Goal: Task Accomplishment & Management: Use online tool/utility

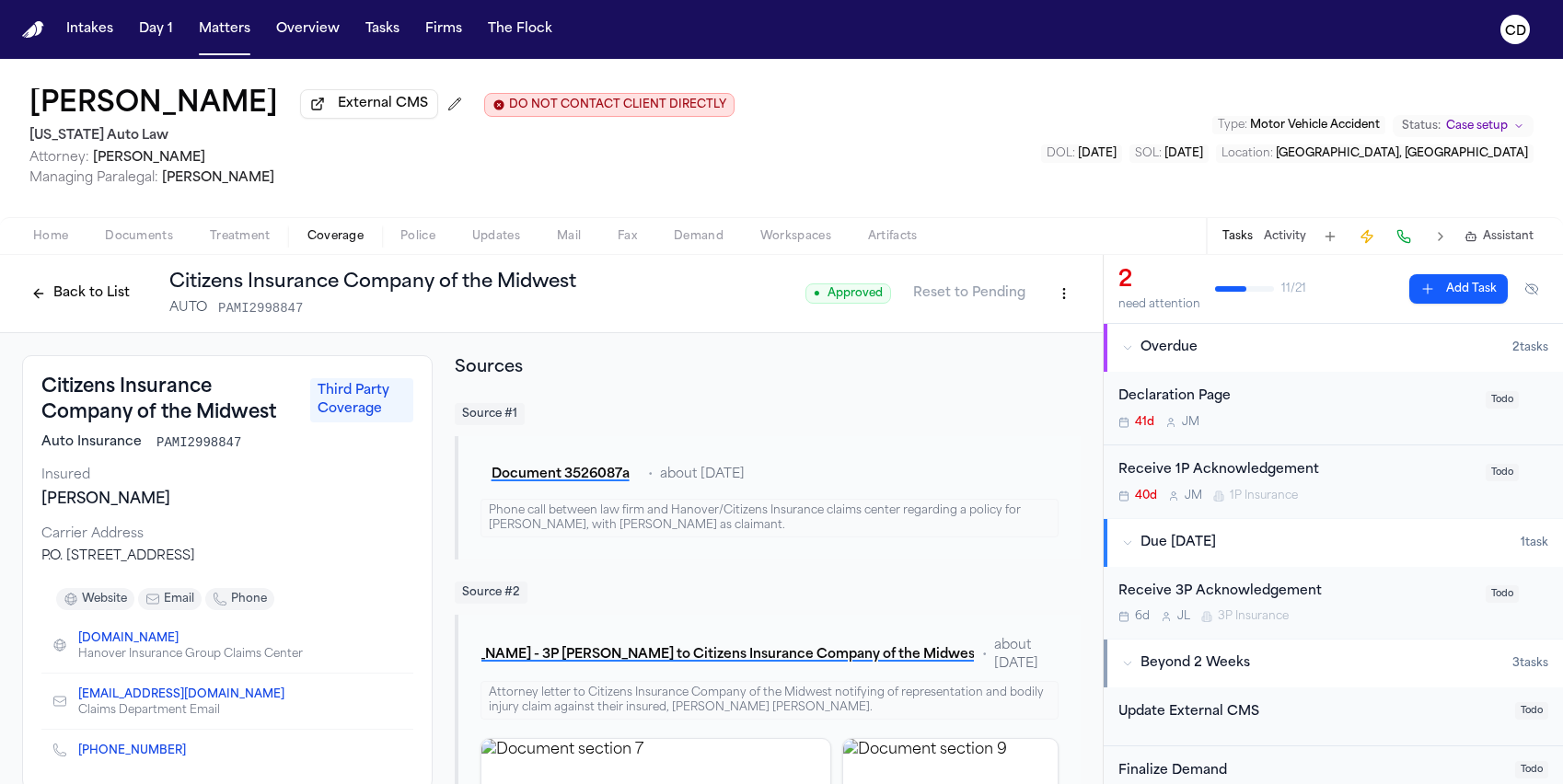
click at [125, 302] on button "Back to List" at bounding box center [81, 294] width 117 height 30
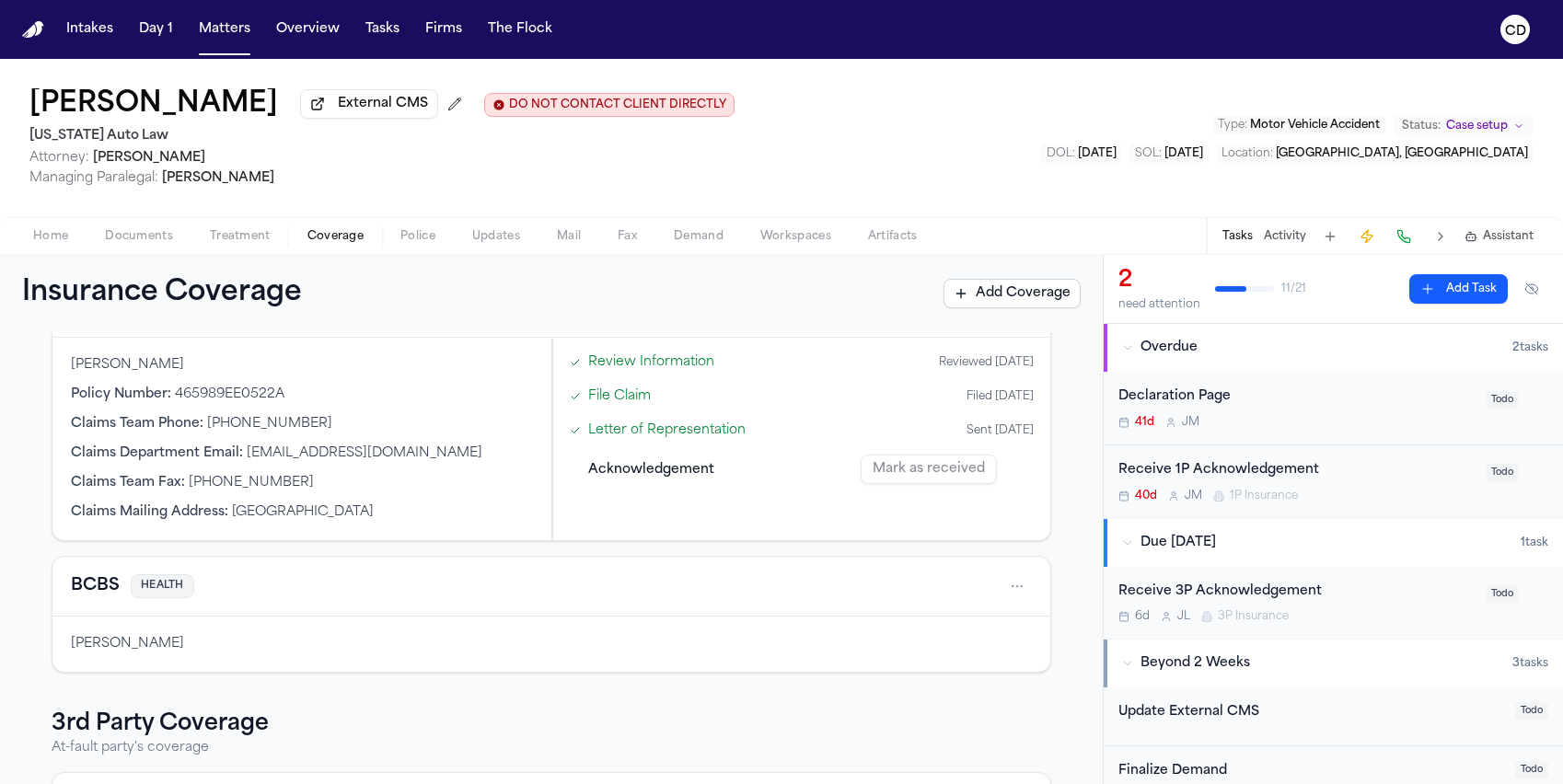
scroll to position [552, 0]
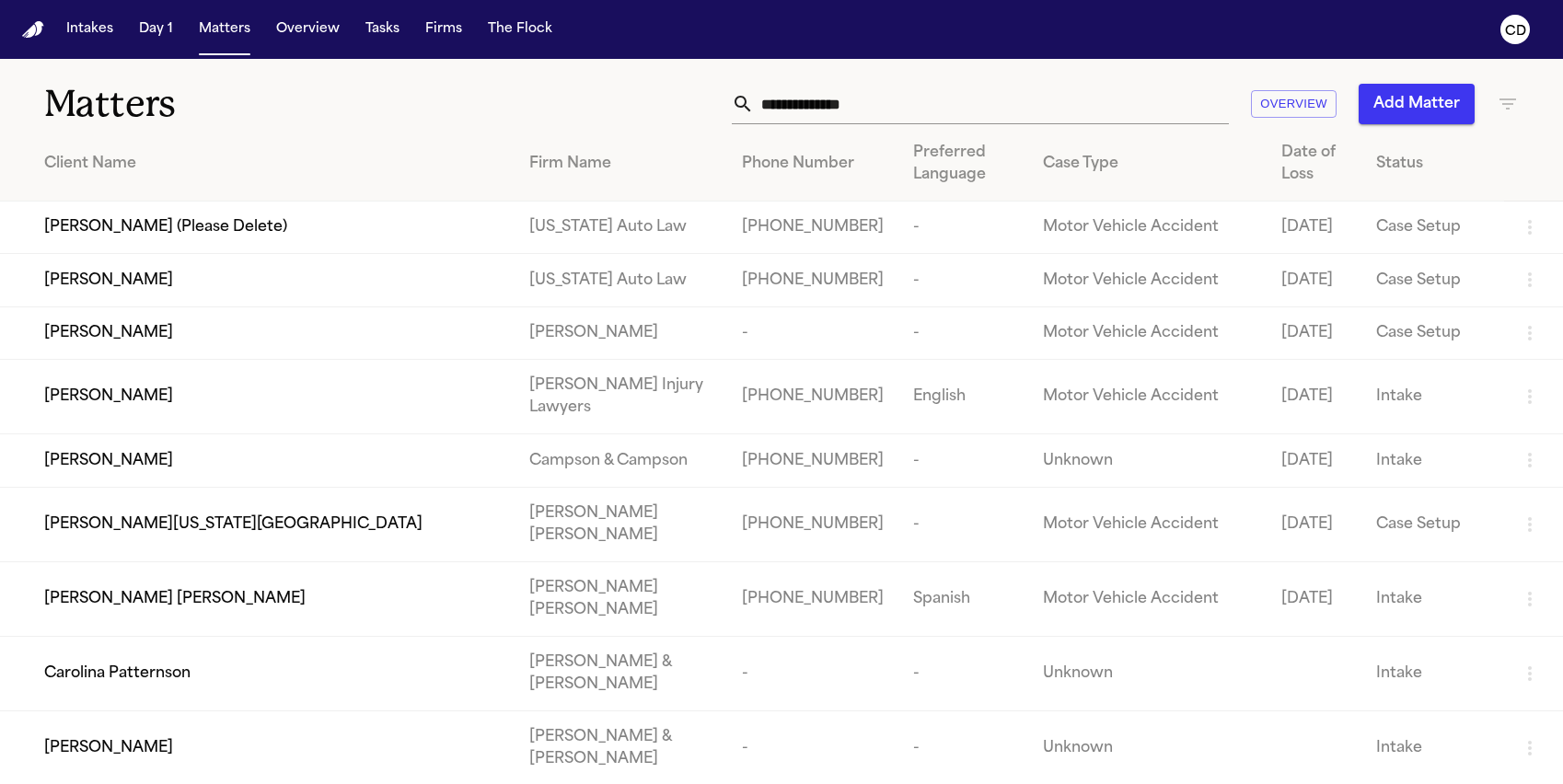
click at [877, 107] on input "text" at bounding box center [991, 104] width 475 height 41
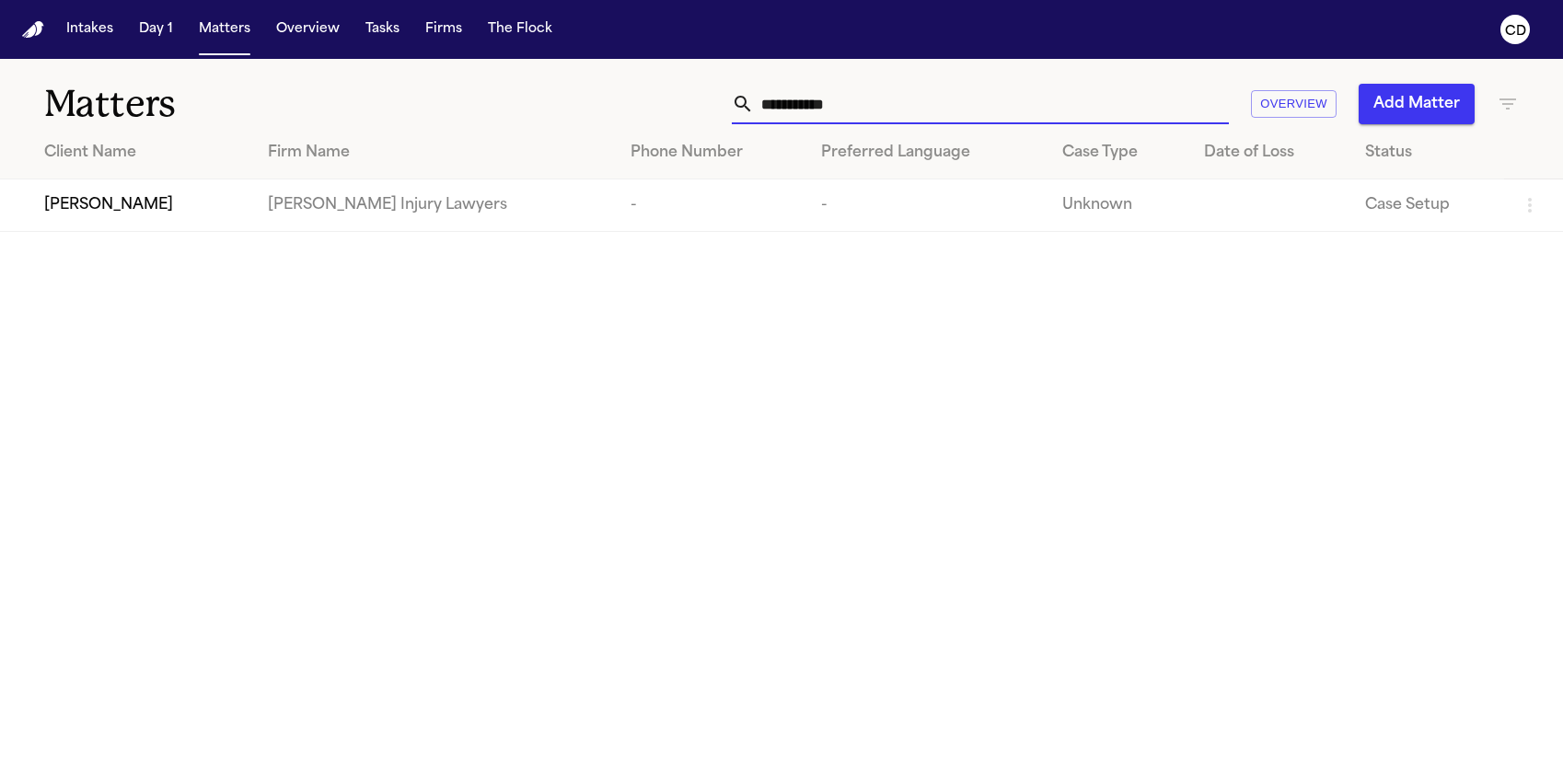
type input "**********"
click at [118, 204] on span "Jason Gandy" at bounding box center [108, 205] width 129 height 22
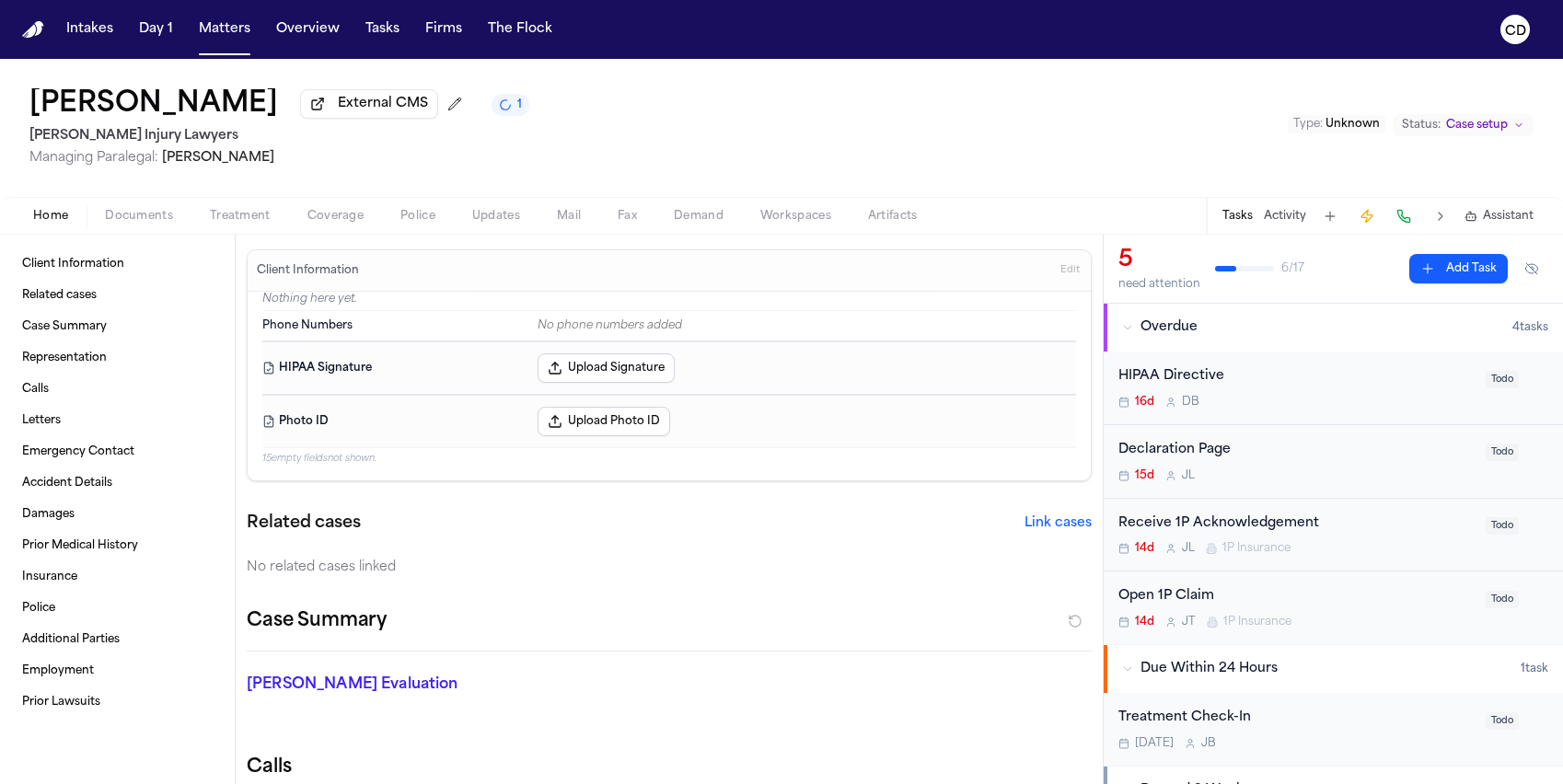
click at [305, 231] on div "Home Documents Treatment Coverage Police Updates Mail Fax Demand Workspaces Art…" at bounding box center [782, 215] width 1563 height 37
click at [298, 221] on button "Coverage" at bounding box center [336, 216] width 93 height 22
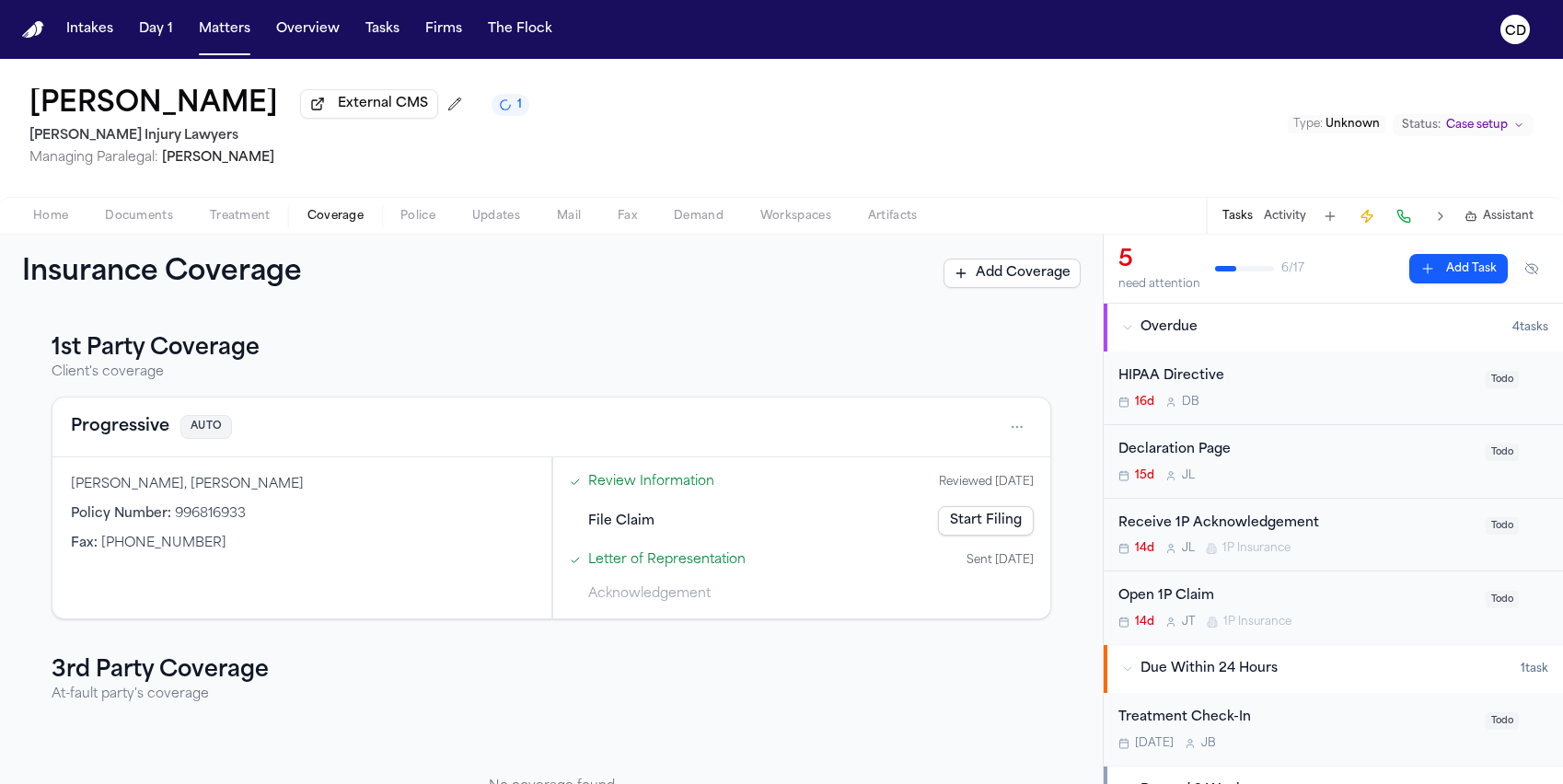
click at [156, 428] on button "Progressive" at bounding box center [120, 427] width 98 height 26
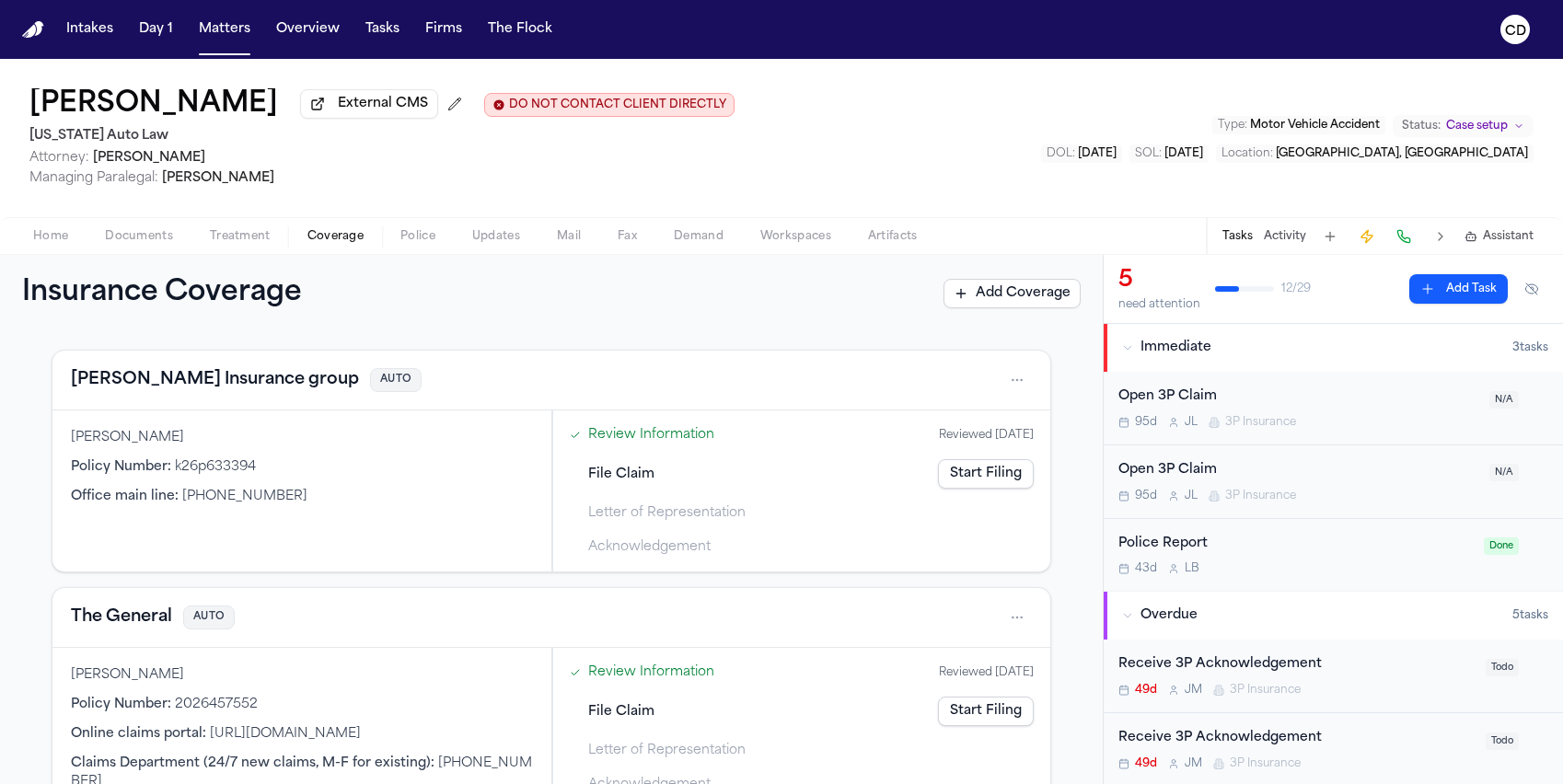
scroll to position [520, 0]
click at [917, 149] on div "[PERSON_NAME] External CMS DO NOT CONTACT CLIENT DIRECTLY DO NOT CONTACT [US_ST…" at bounding box center [782, 138] width 1563 height 158
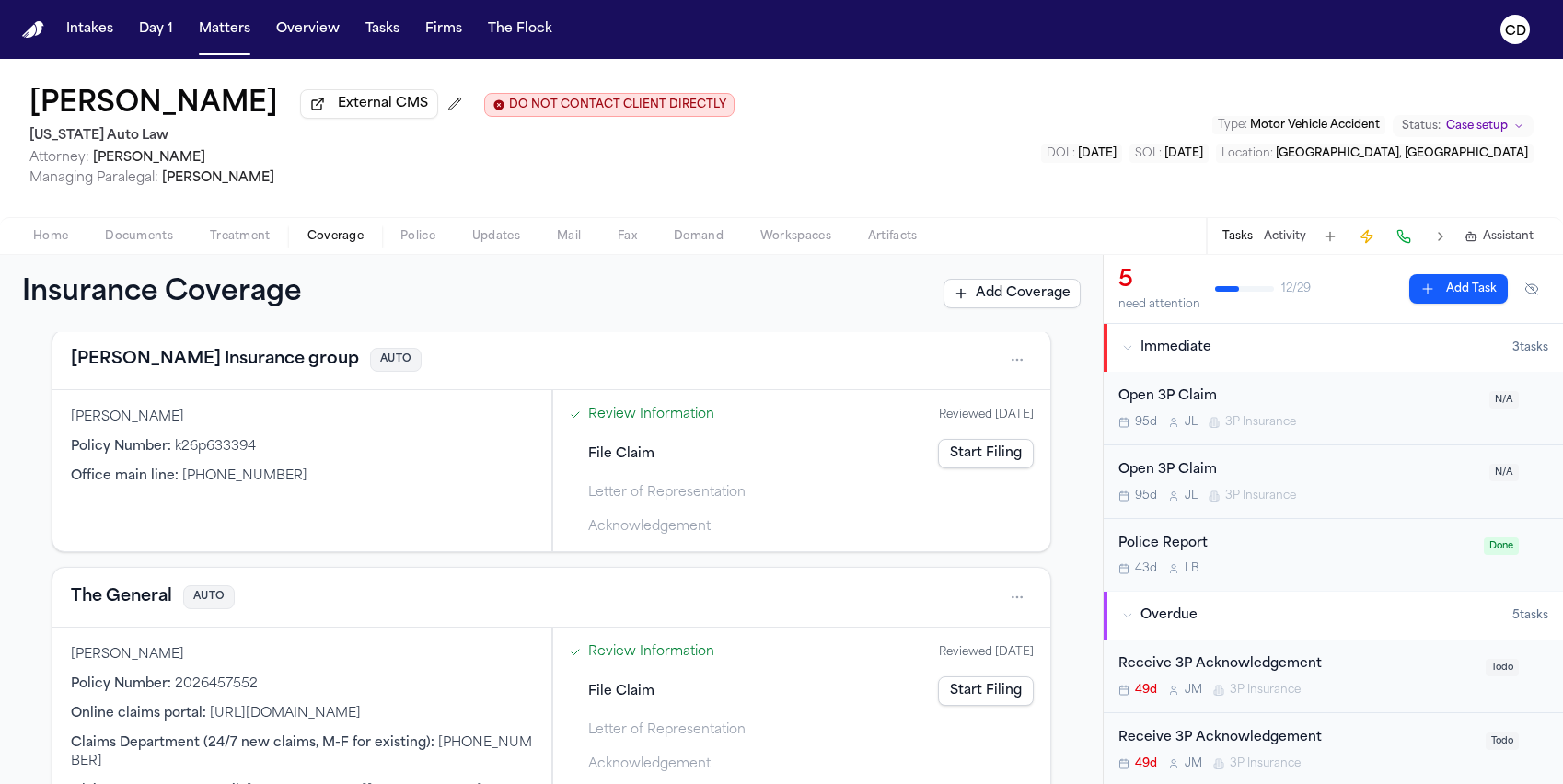
scroll to position [560, 0]
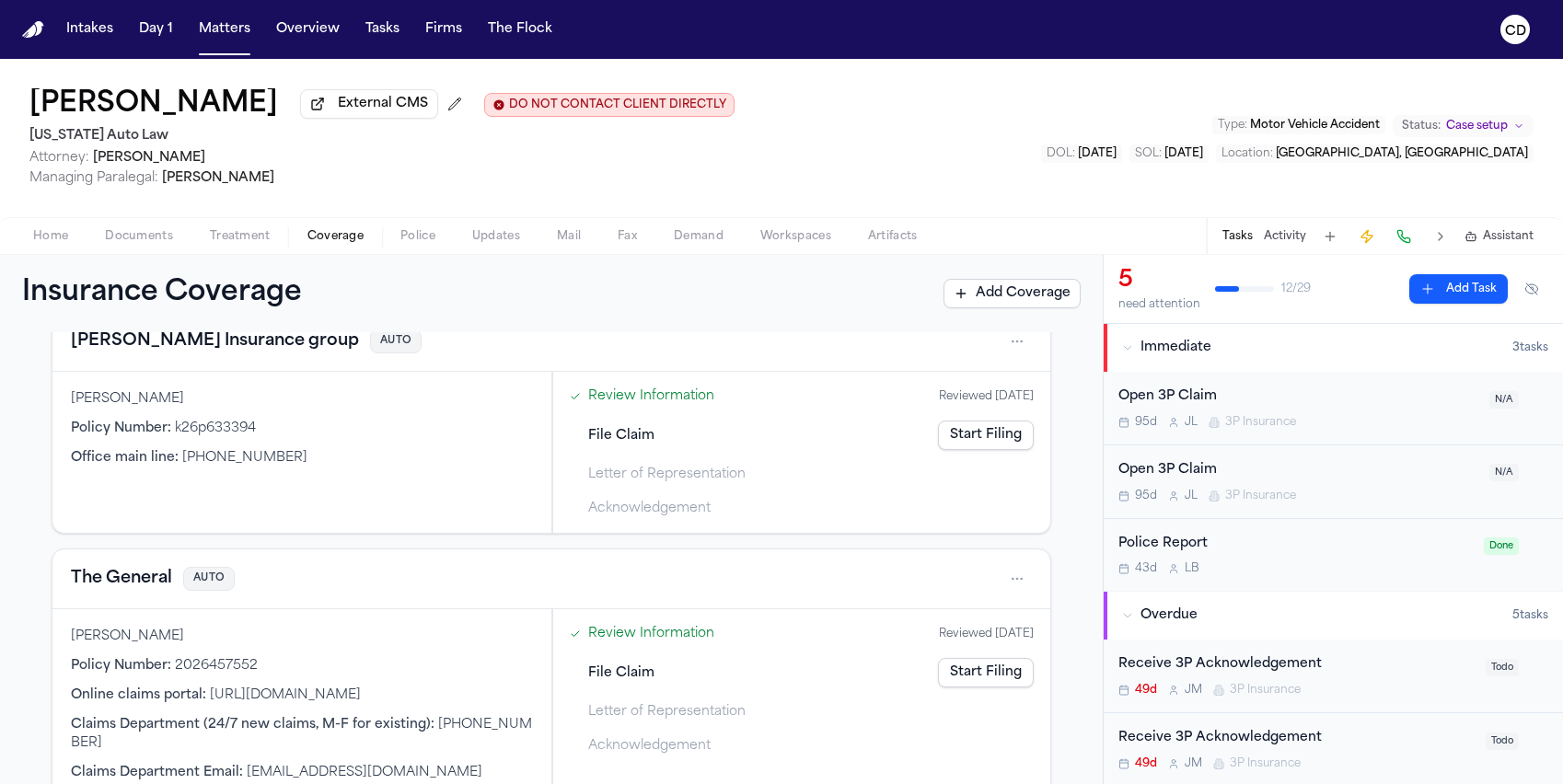
click at [859, 131] on div "Marlon Westbrook External CMS DO NOT CONTACT CLIENT DIRECTLY DO NOT CONTACT Mic…" at bounding box center [782, 138] width 1563 height 158
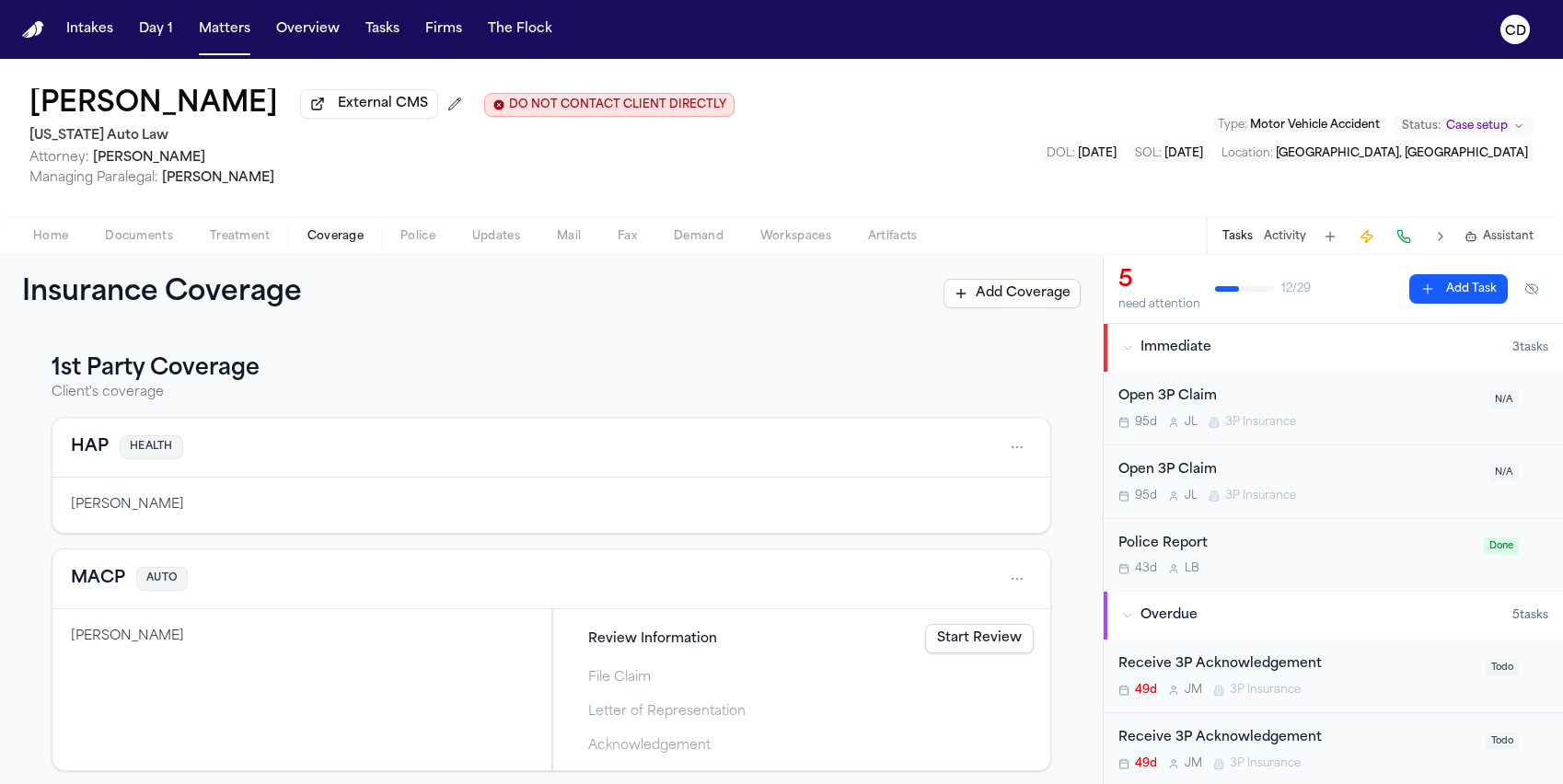
click at [893, 105] on div "[PERSON_NAME] External CMS DO NOT CONTACT CLIENT DIRECTLY DO NOT CONTACT [US_ST…" at bounding box center [782, 138] width 1563 height 158
drag, startPoint x: 963, startPoint y: 107, endPoint x: 903, endPoint y: 117, distance: 60.8
click at [963, 107] on div "[PERSON_NAME] External CMS DO NOT CONTACT CLIENT DIRECTLY DO NOT CONTACT [US_ST…" at bounding box center [782, 138] width 1563 height 158
click at [390, 247] on button "Police" at bounding box center [417, 236] width 71 height 22
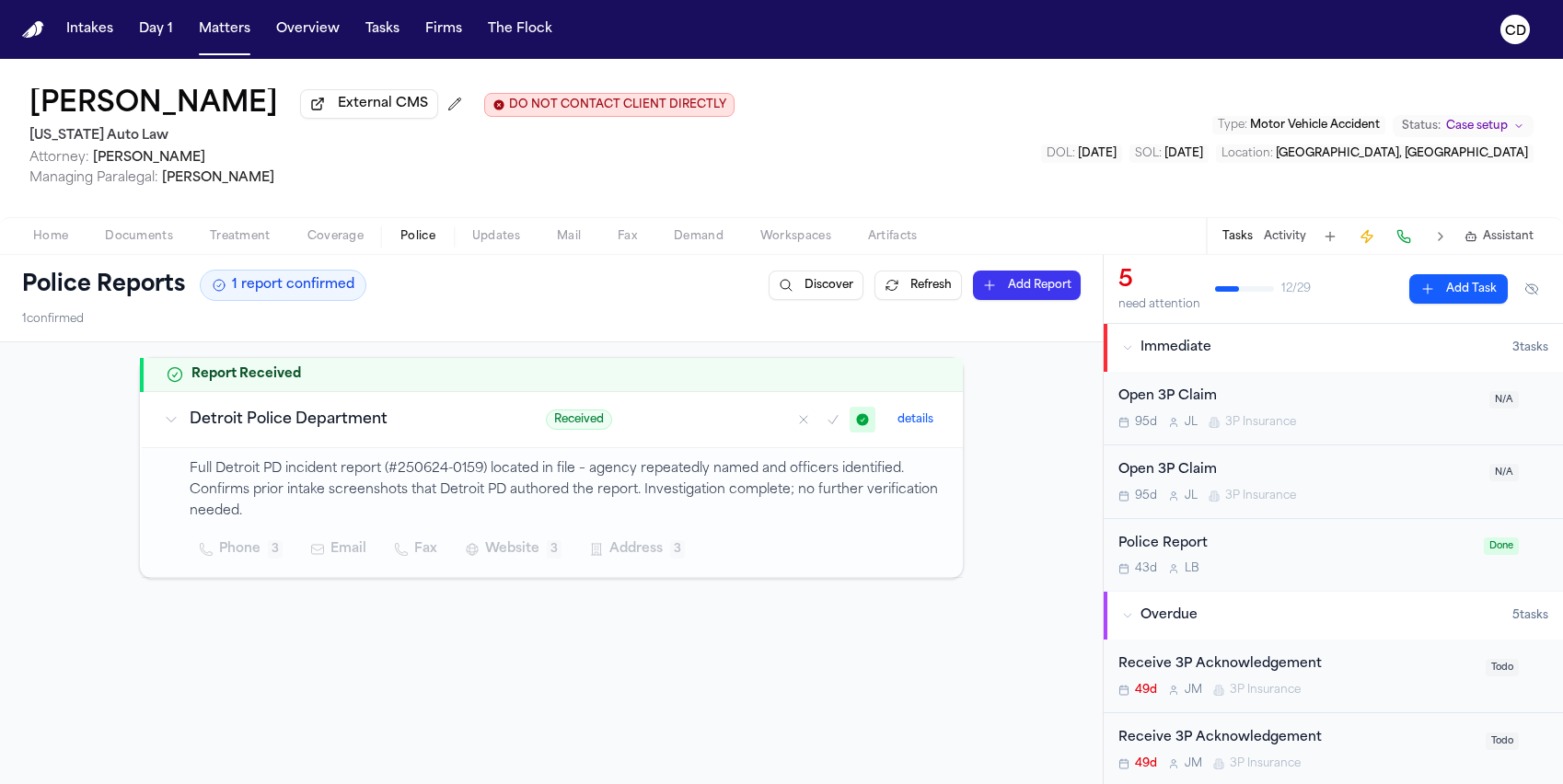
click at [345, 244] on span "Coverage" at bounding box center [336, 236] width 57 height 15
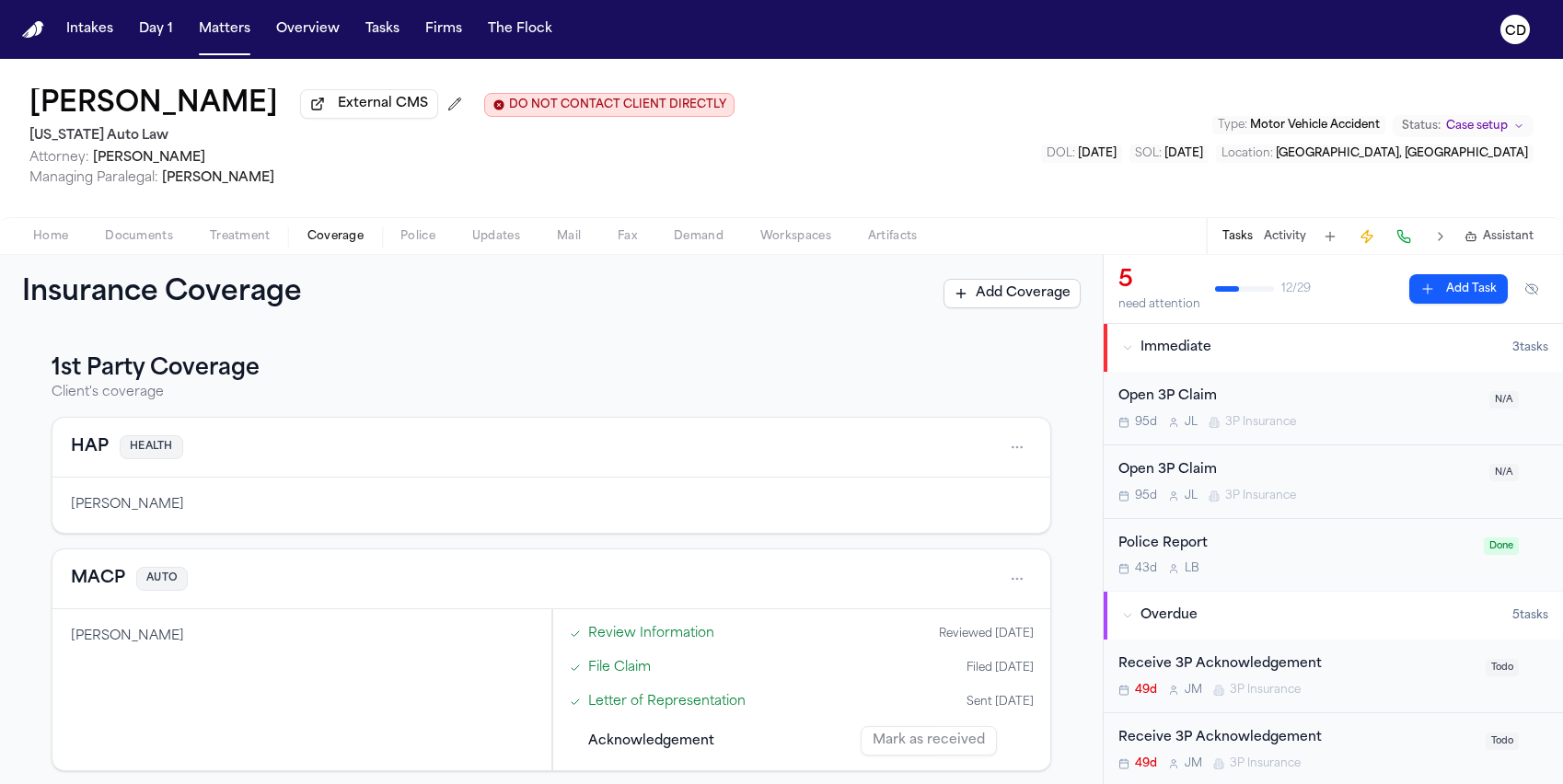
scroll to position [415, 0]
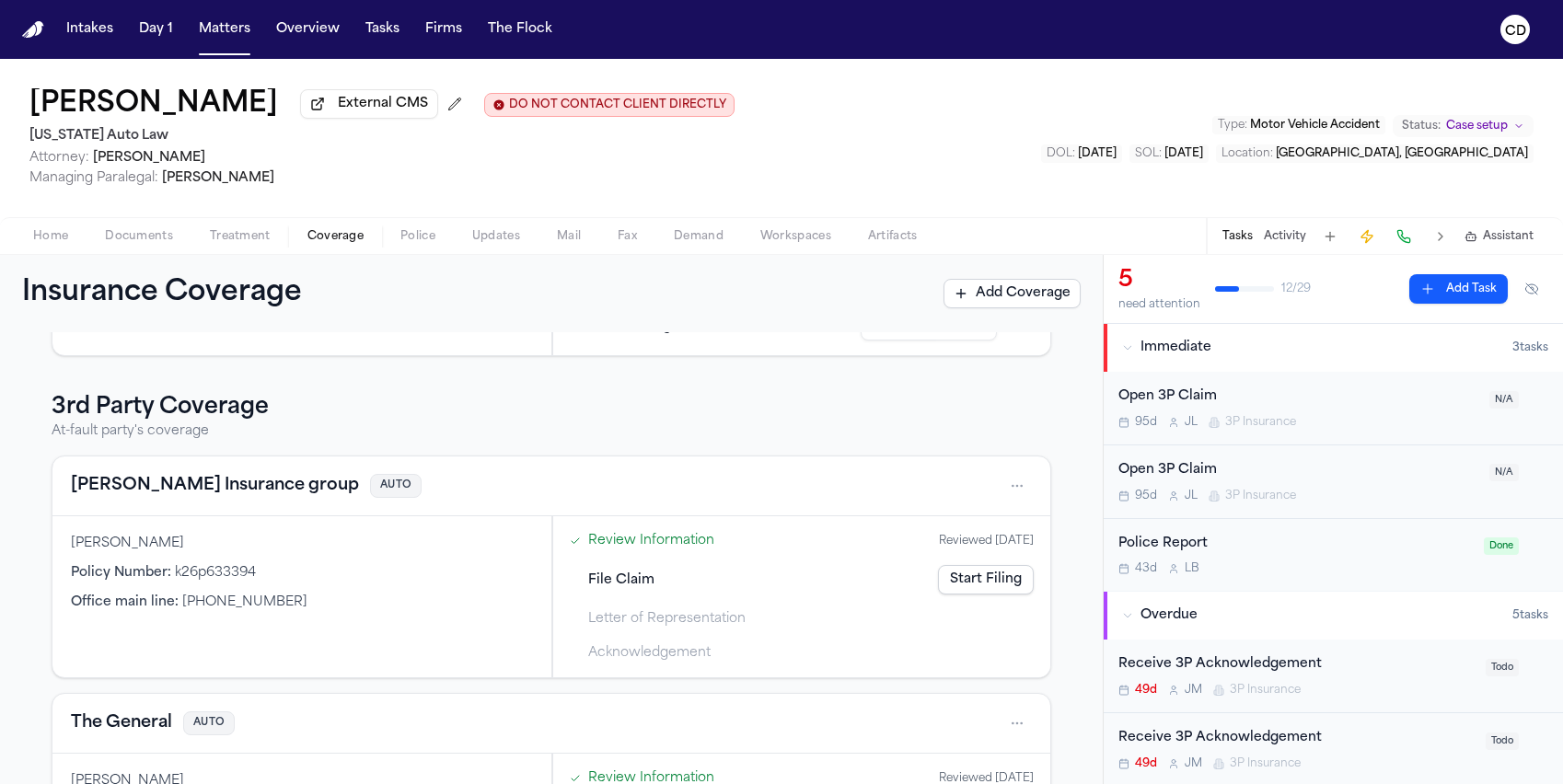
click at [905, 137] on div "Marlon Westbrook External CMS DO NOT CONTACT CLIENT DIRECTLY DO NOT CONTACT Mic…" at bounding box center [782, 138] width 1563 height 158
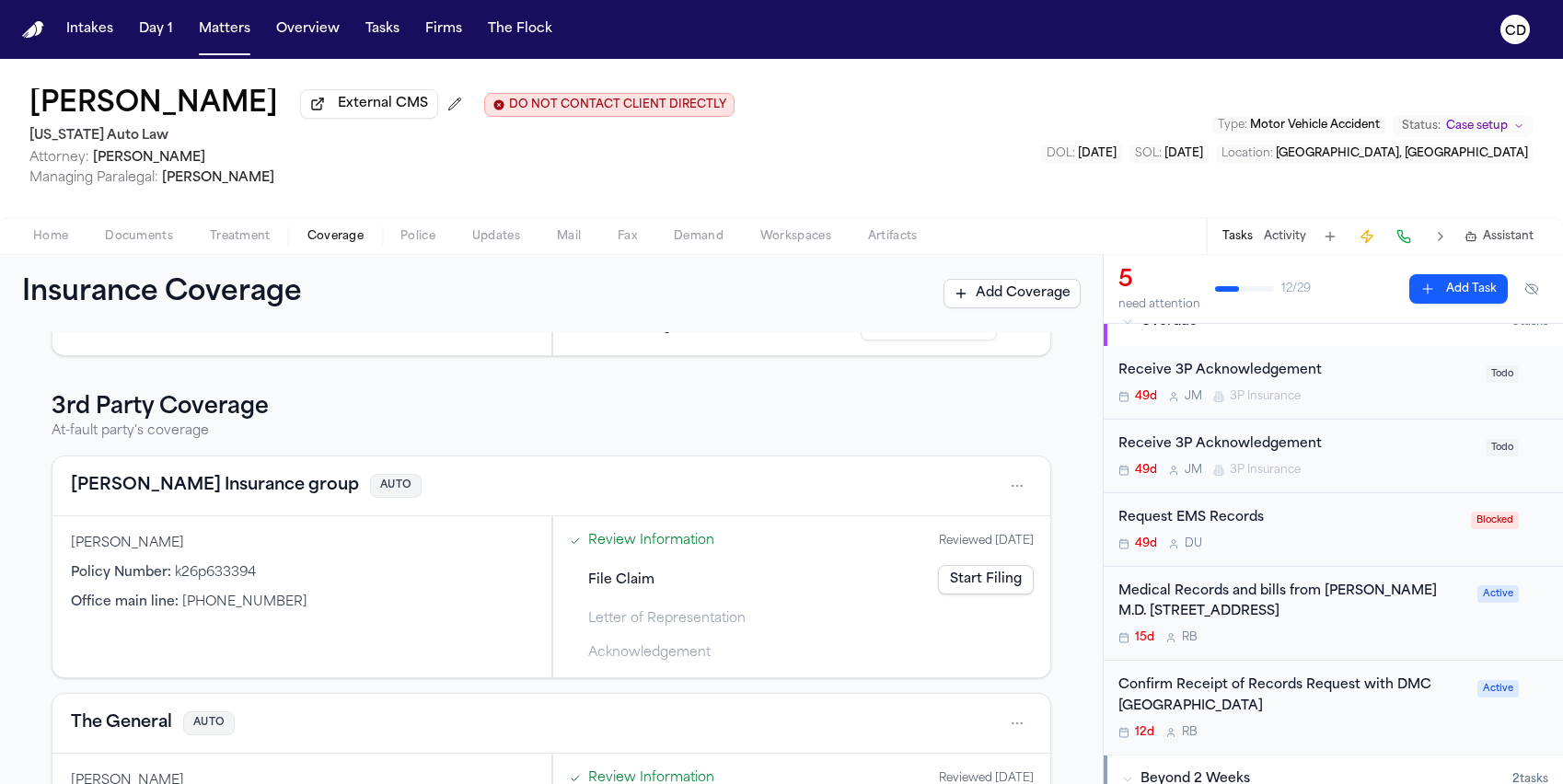
scroll to position [594, 0]
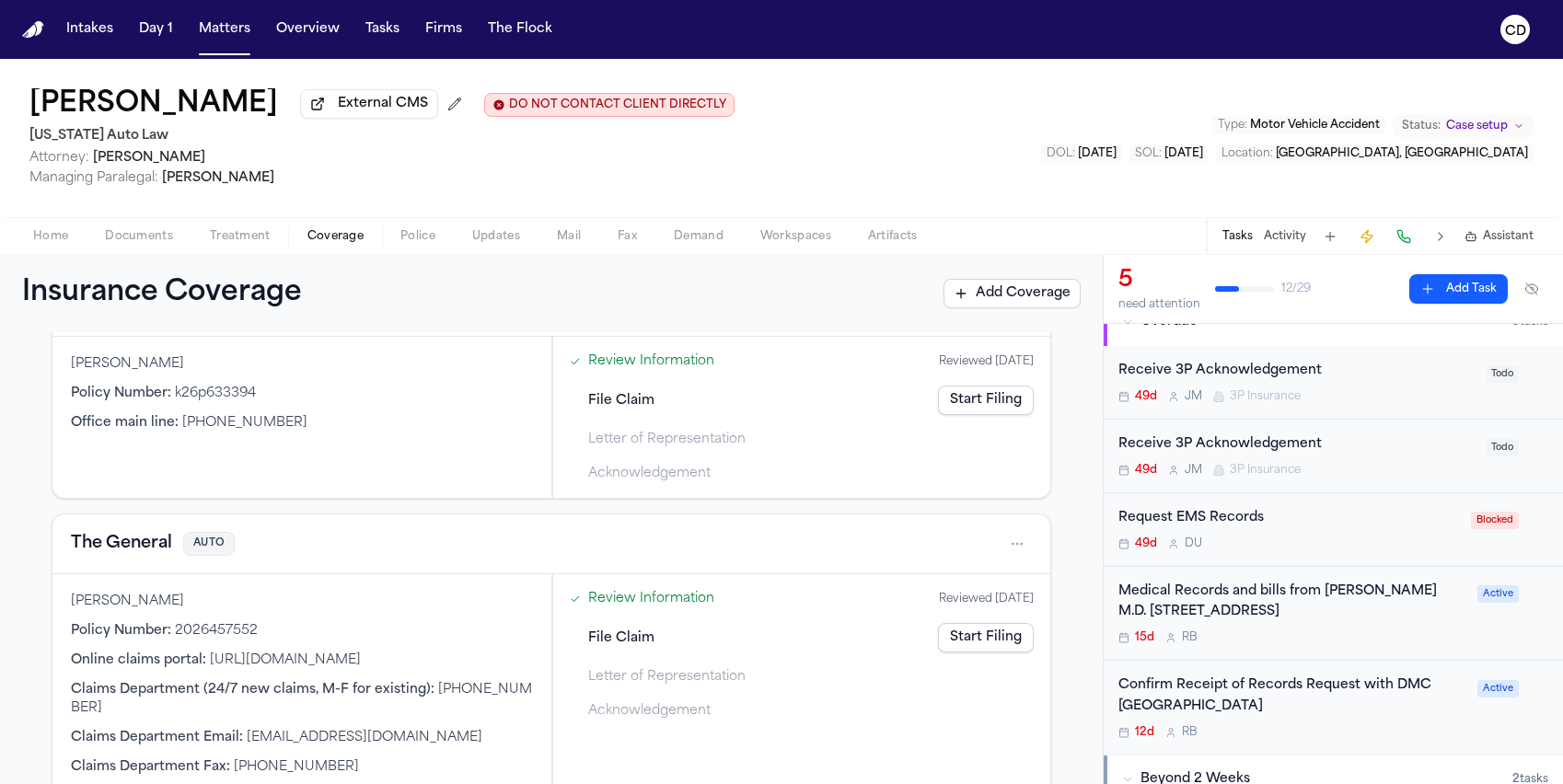
click at [144, 551] on button "The General" at bounding box center [121, 544] width 101 height 26
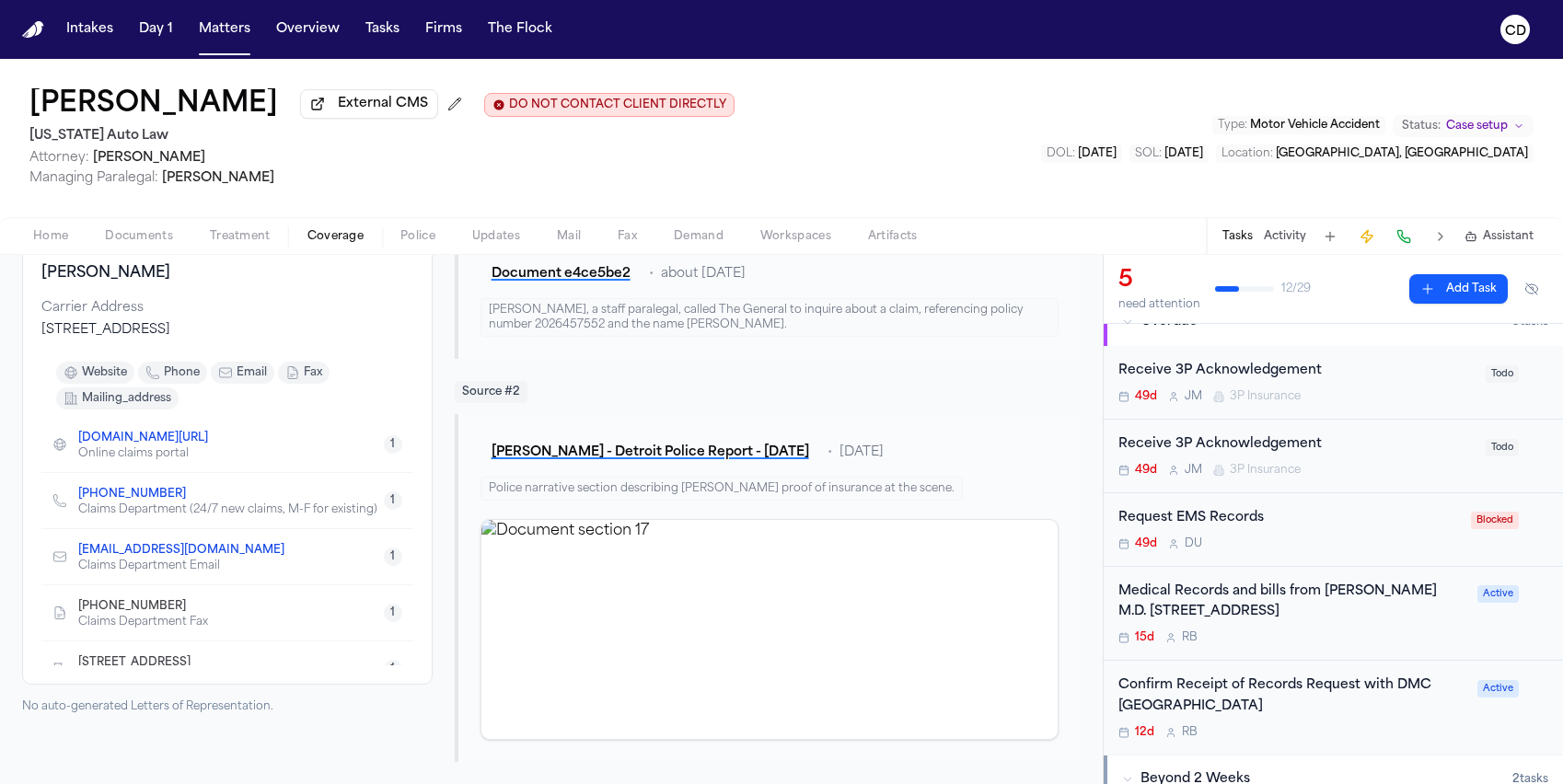
scroll to position [204, 0]
click at [160, 495] on link "+1 (800) 280-1466" at bounding box center [132, 494] width 108 height 15
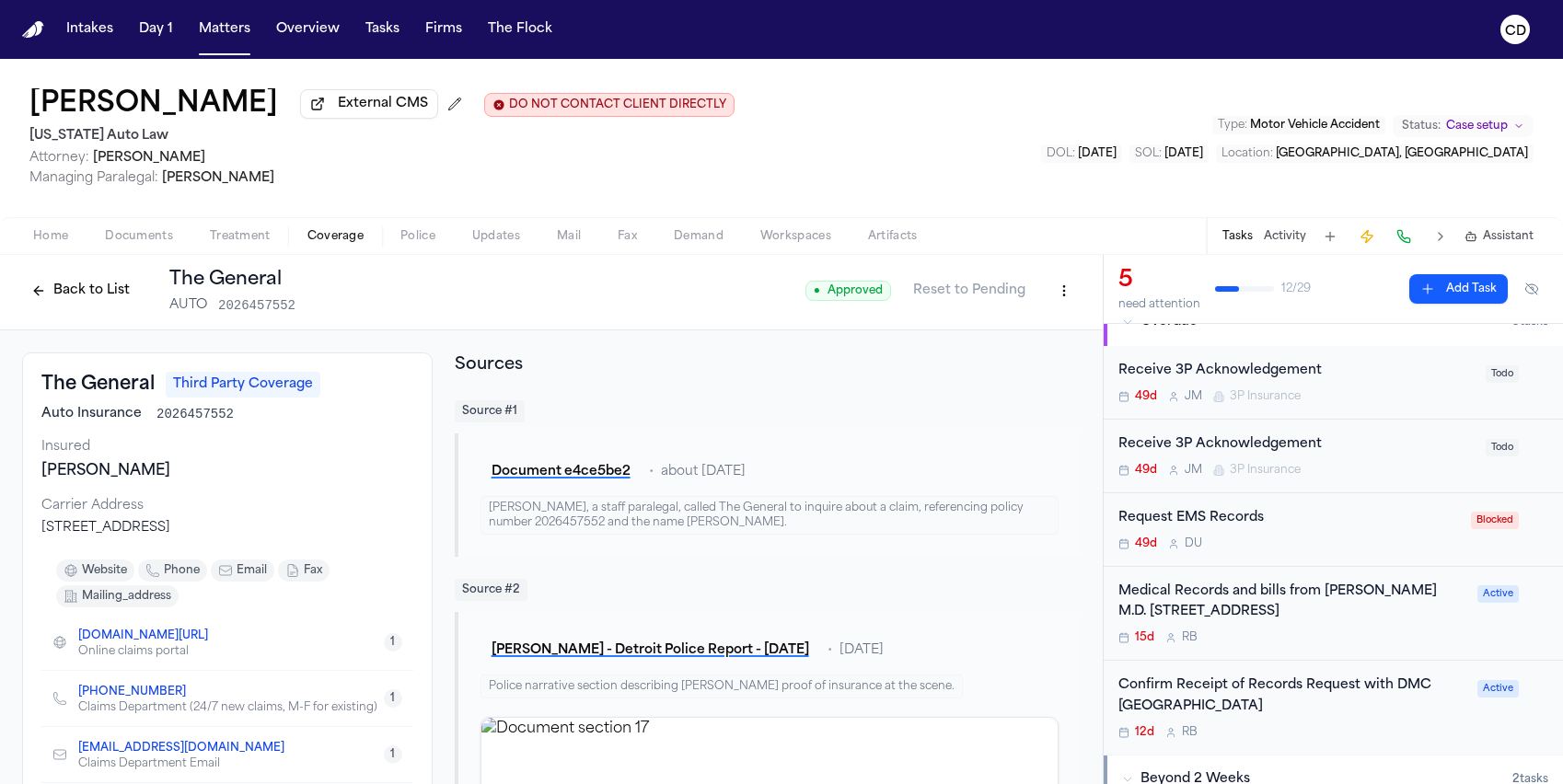
scroll to position [4, 0]
click at [83, 292] on button "Back to List" at bounding box center [81, 290] width 117 height 30
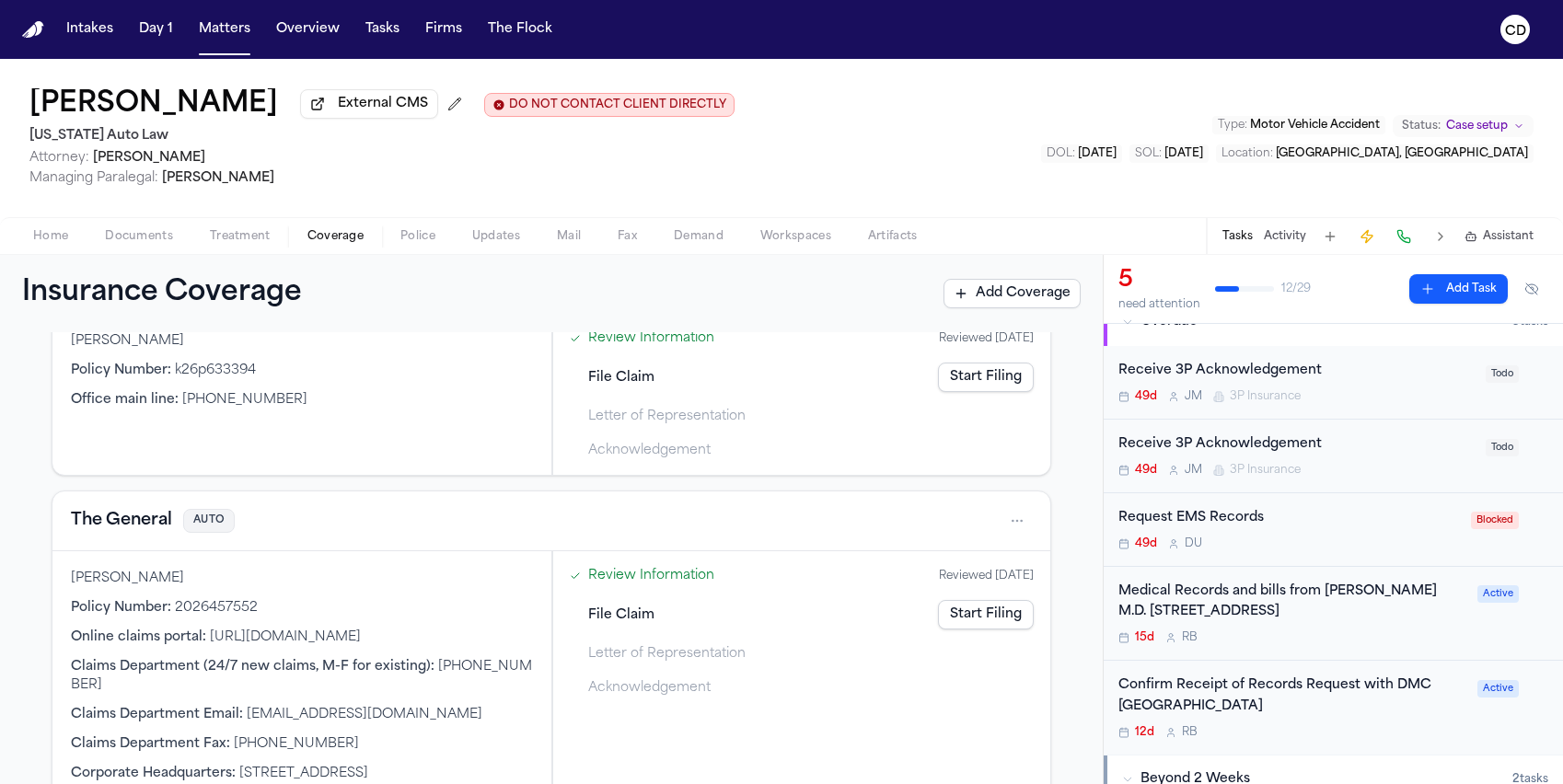
scroll to position [727, 0]
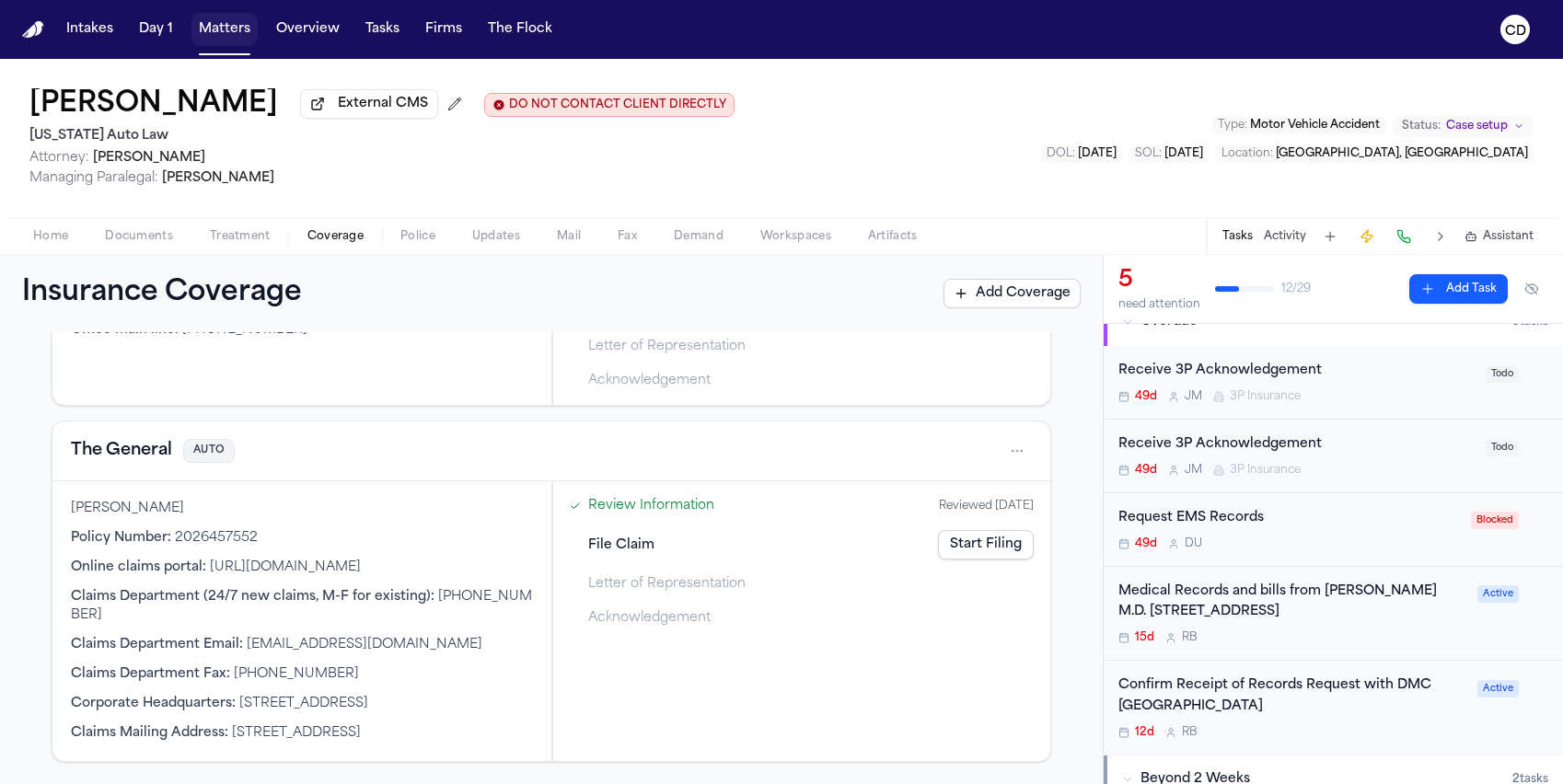
click at [242, 36] on button "Matters" at bounding box center [223, 30] width 66 height 33
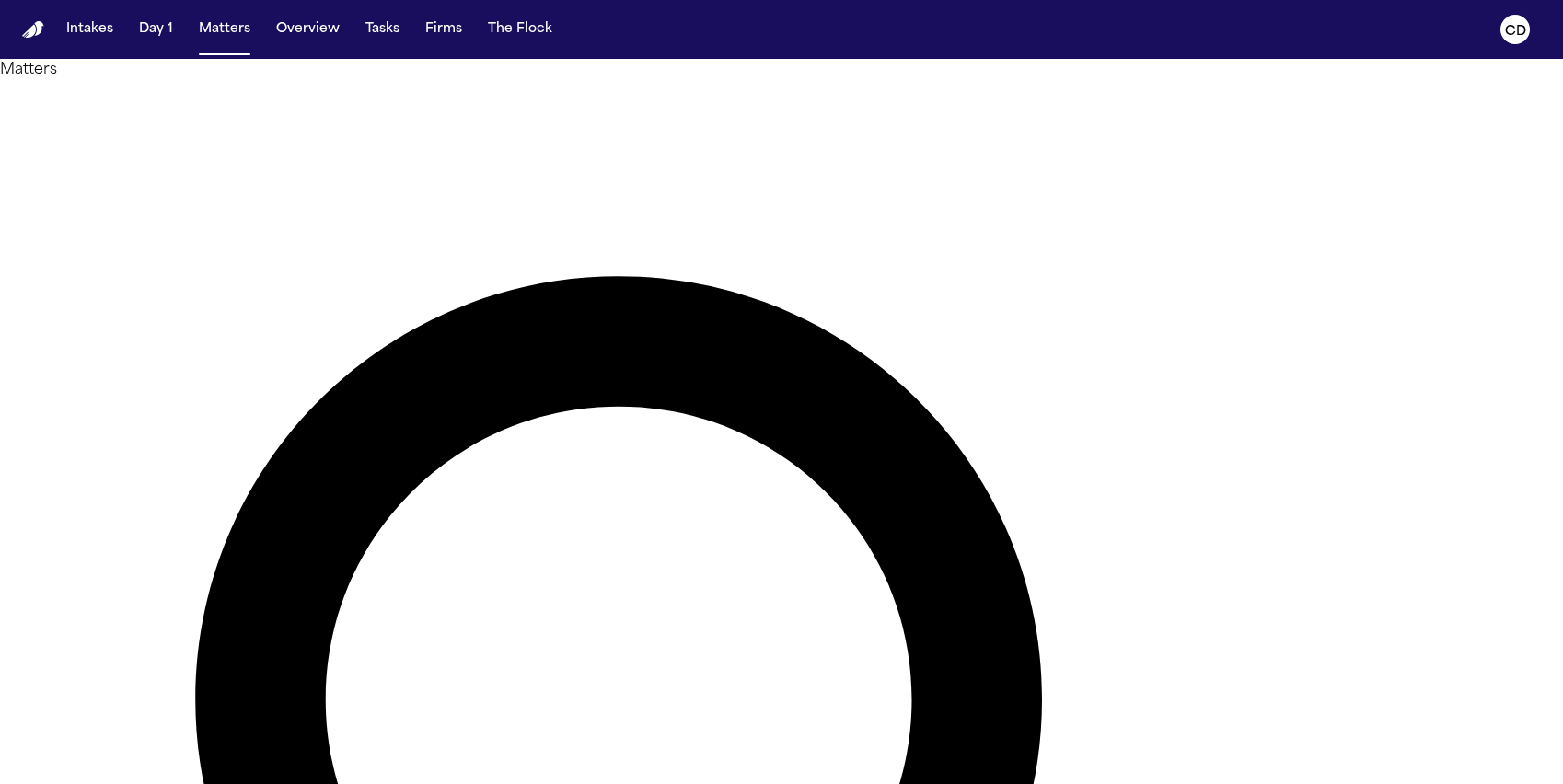
type input "*"
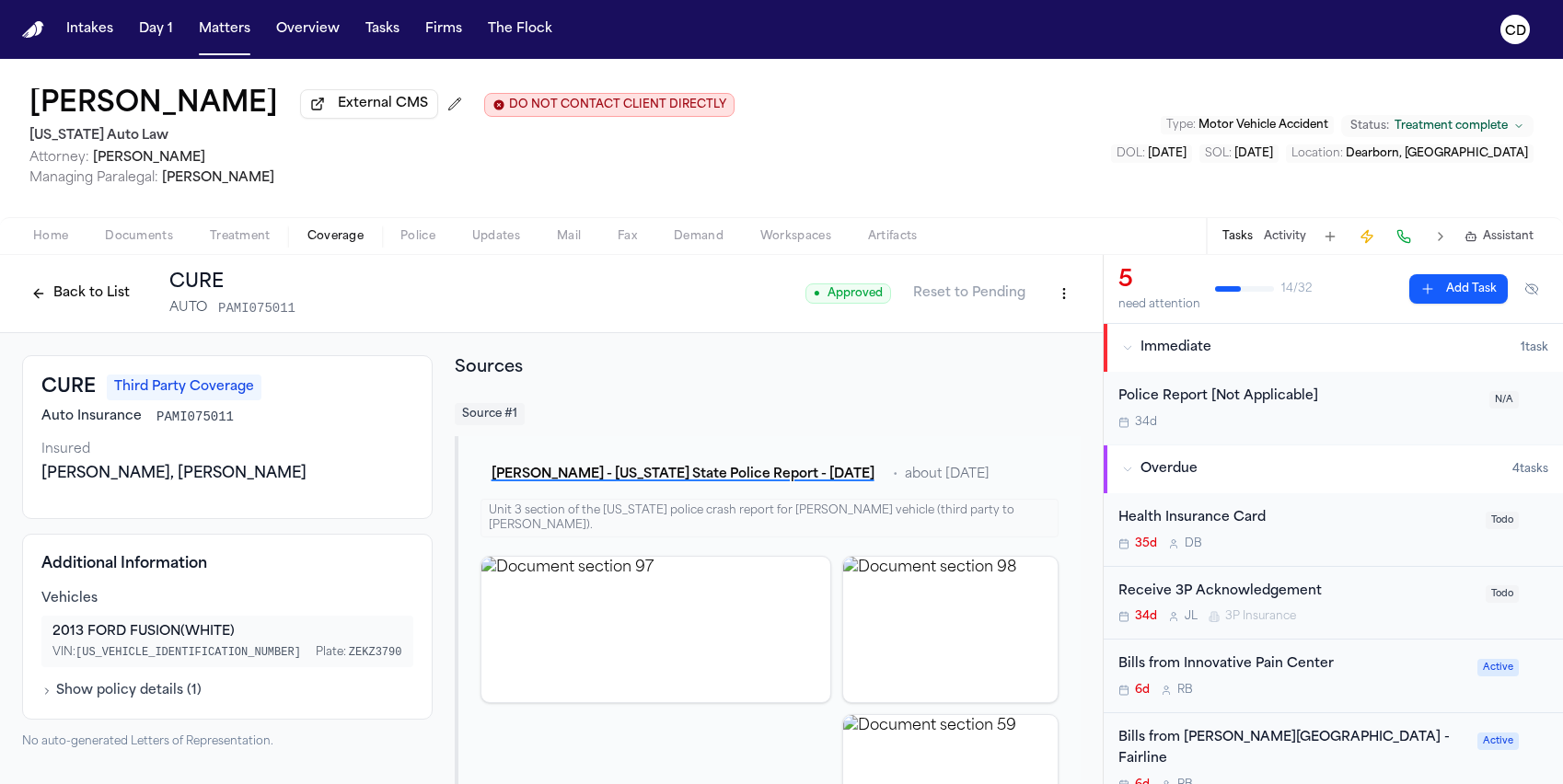
drag, startPoint x: 331, startPoint y: 235, endPoint x: 229, endPoint y: 307, distance: 124.9
click at [330, 235] on span "Coverage" at bounding box center [336, 236] width 57 height 15
click at [126, 293] on button "Back to List" at bounding box center [81, 294] width 117 height 30
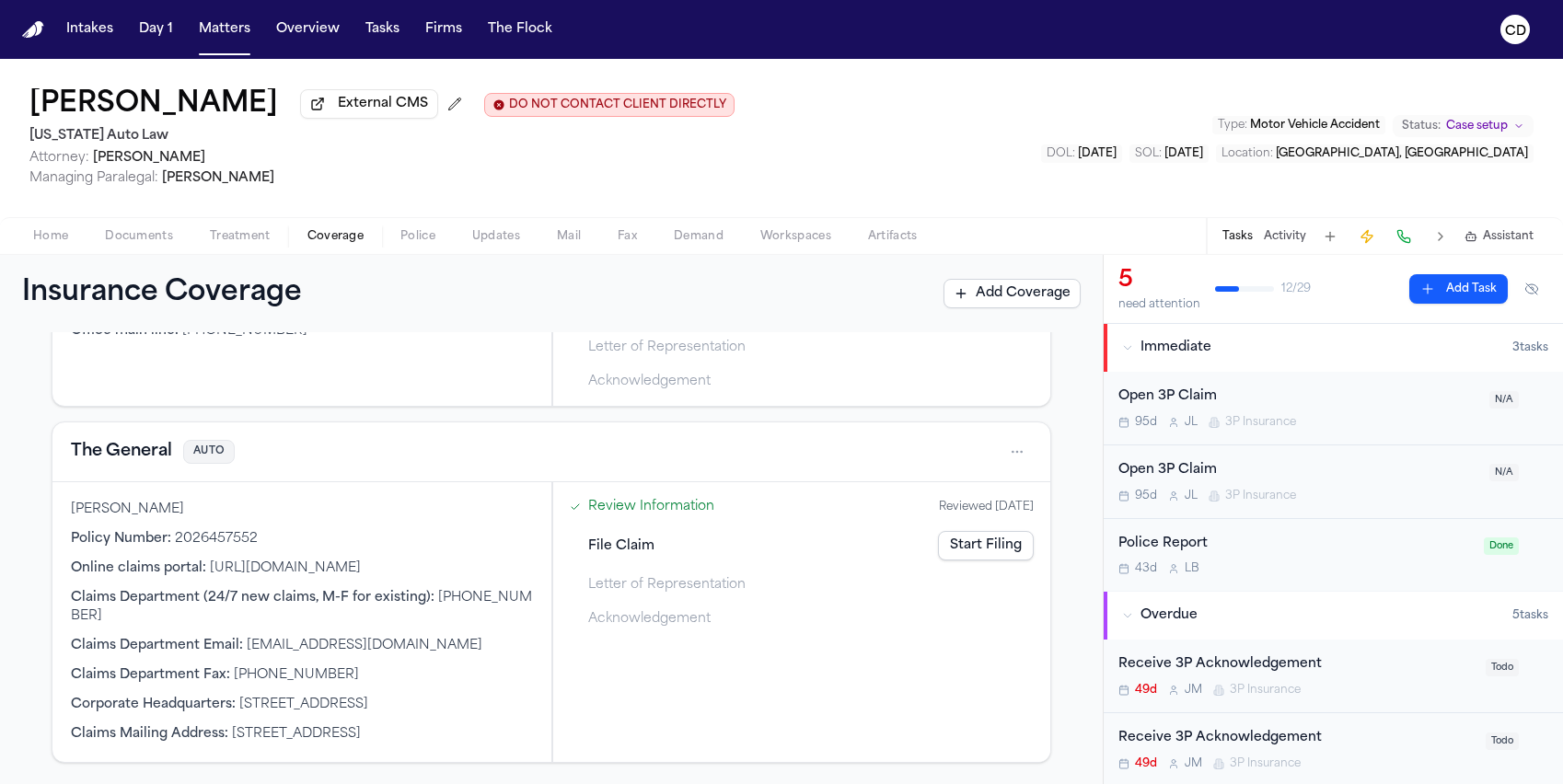
scroll to position [727, 0]
click at [145, 429] on div "The General AUTO" at bounding box center [552, 451] width 998 height 60
click at [147, 438] on button "The General" at bounding box center [121, 451] width 101 height 26
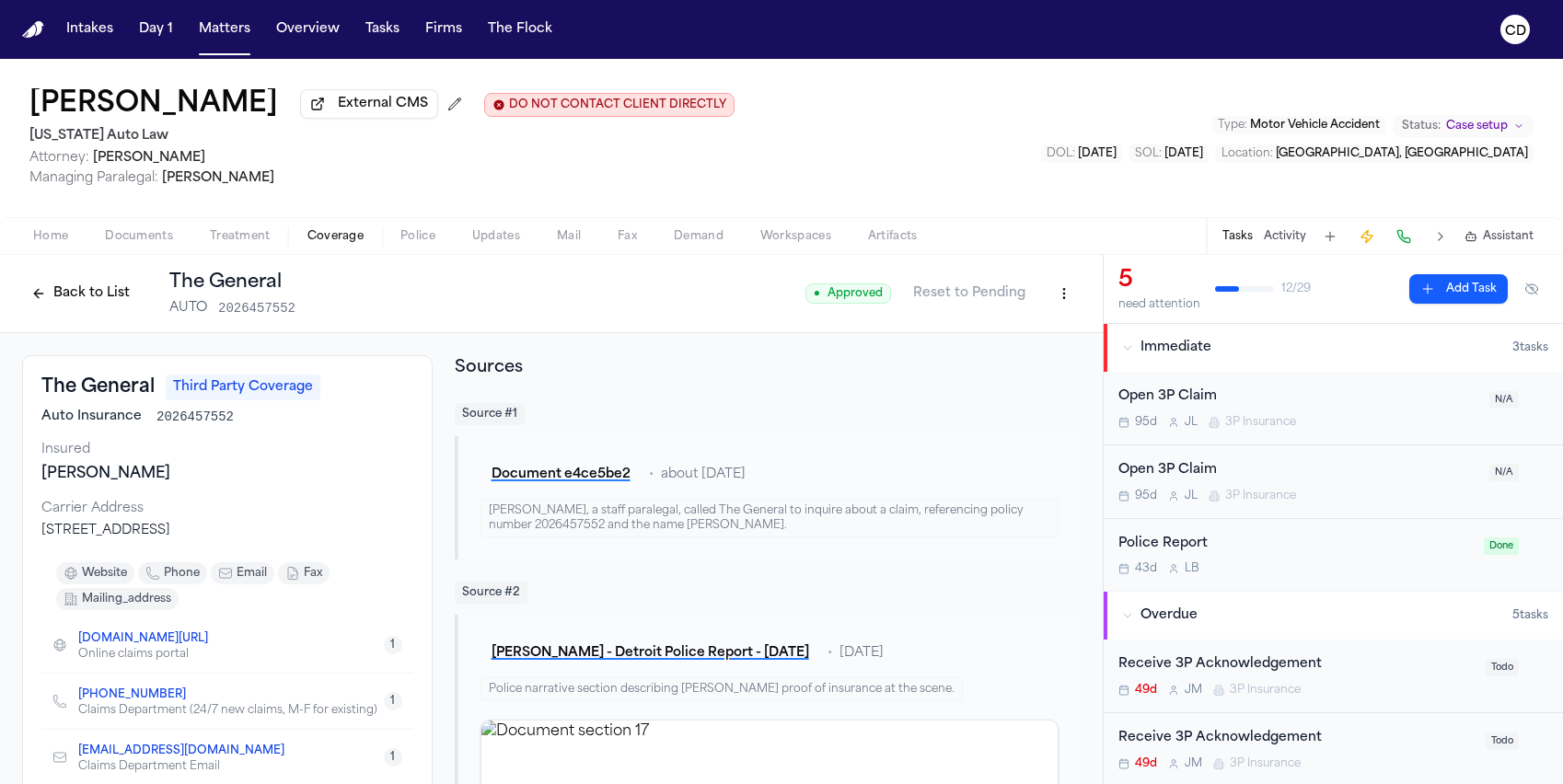
drag, startPoint x: 636, startPoint y: 386, endPoint x: 780, endPoint y: 327, distance: 155.6
click at [637, 386] on div "Sources Source # 1 Document e4ce5be2 • about [DATE] [PERSON_NAME], a staff para…" at bounding box center [767, 658] width 626 height 607
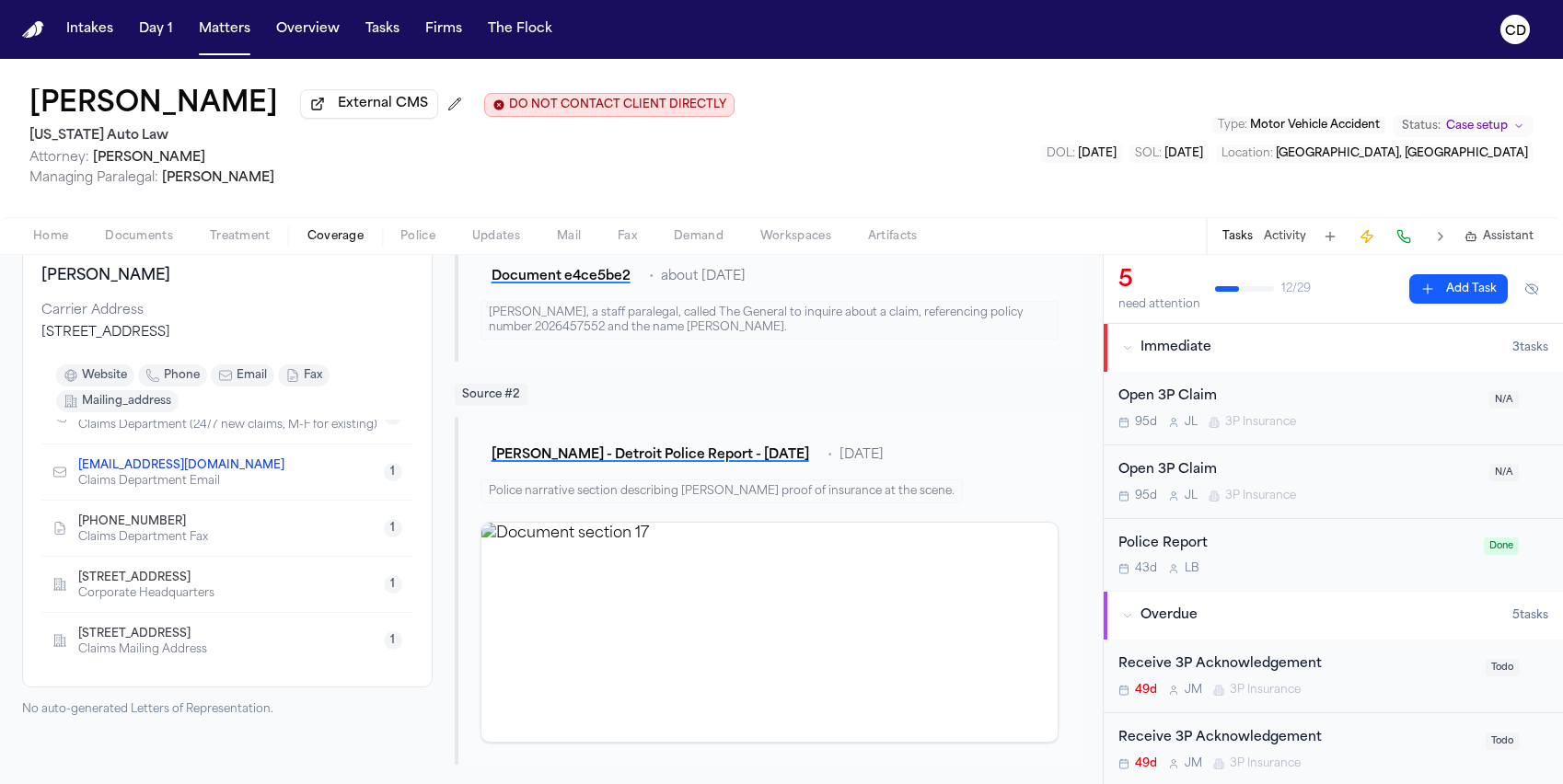
scroll to position [204, 0]
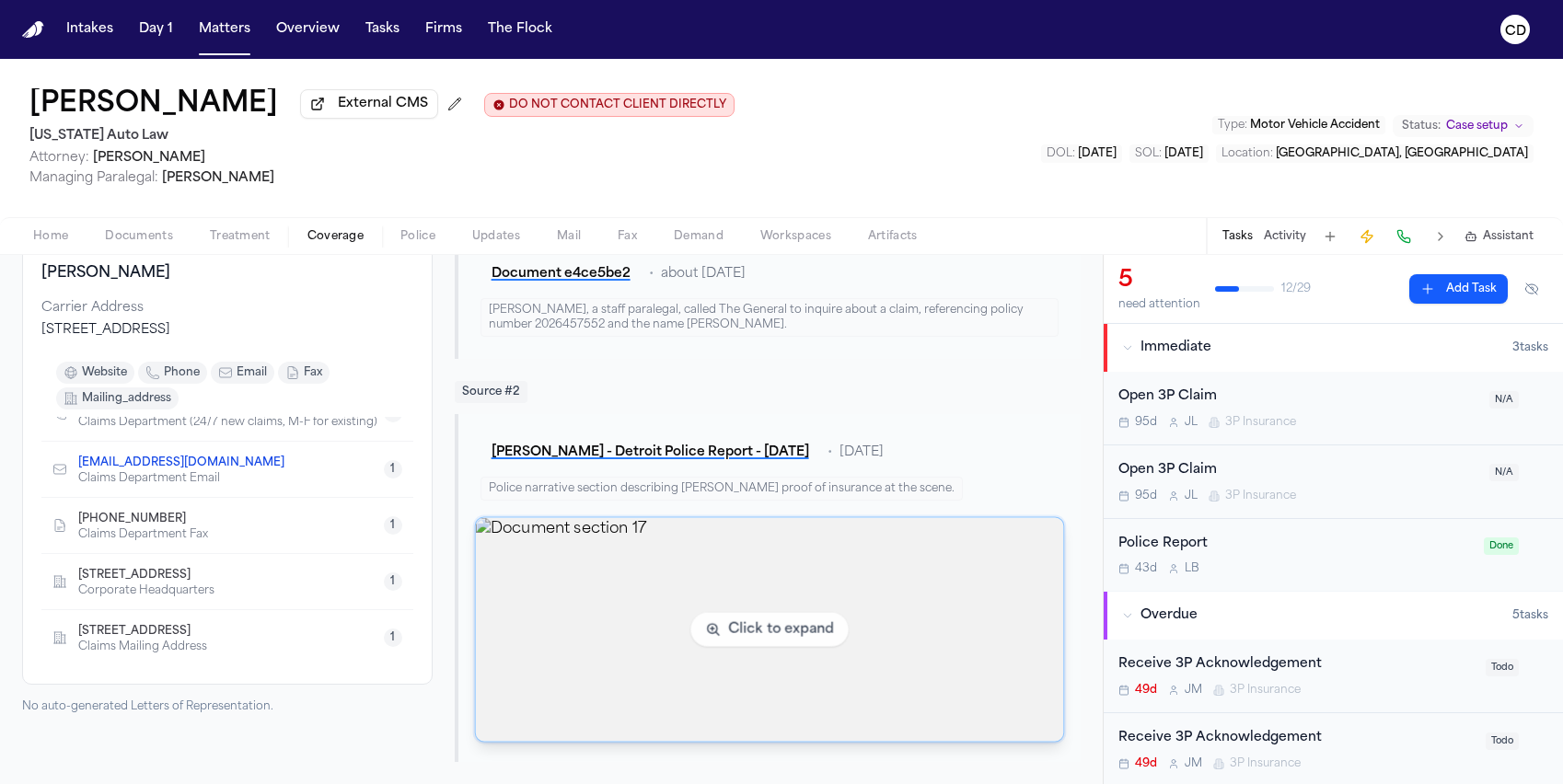
click at [617, 634] on img "View document section 17" at bounding box center [769, 629] width 588 height 223
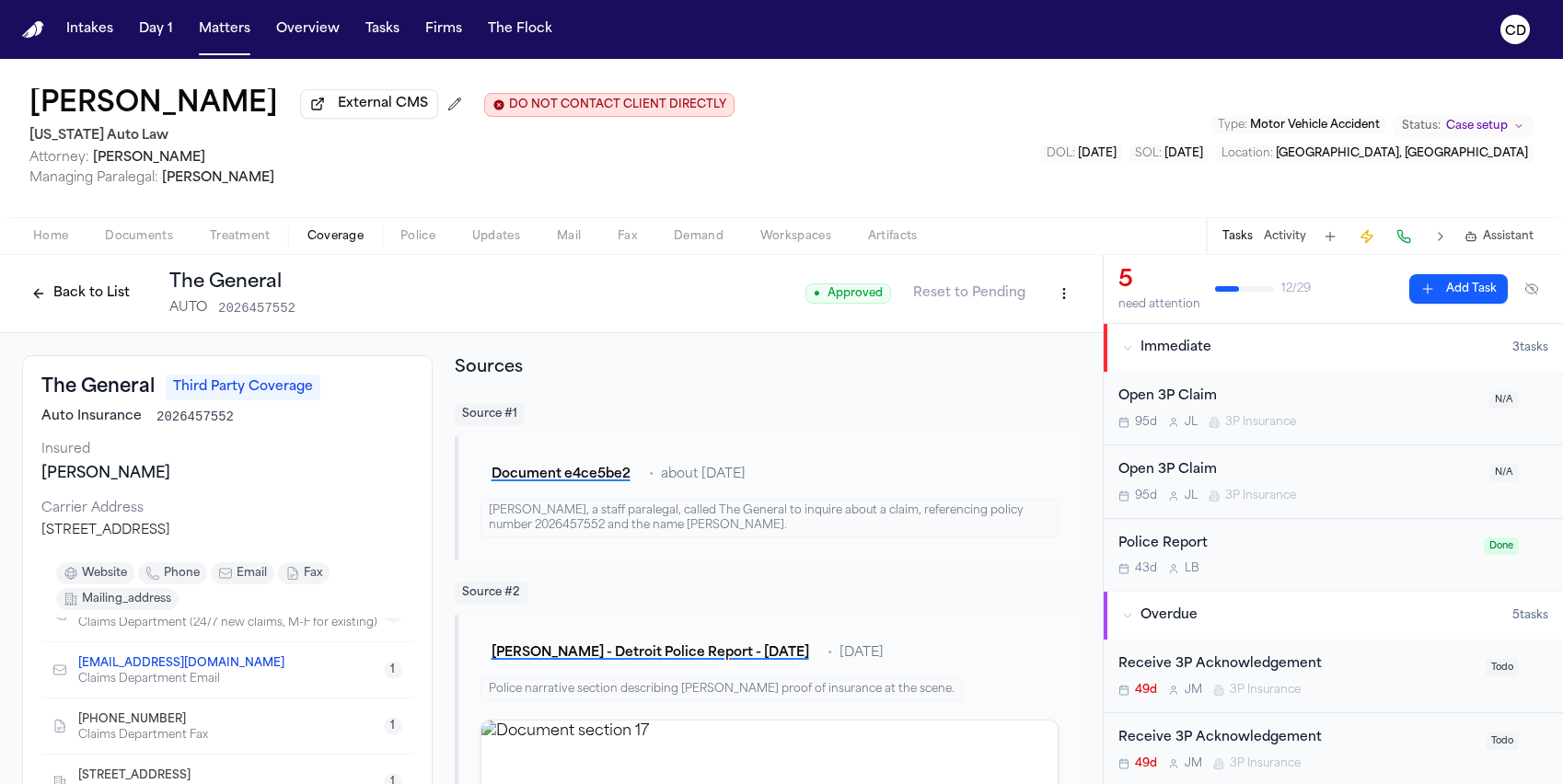
scroll to position [183, 0]
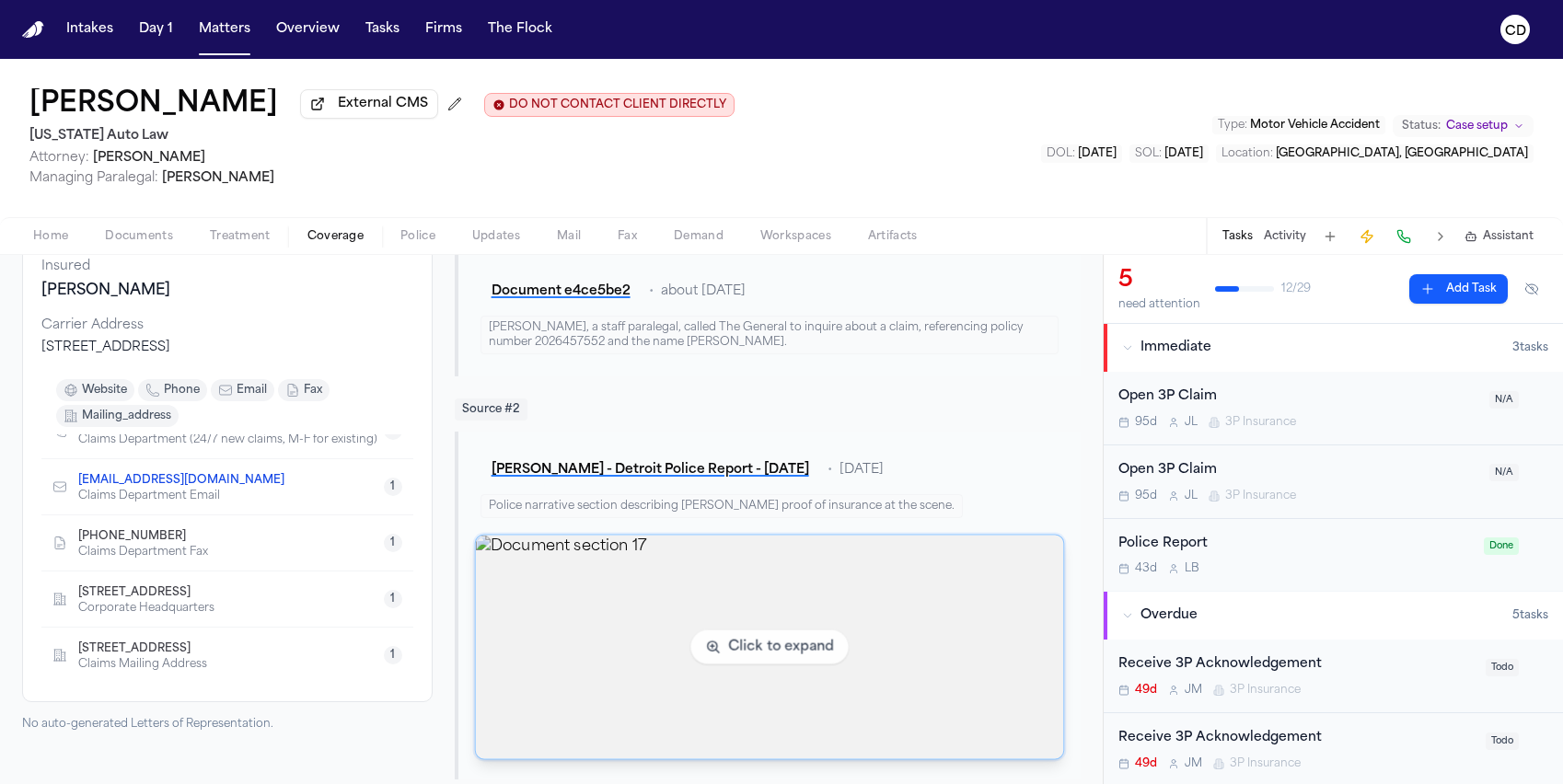
click at [775, 621] on img "View document section 17" at bounding box center [769, 647] width 588 height 223
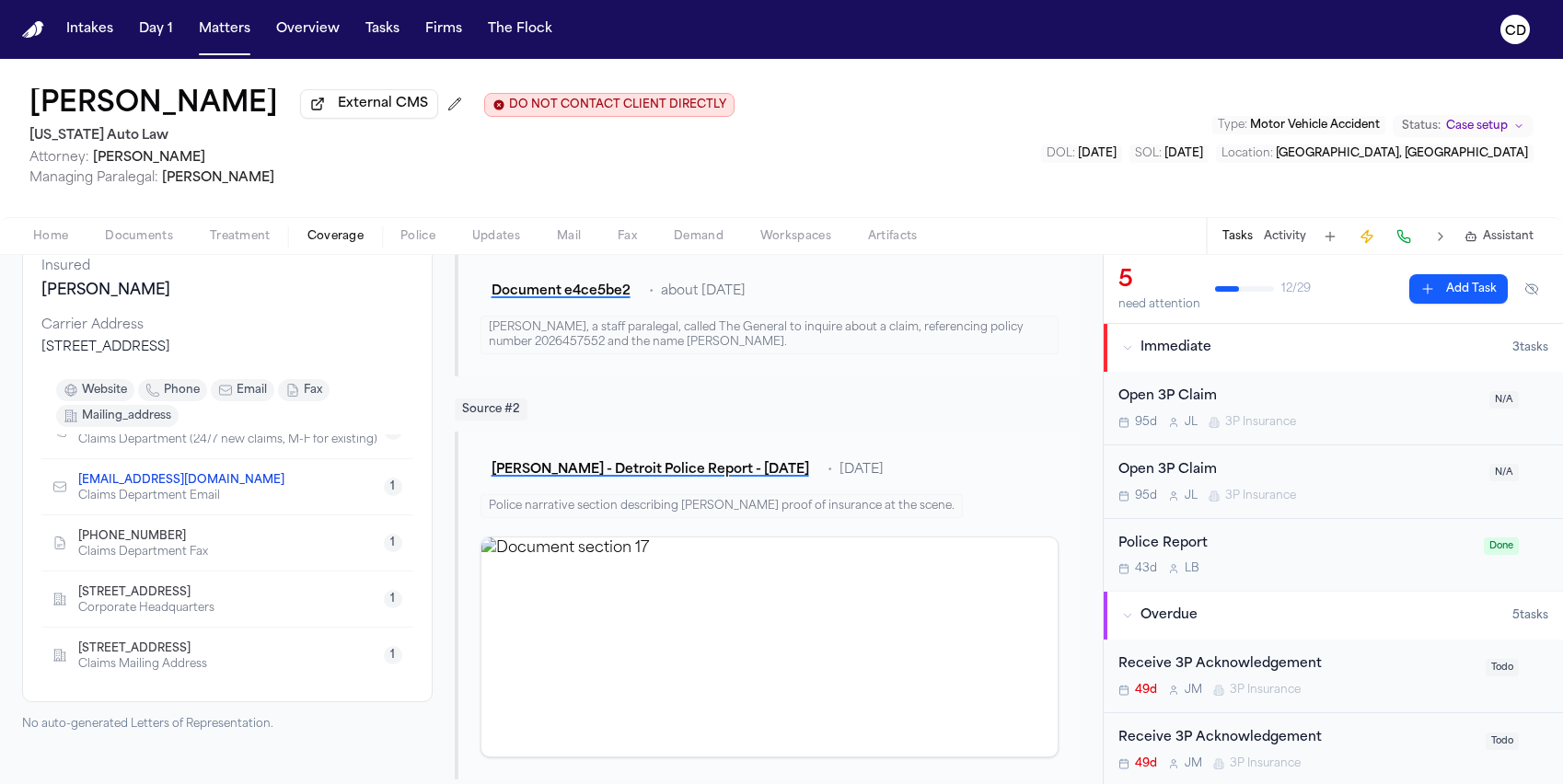
click at [392, 240] on button "Police" at bounding box center [417, 236] width 71 height 22
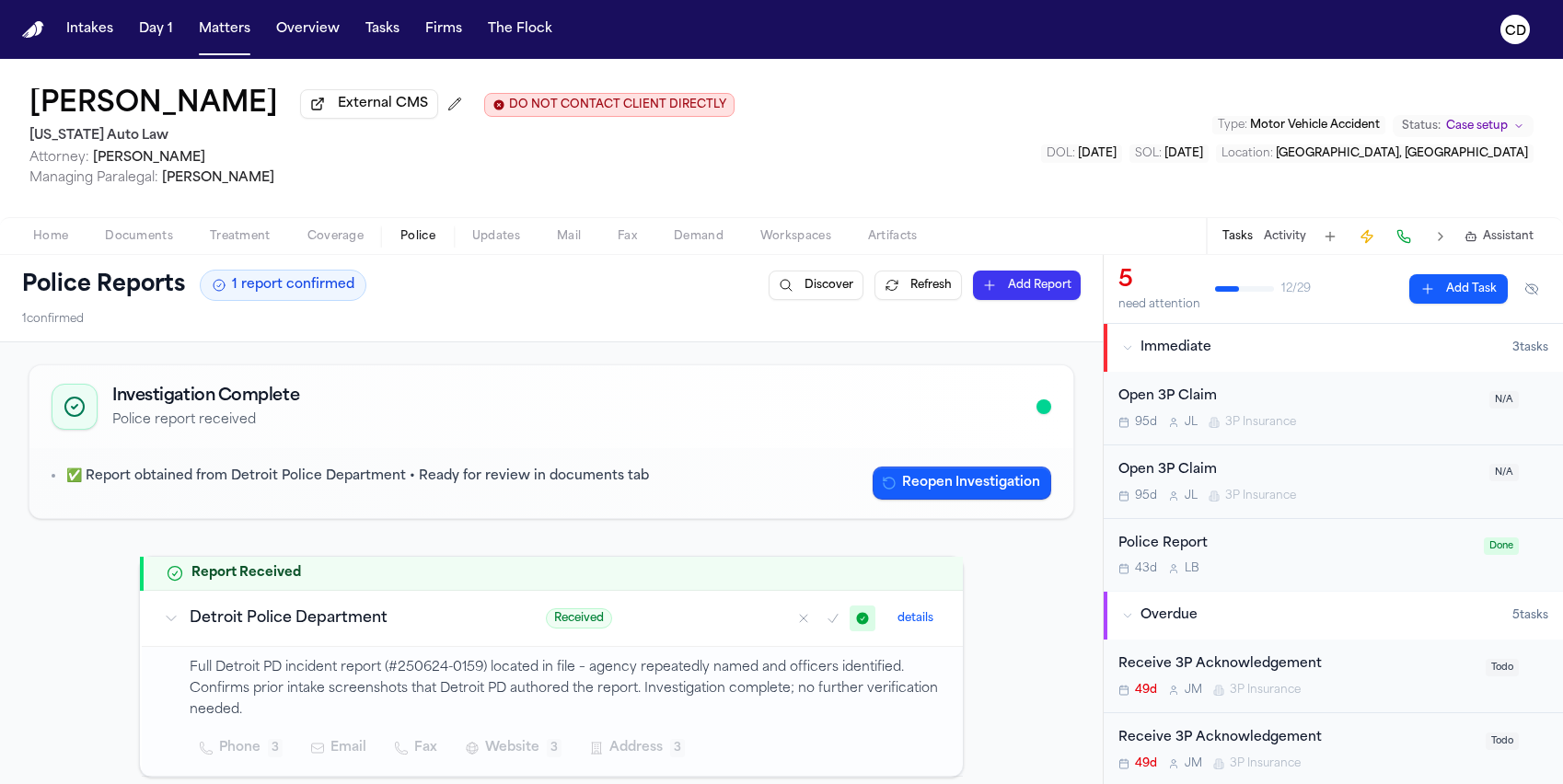
click at [59, 239] on span "Home" at bounding box center [51, 236] width 35 height 15
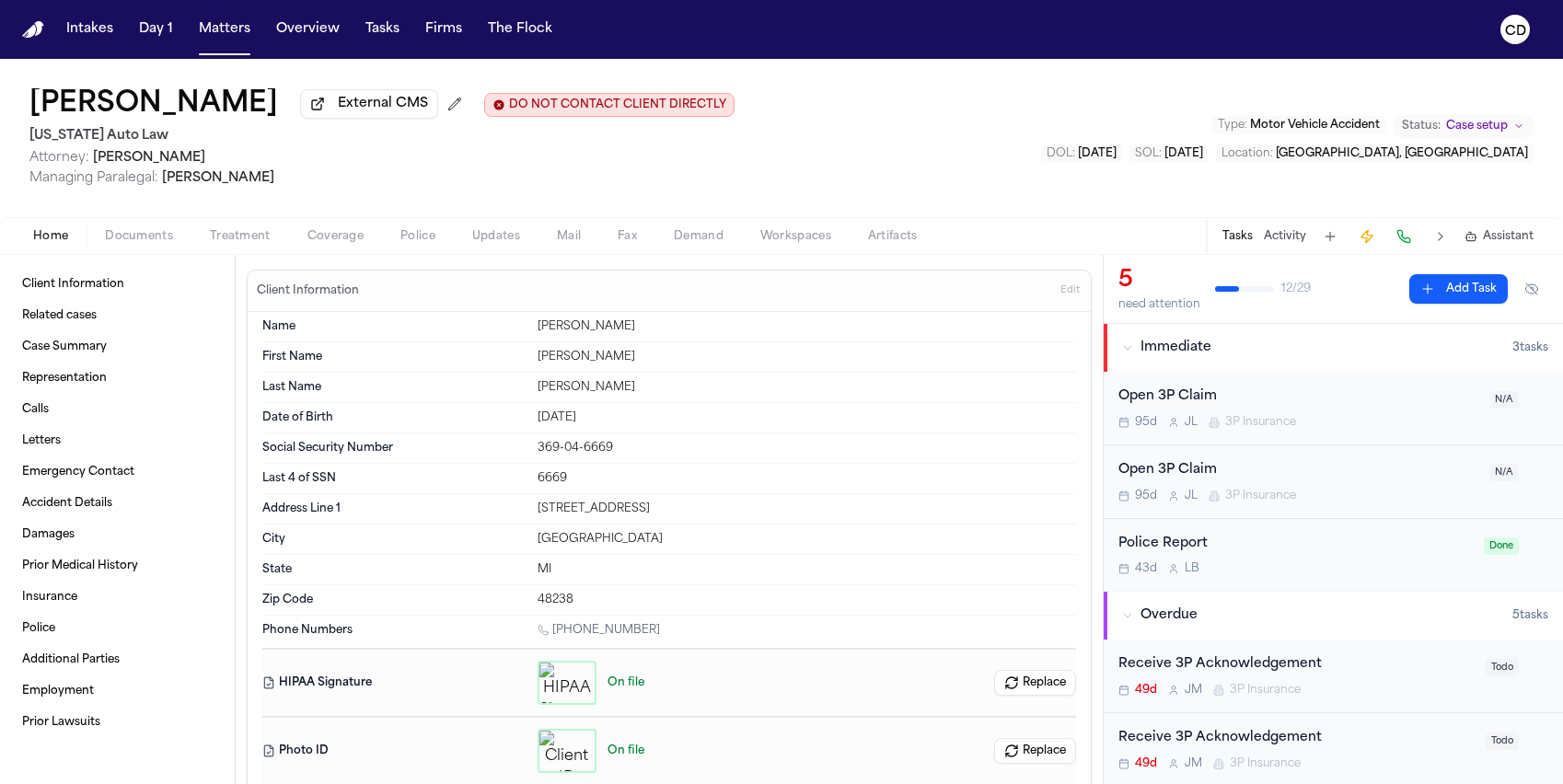
click at [169, 237] on span "Documents" at bounding box center [138, 236] width 68 height 15
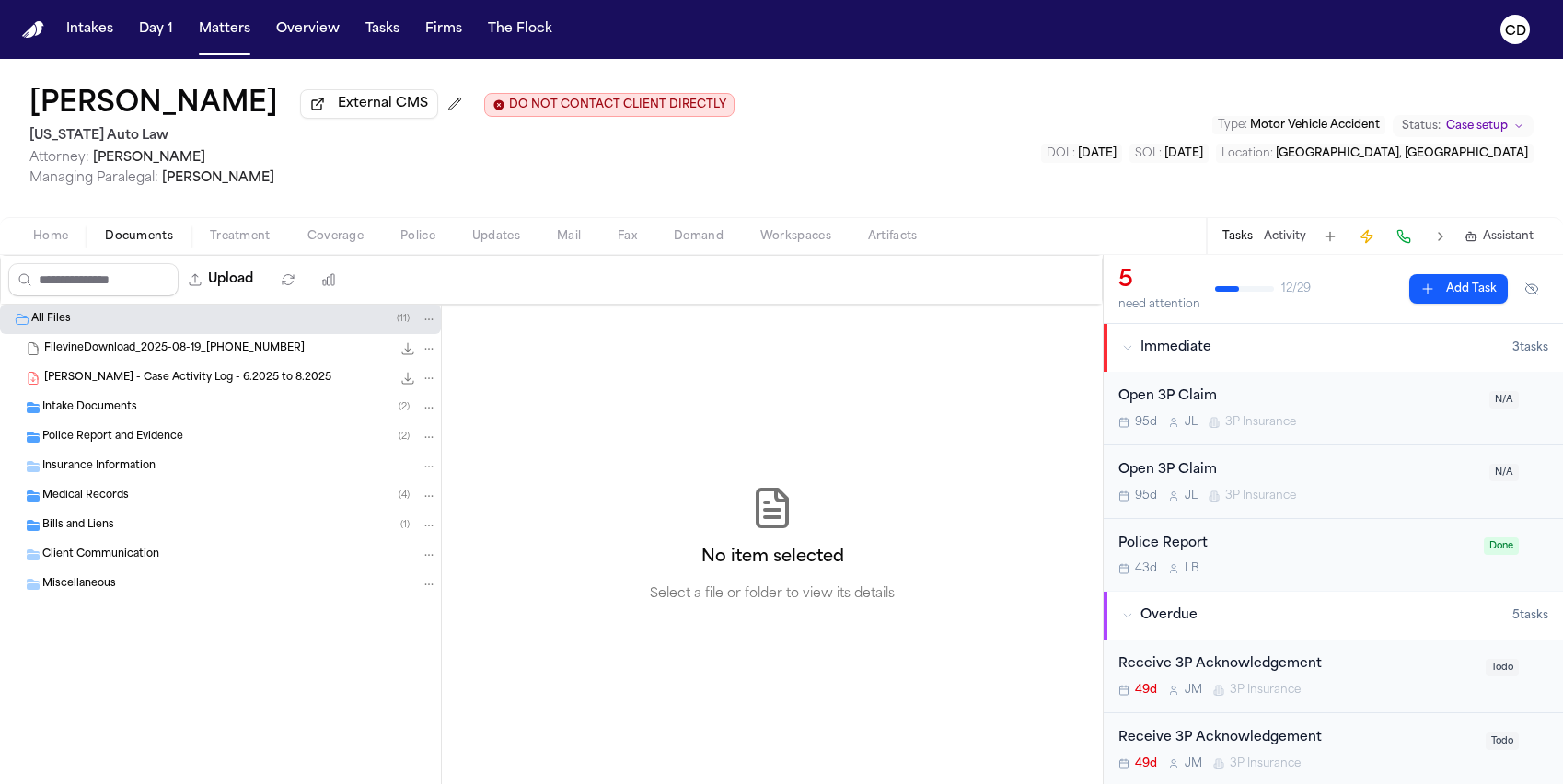
click at [135, 440] on span "Police Report and Evidence" at bounding box center [113, 437] width 141 height 16
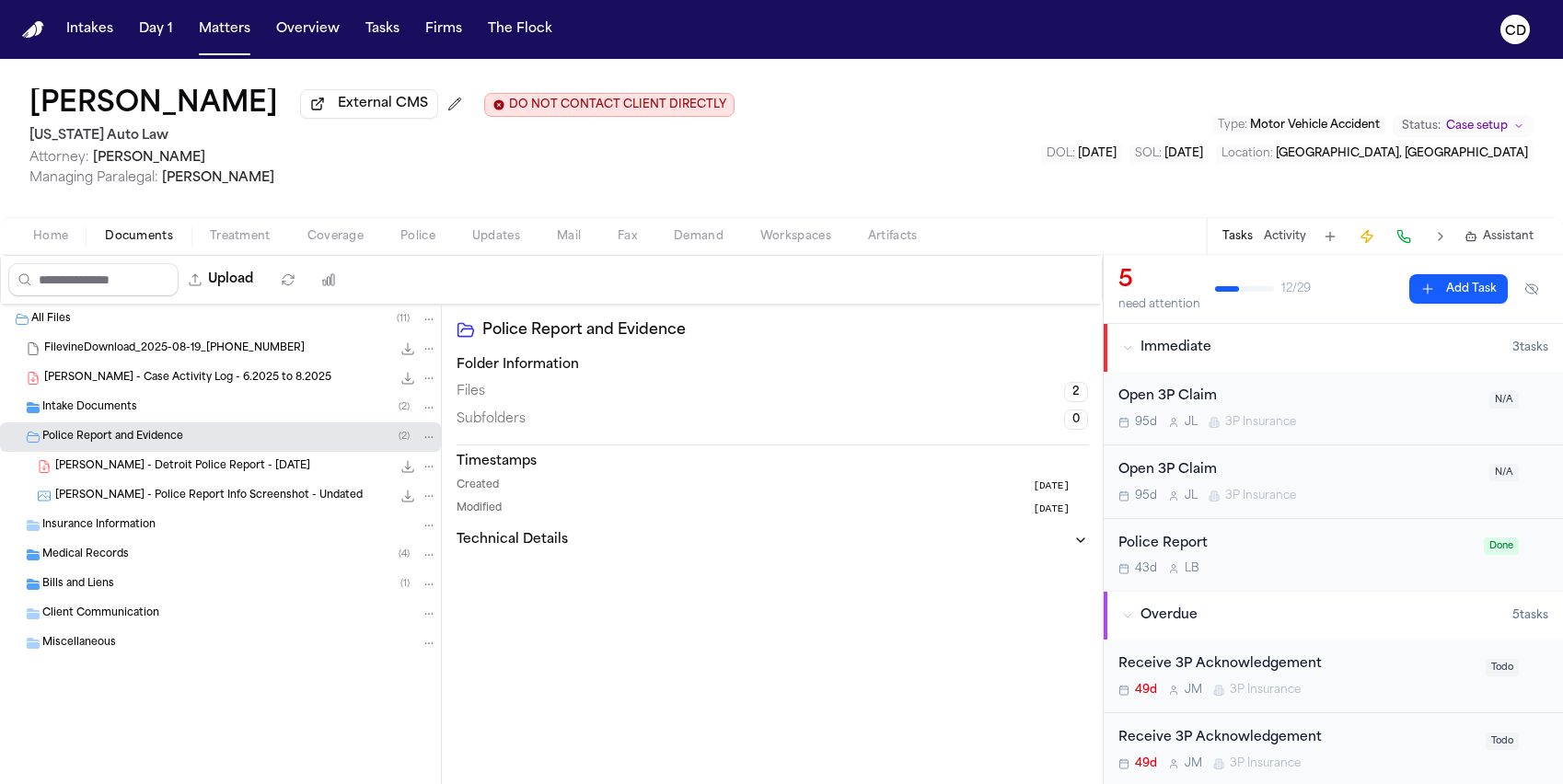
click at [407, 469] on icon "File: M. Westbrook - Detroit Police Report - 6.24.25" at bounding box center [408, 466] width 15 height 15
click at [74, 235] on button "Home" at bounding box center [50, 236] width 71 height 22
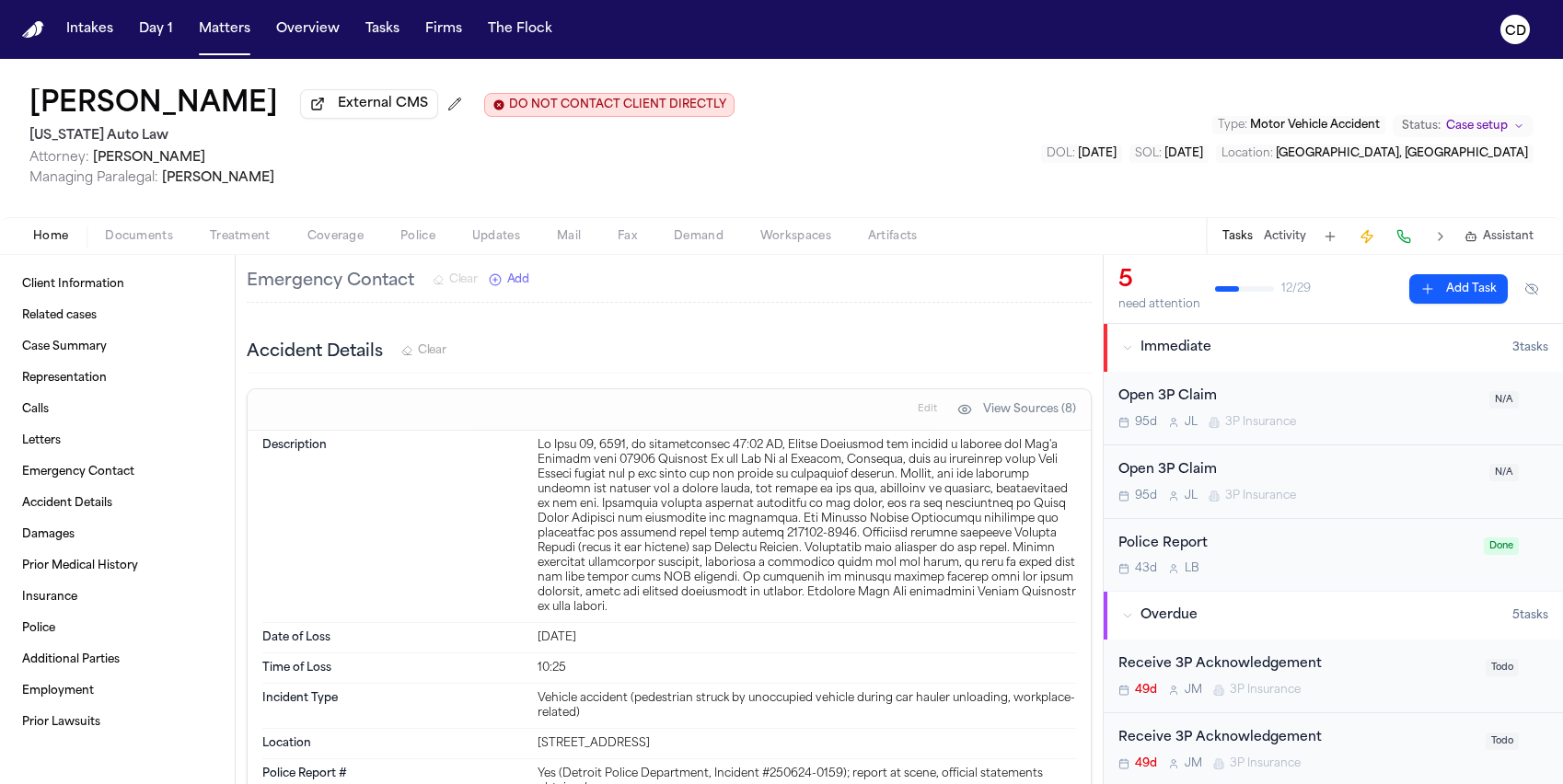
scroll to position [1588, 0]
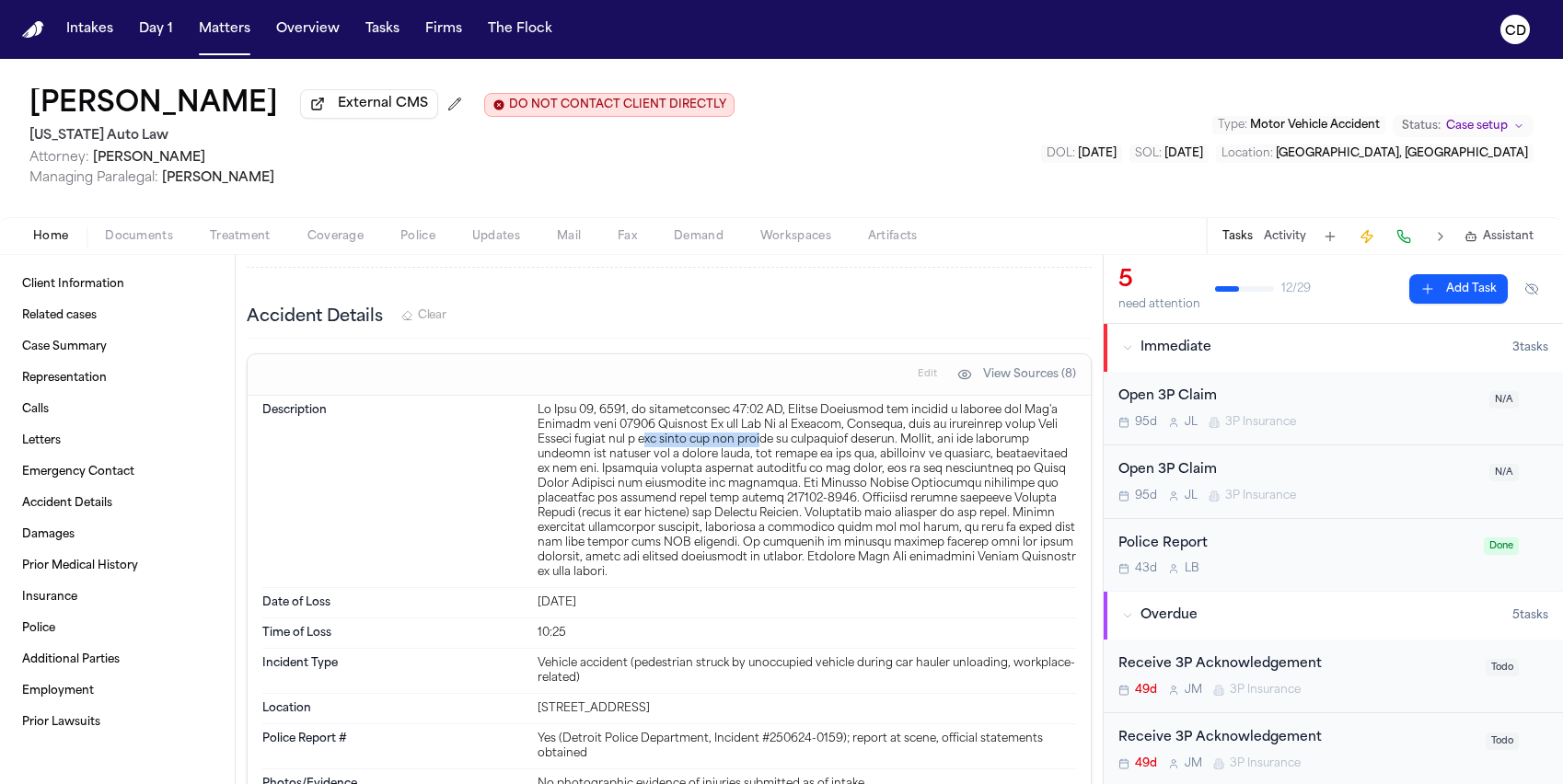
drag, startPoint x: 640, startPoint y: 444, endPoint x: 757, endPoint y: 439, distance: 117.1
click at [757, 439] on div at bounding box center [807, 491] width 539 height 177
click at [796, 446] on div at bounding box center [807, 491] width 539 height 177
click at [76, 360] on link "Case Summary" at bounding box center [117, 347] width 205 height 30
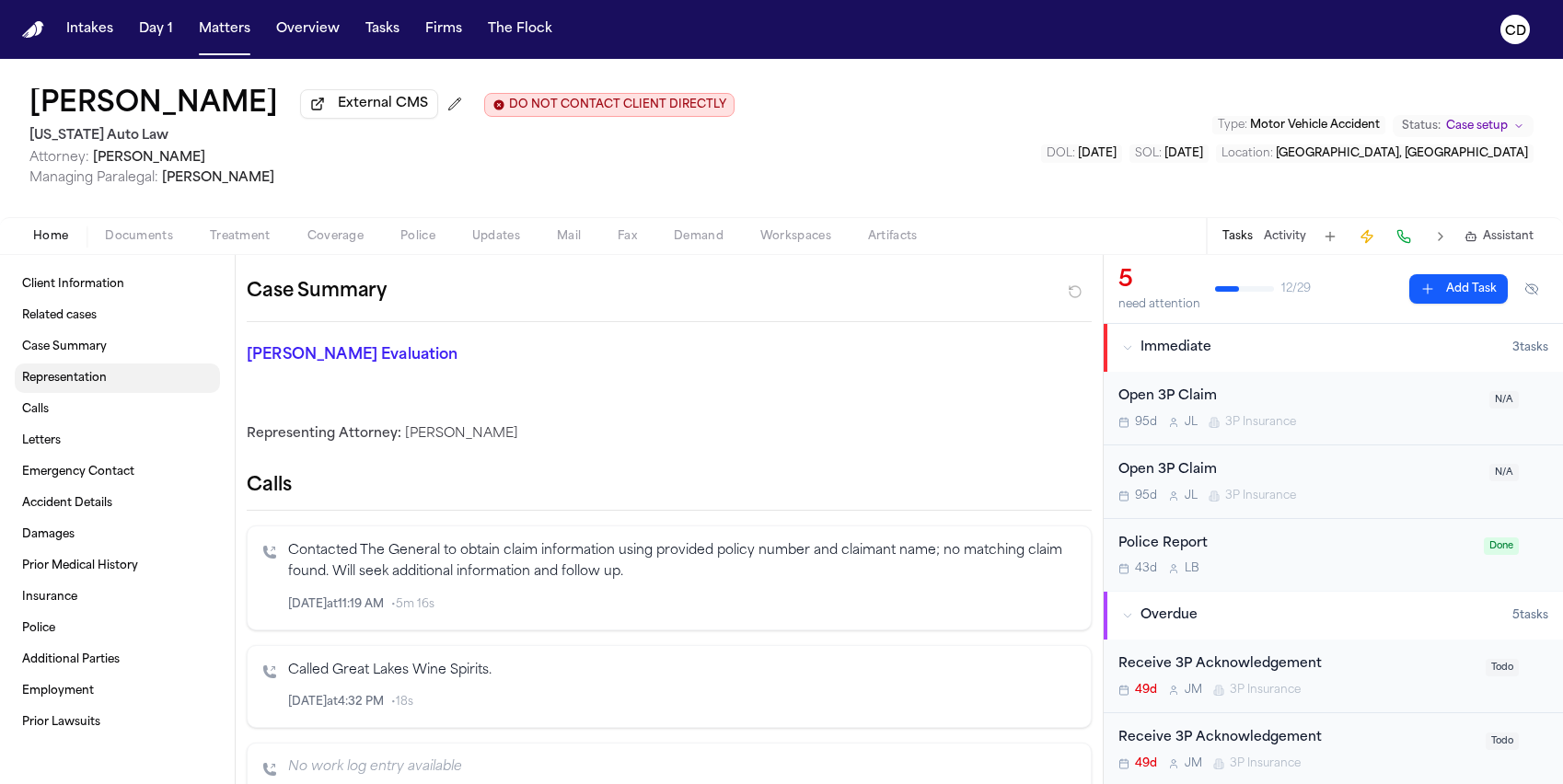
scroll to position [664, 0]
click at [115, 319] on link "Related cases" at bounding box center [117, 316] width 205 height 30
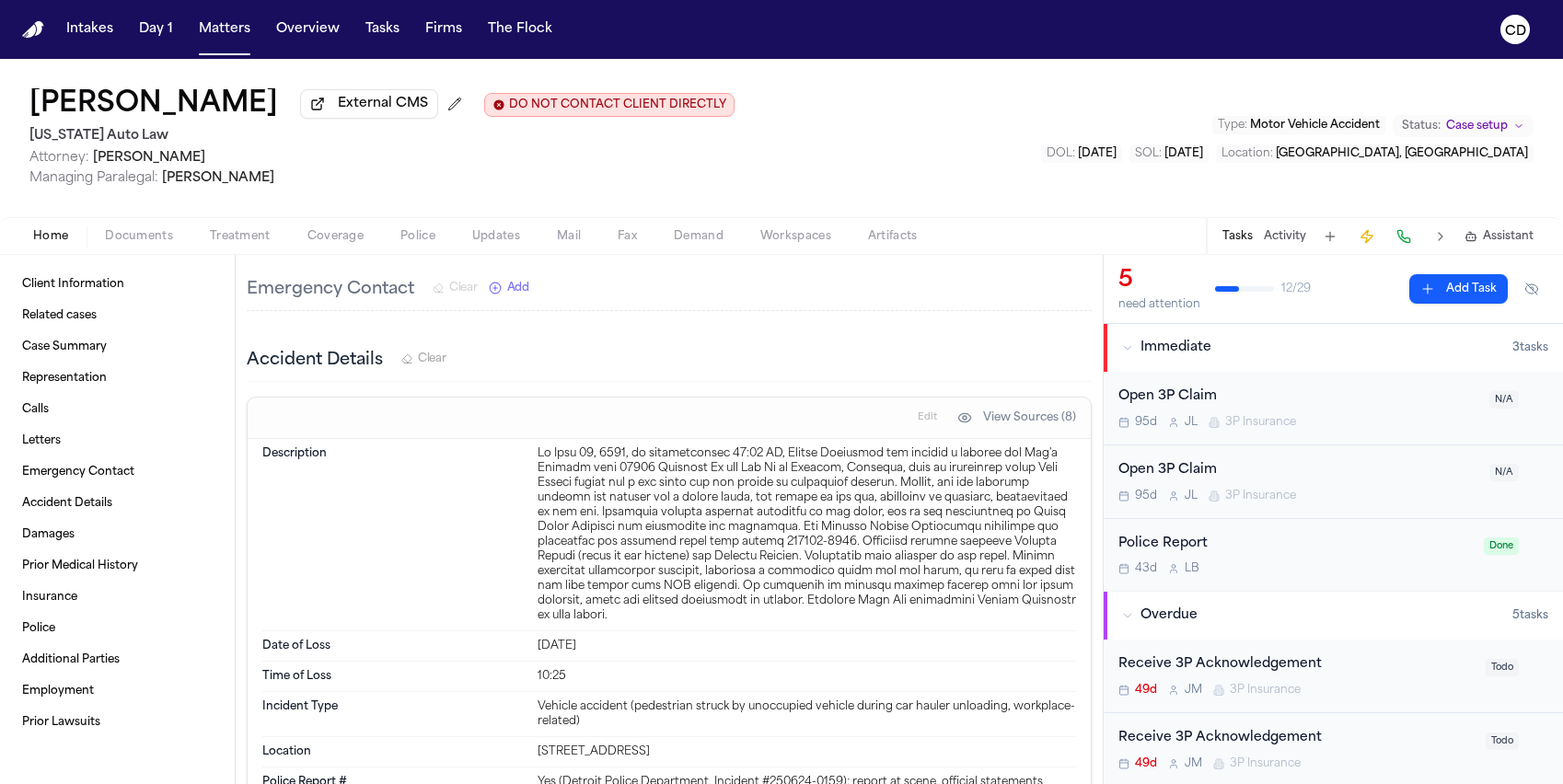
scroll to position [1549, 0]
click at [262, 240] on span "Treatment" at bounding box center [240, 236] width 61 height 15
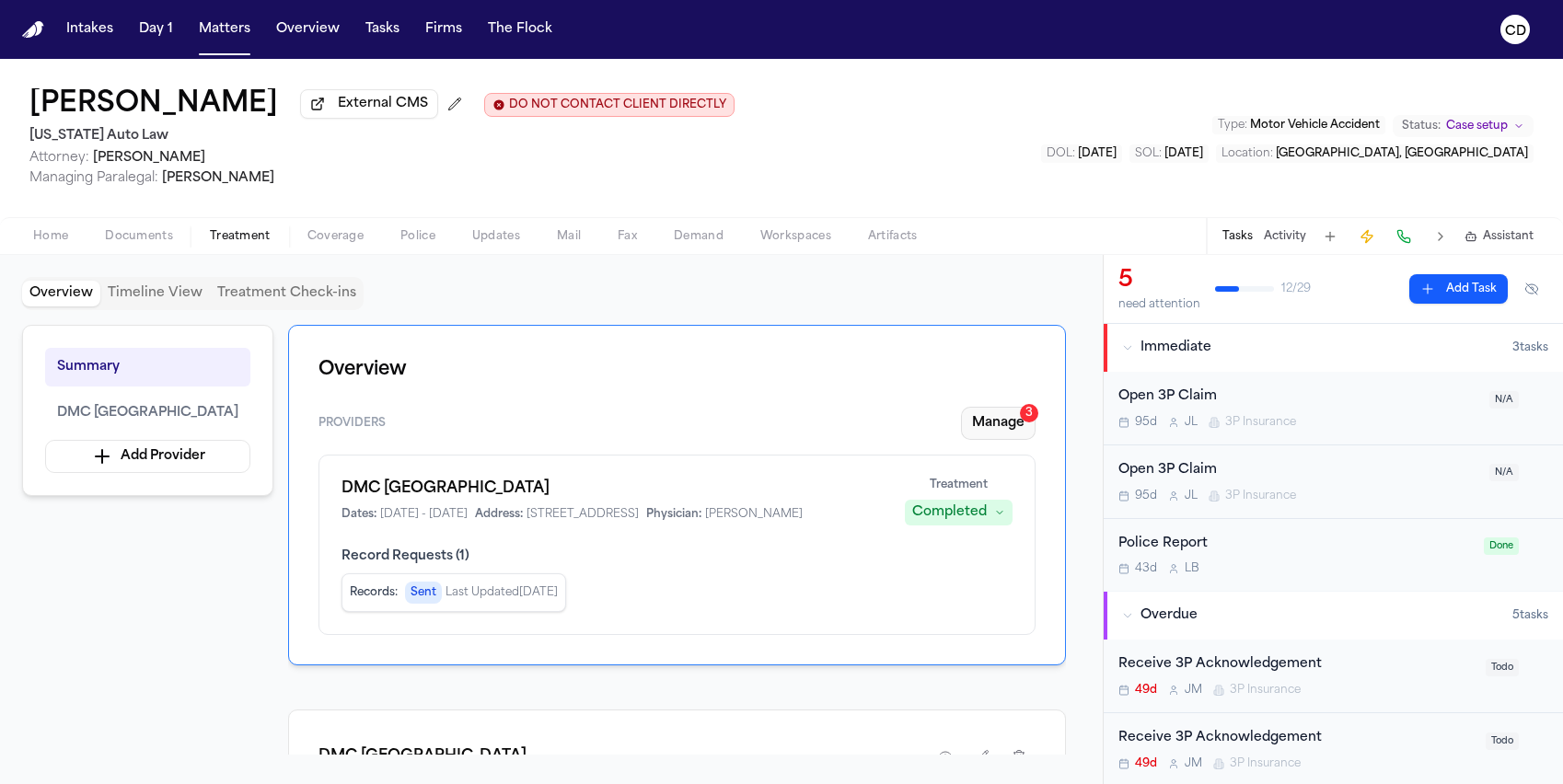
click at [1004, 419] on button "Manage 3" at bounding box center [998, 424] width 74 height 33
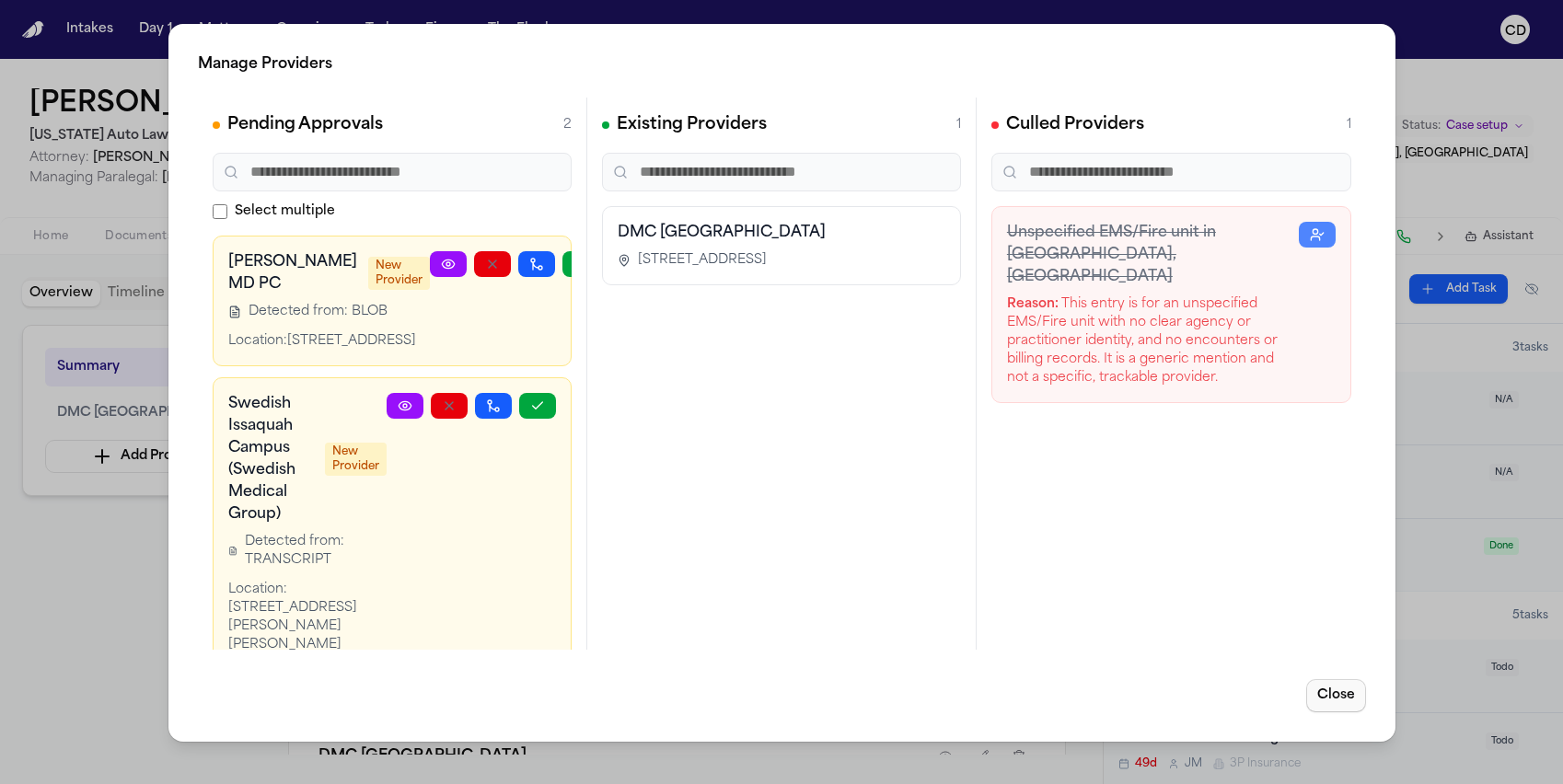
click at [1337, 695] on button "Close" at bounding box center [1335, 696] width 60 height 33
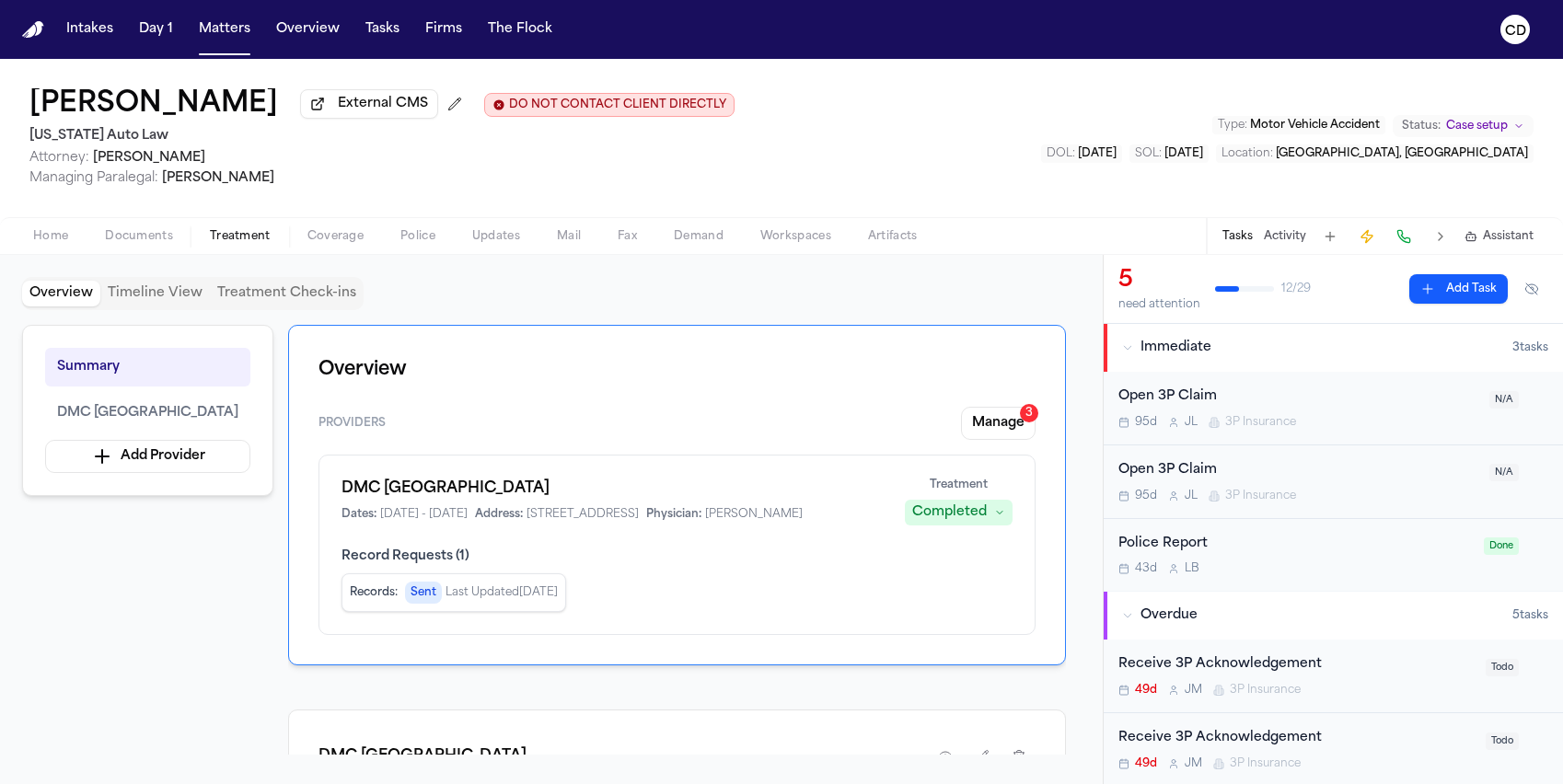
click at [309, 239] on span "Coverage" at bounding box center [336, 236] width 57 height 15
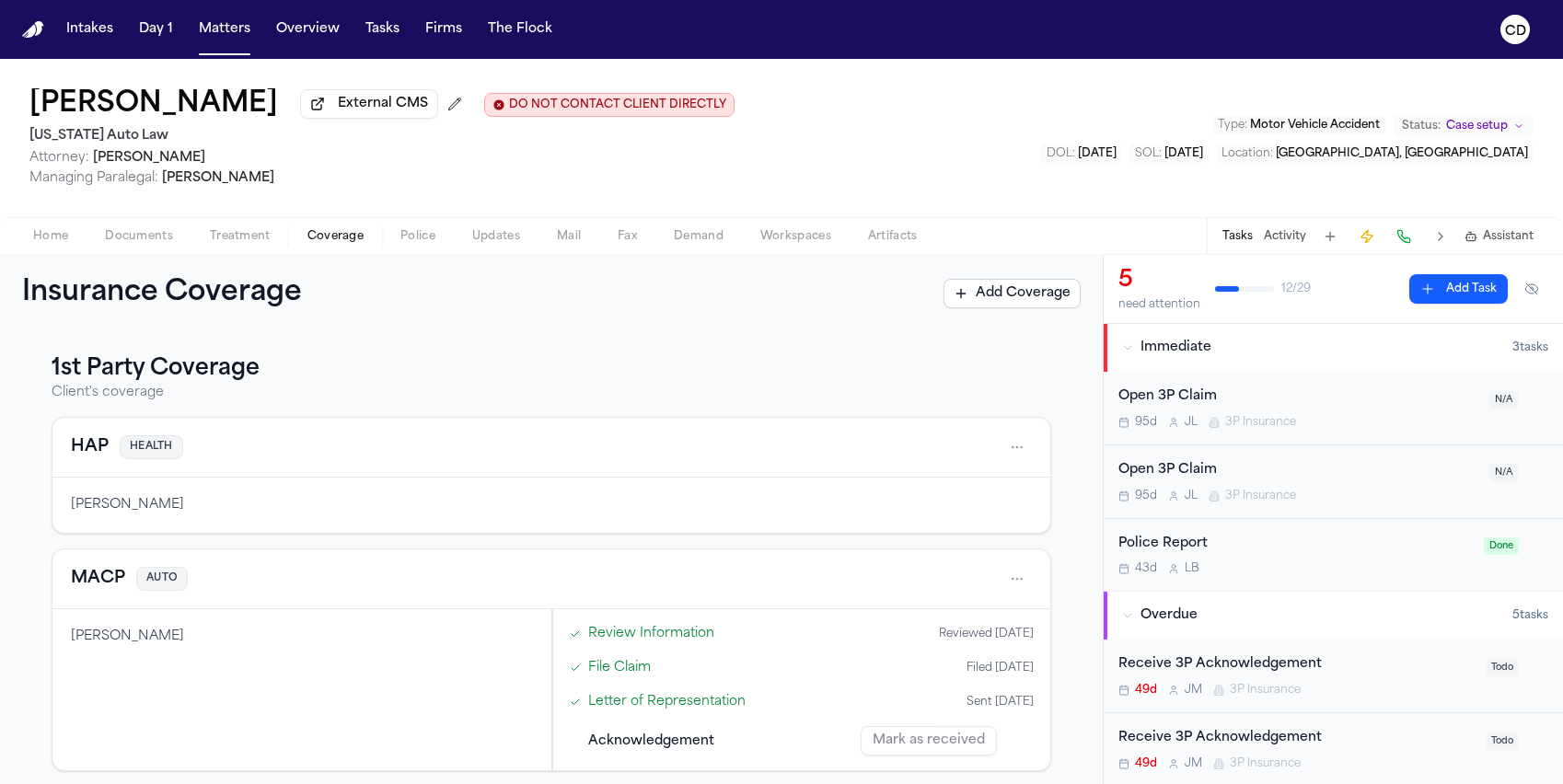
click at [117, 588] on button "MACP" at bounding box center [97, 579] width 55 height 26
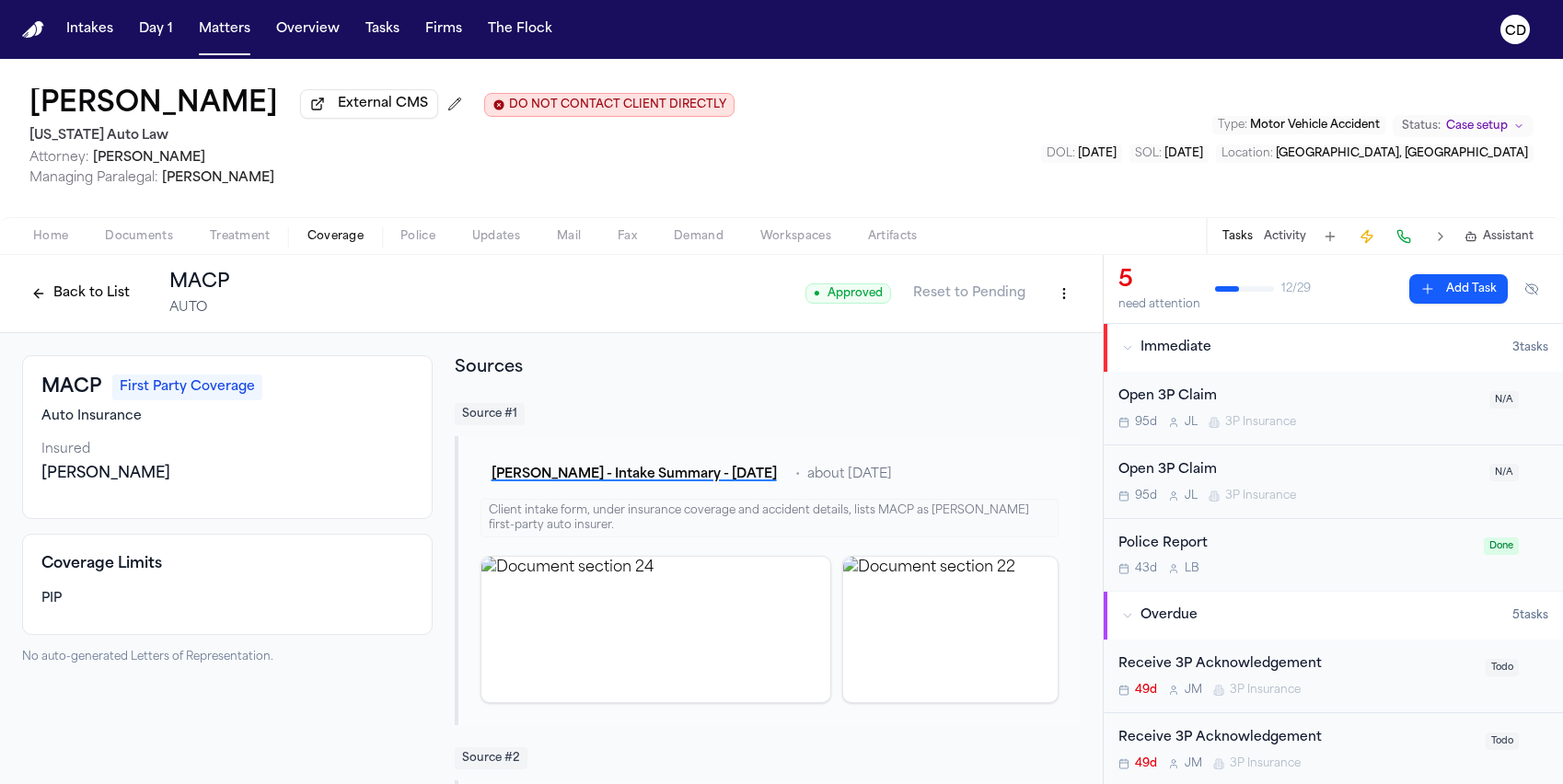
click at [97, 302] on button "Back to List" at bounding box center [81, 294] width 117 height 30
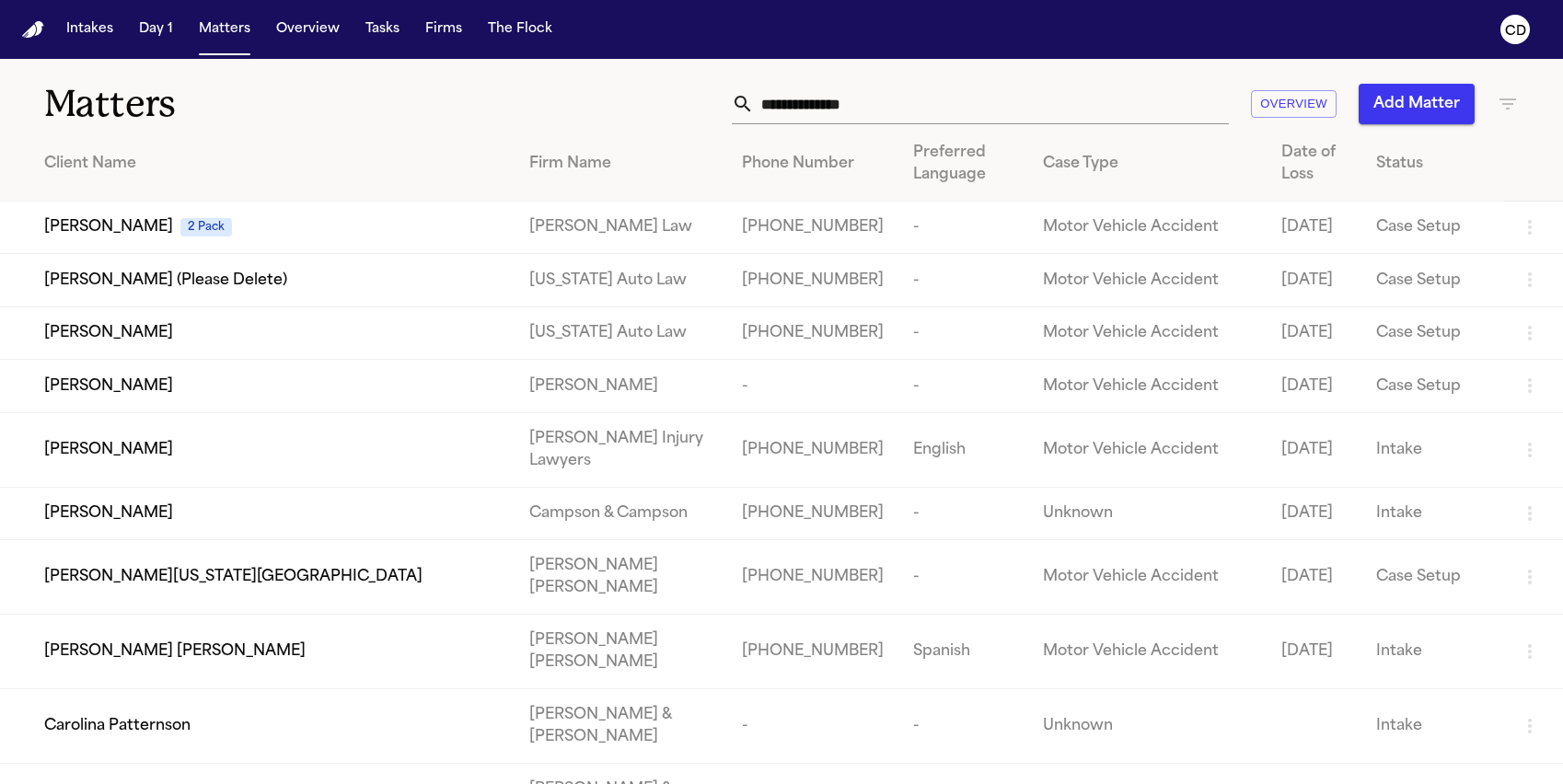
click at [1048, 120] on input "text" at bounding box center [991, 104] width 475 height 41
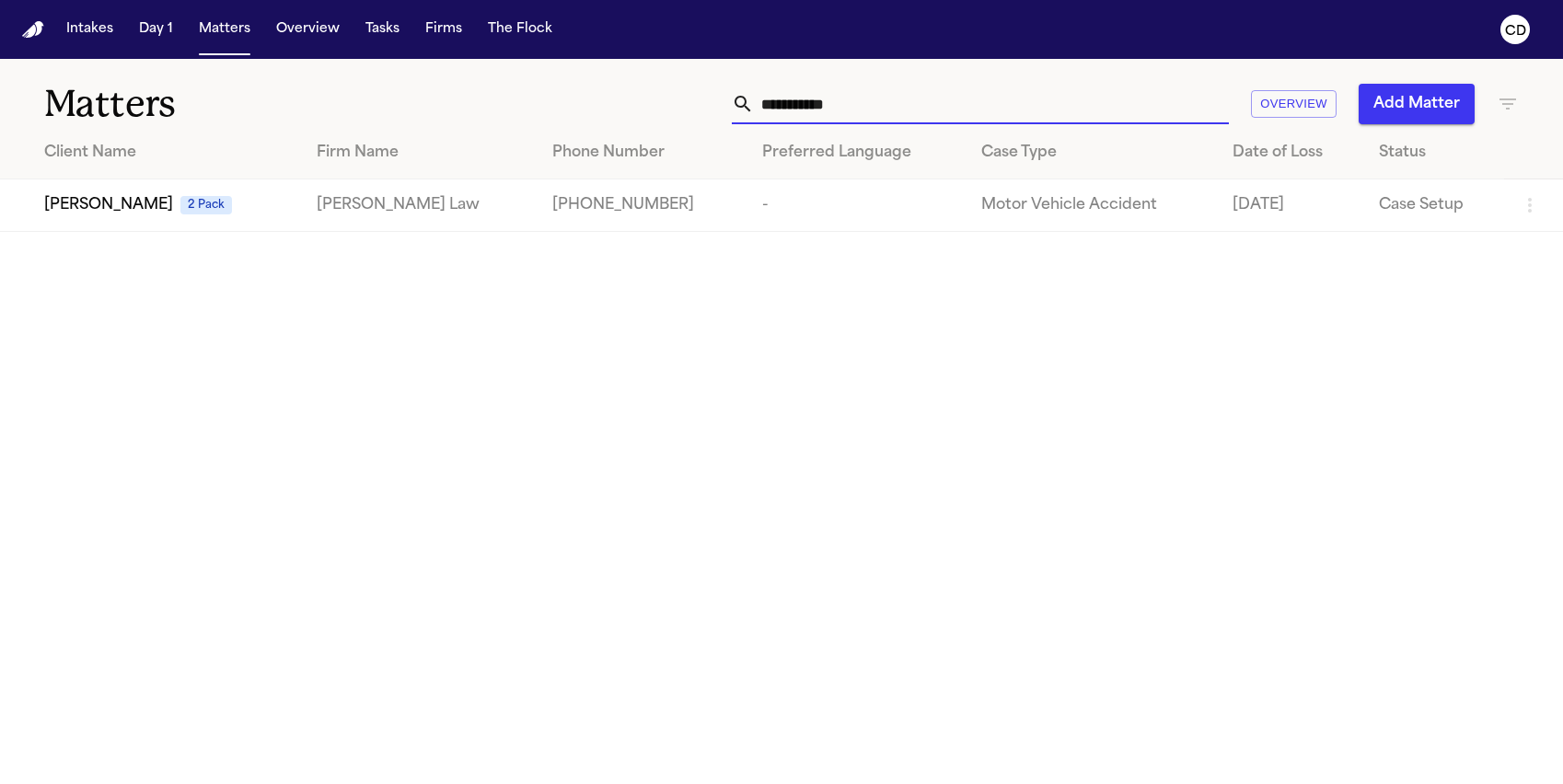
type input "**********"
click at [159, 214] on span "[PERSON_NAME]" at bounding box center [108, 205] width 129 height 22
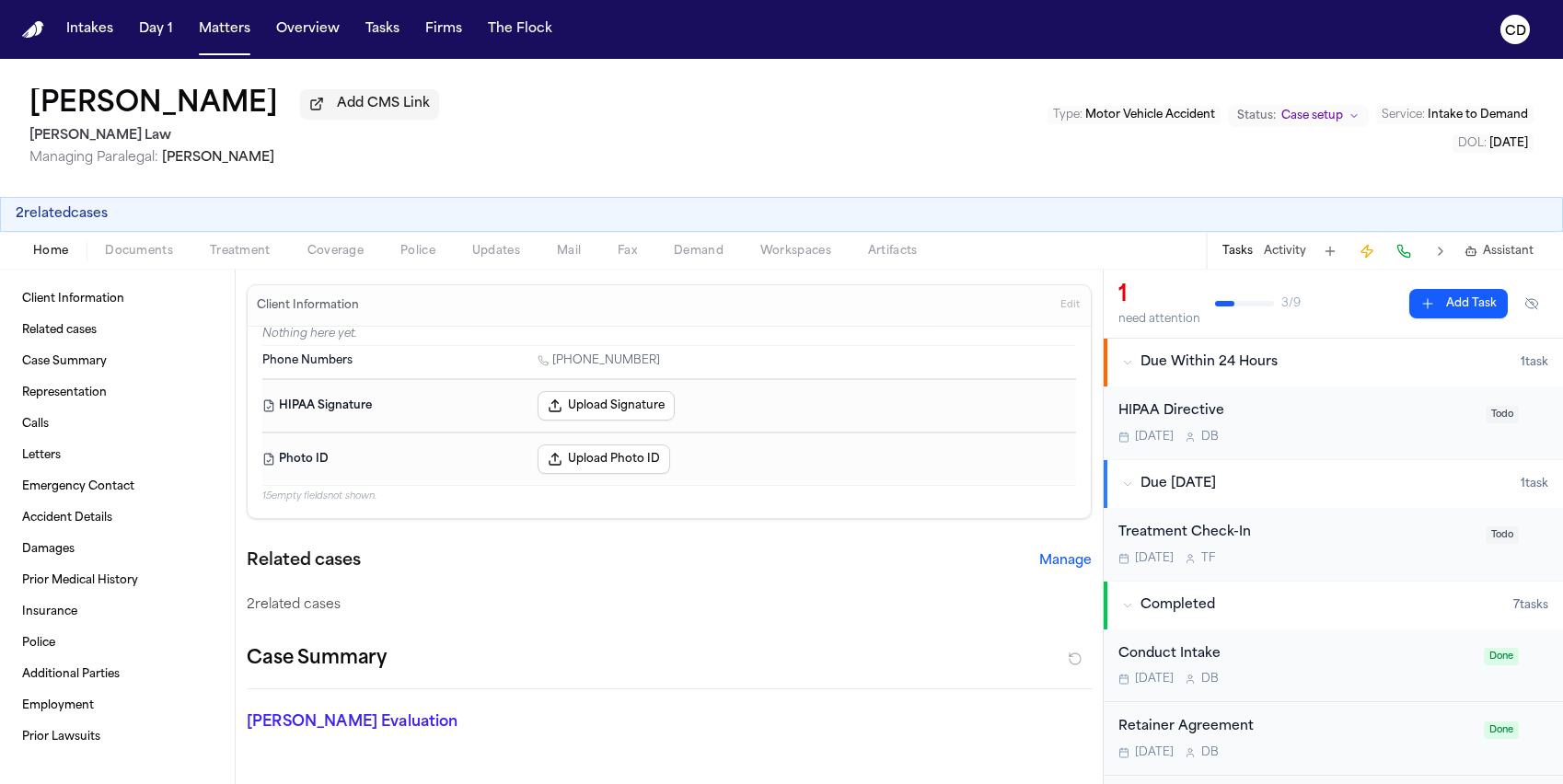
click at [368, 249] on button "Coverage" at bounding box center [336, 251] width 93 height 22
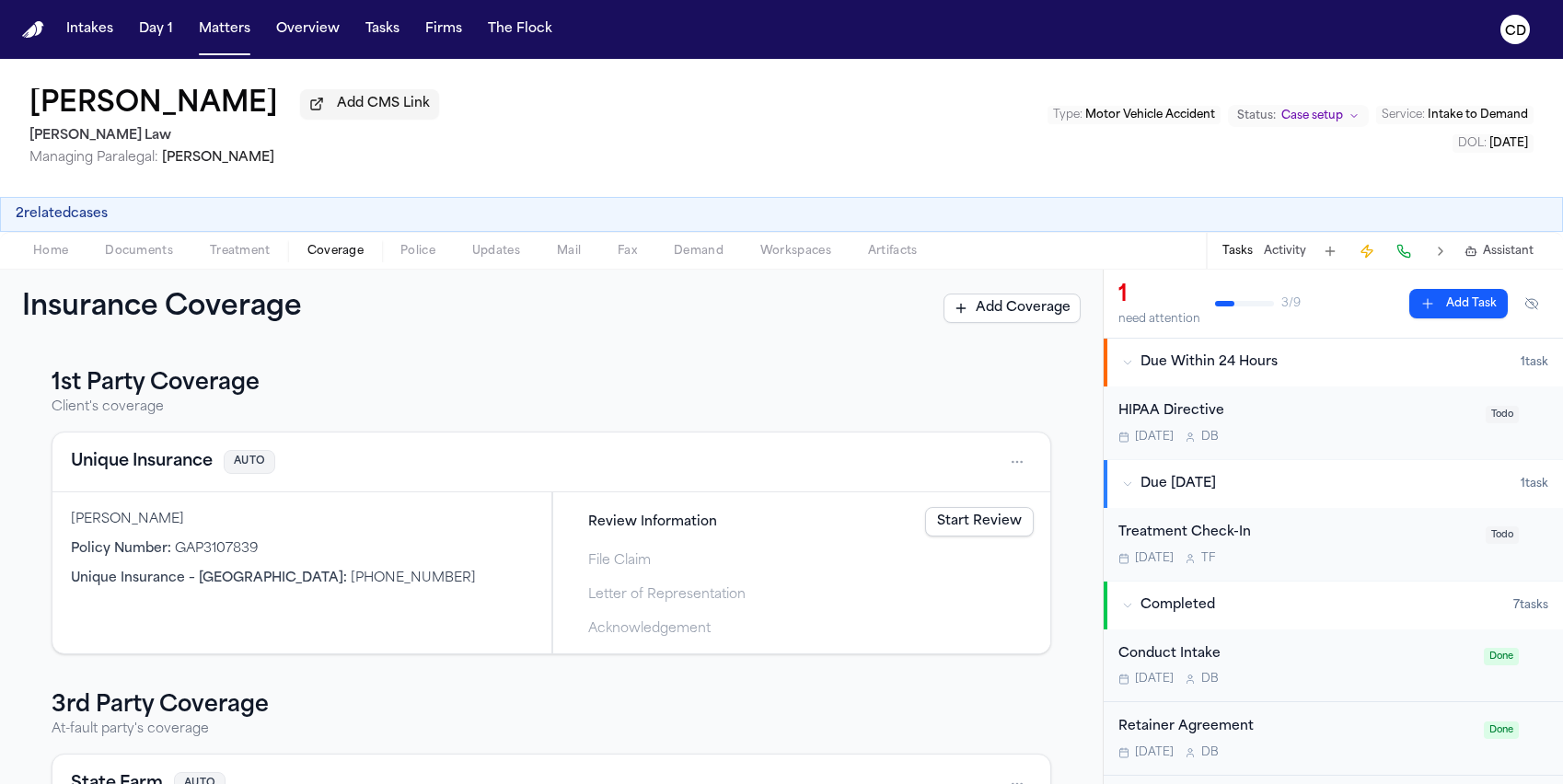
click at [1009, 529] on link "Start Review" at bounding box center [979, 522] width 108 height 30
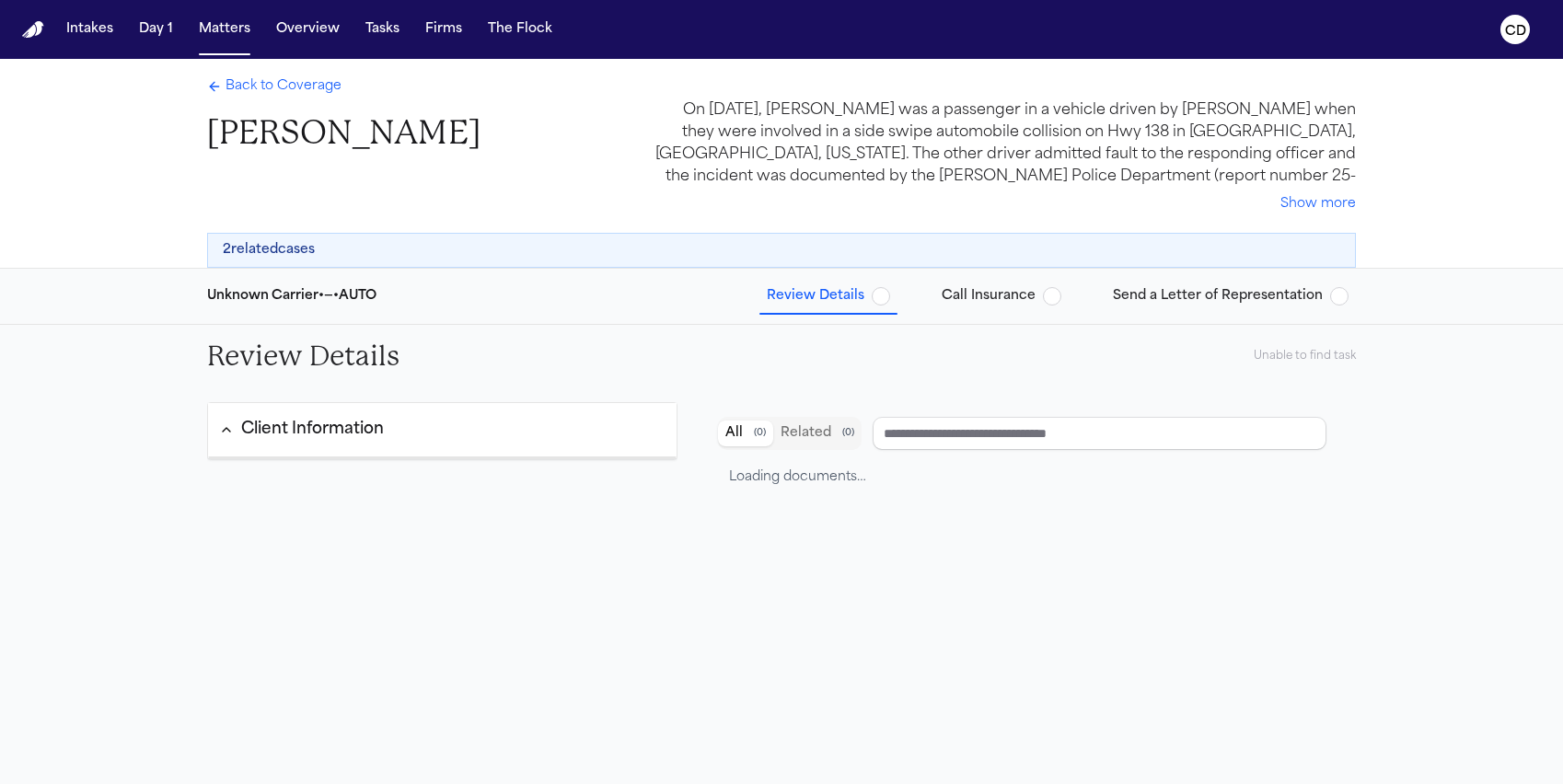
type input "**********"
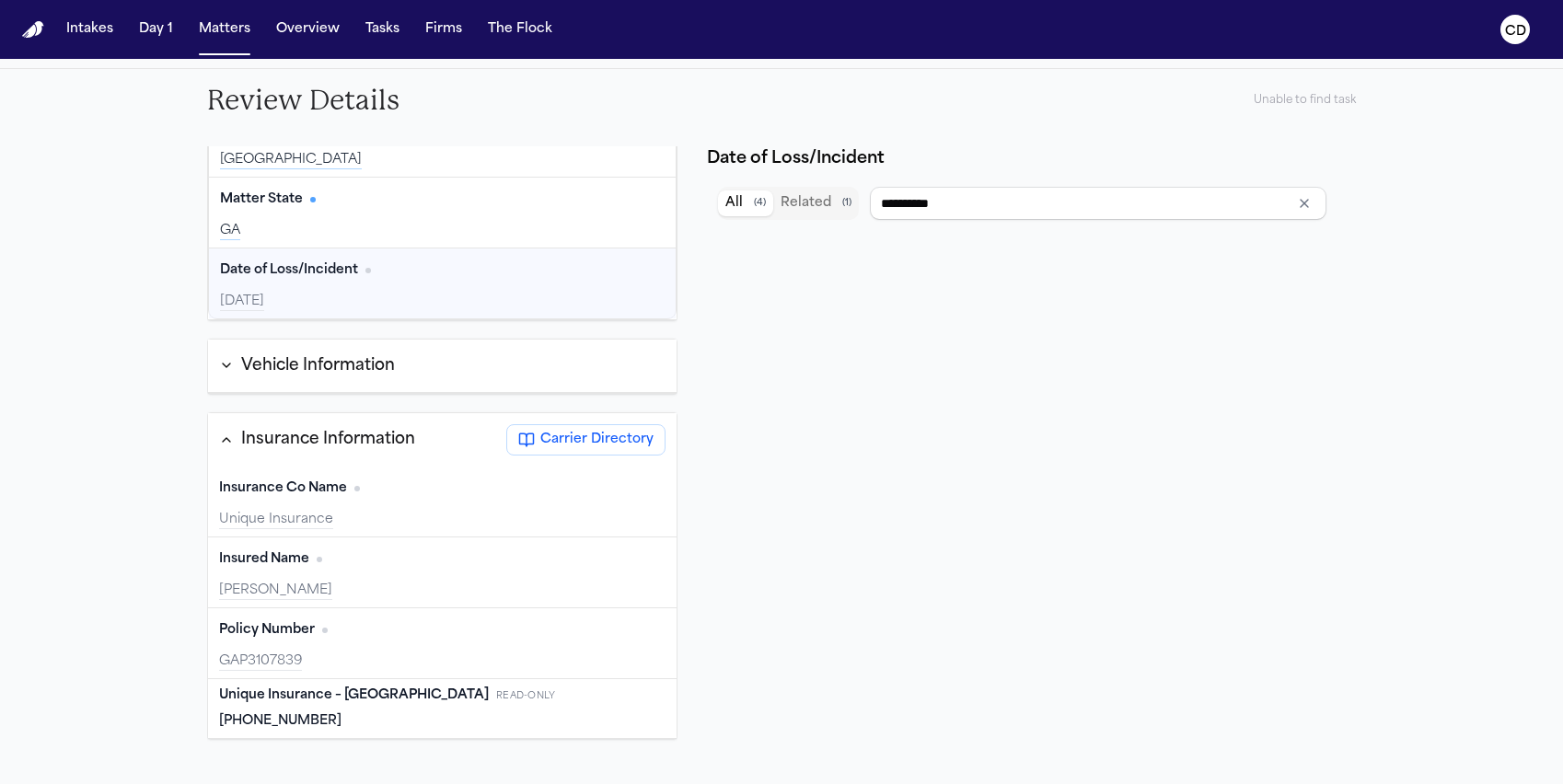
scroll to position [259, 0]
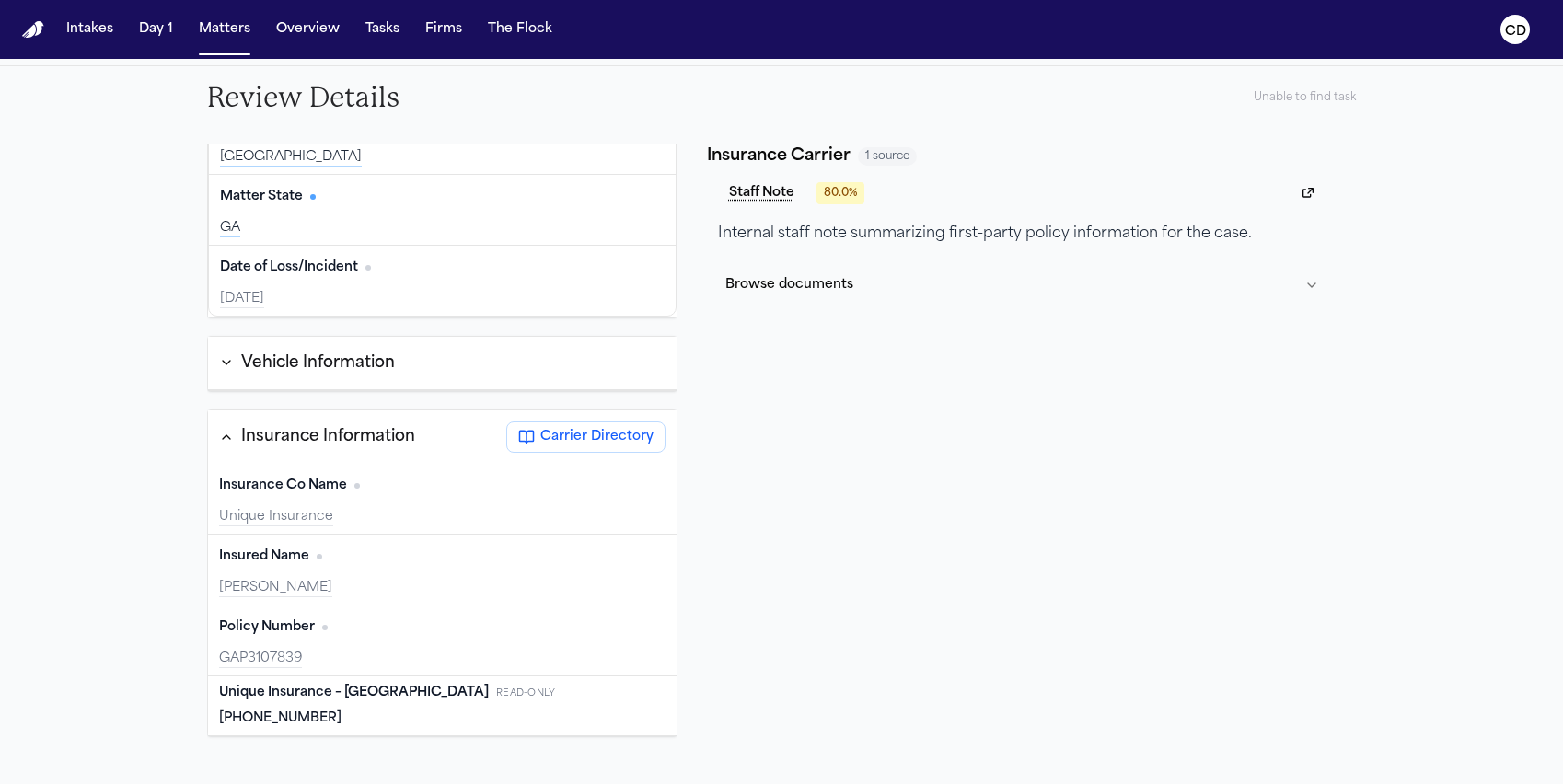
click at [220, 371] on button "Vehicle Information" at bounding box center [441, 363] width 468 height 32
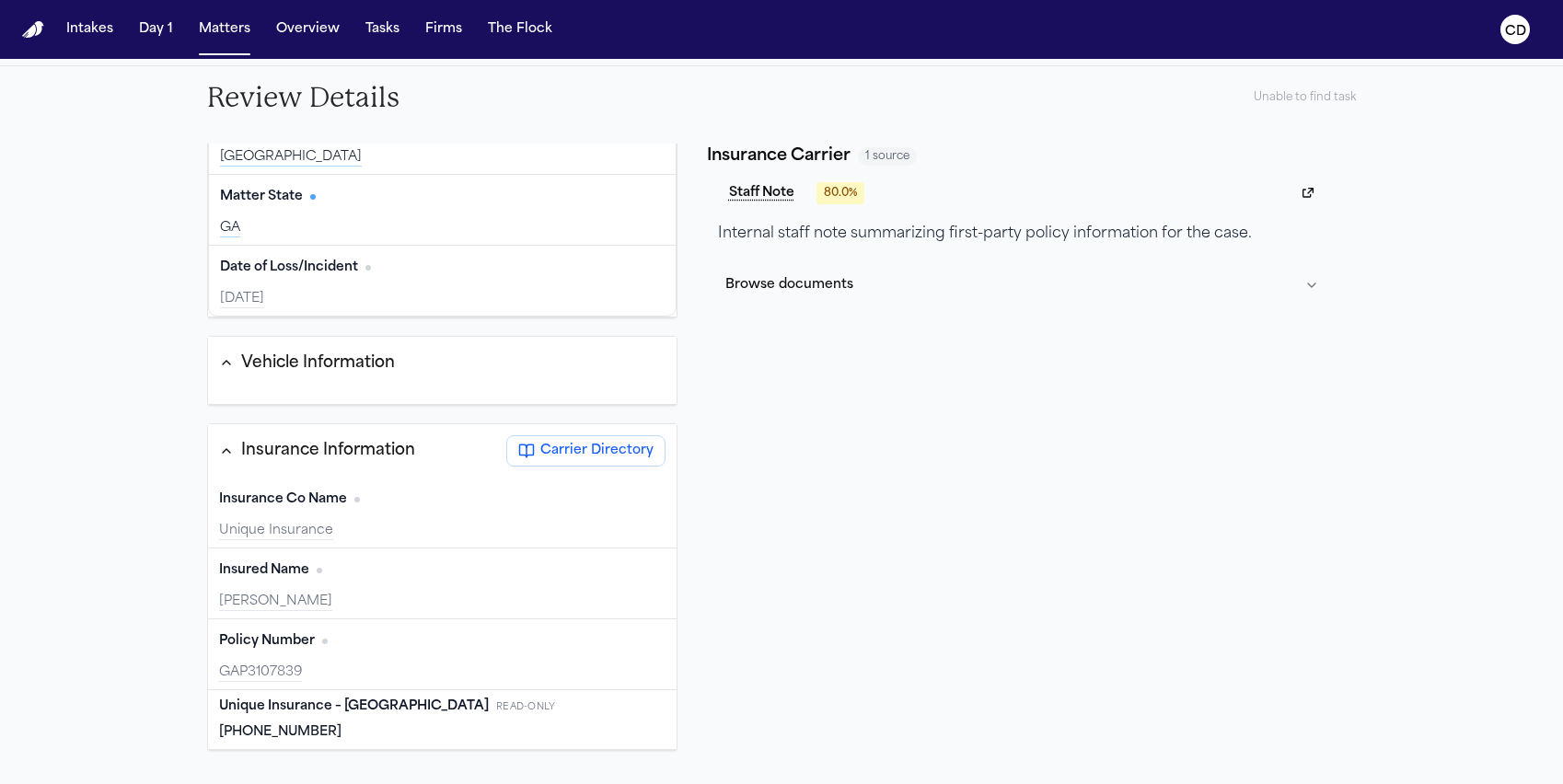
click at [220, 371] on button "Vehicle Information" at bounding box center [441, 363] width 468 height 32
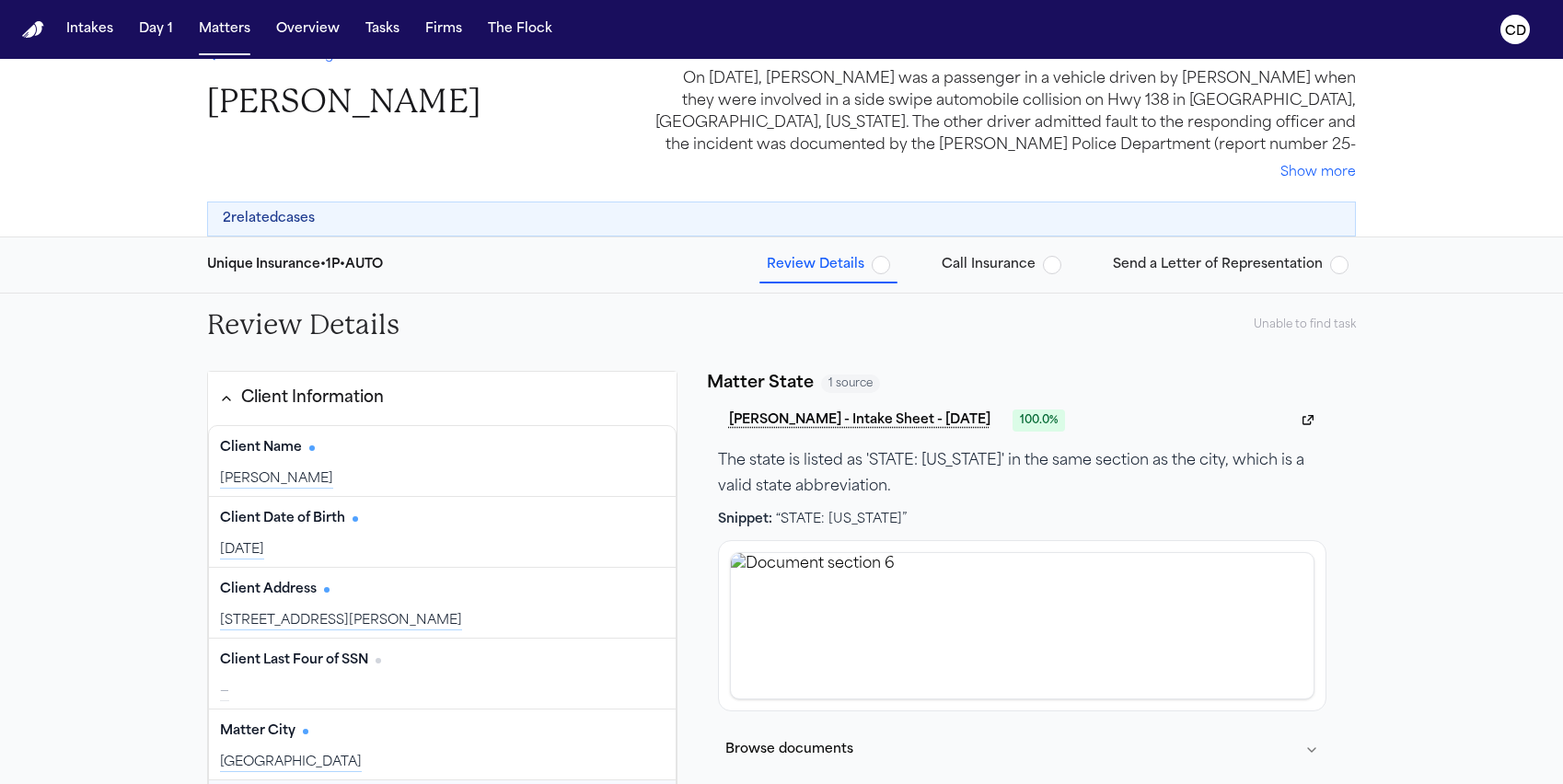
scroll to position [32, 0]
click at [978, 264] on span "Call Insurance" at bounding box center [988, 264] width 94 height 19
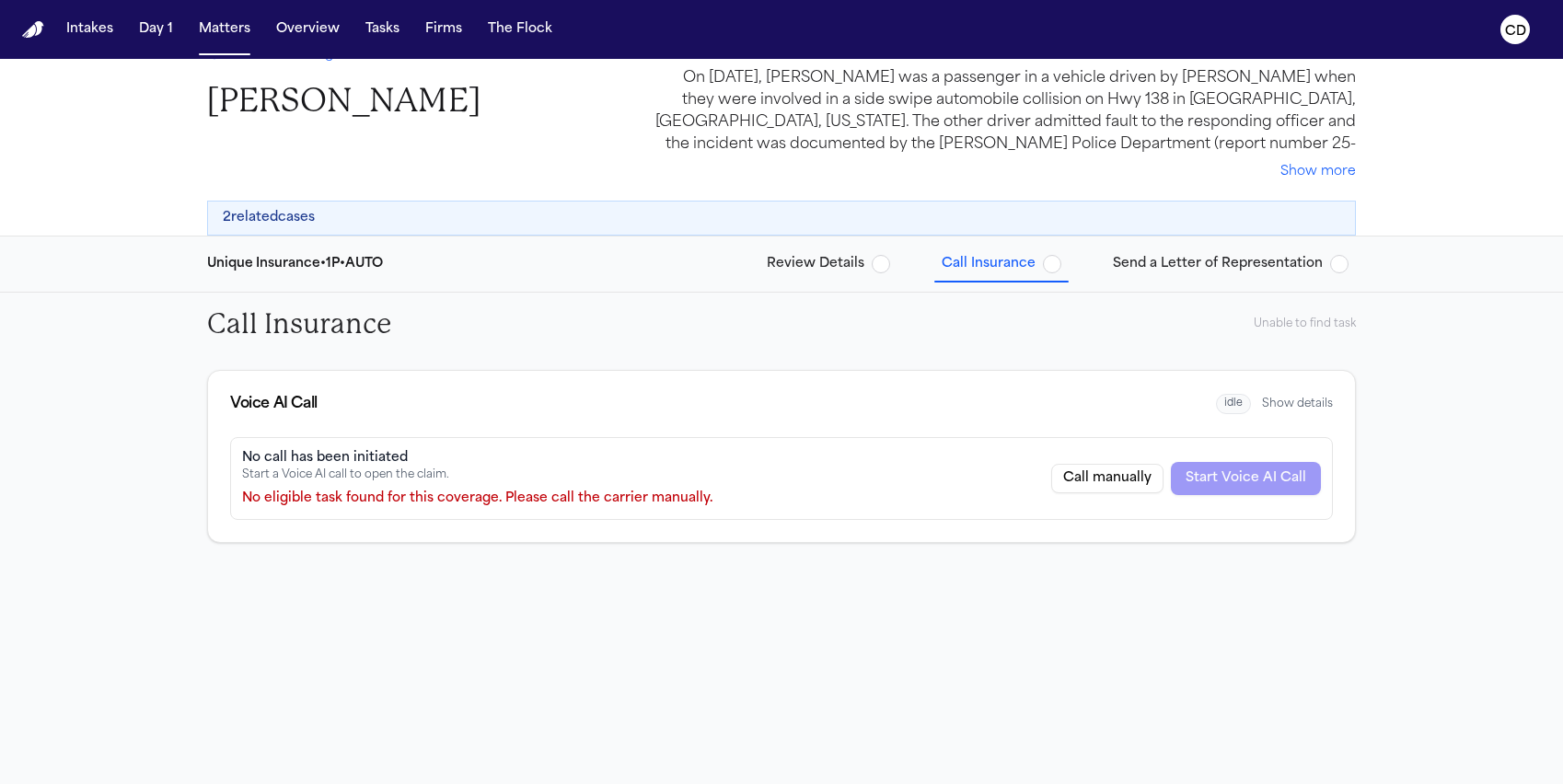
click at [579, 514] on div "No call has been initiated Start a Voice AI call to open the claim. No eligible…" at bounding box center [781, 478] width 1102 height 82
click at [825, 259] on span "Review Details" at bounding box center [815, 264] width 97 height 19
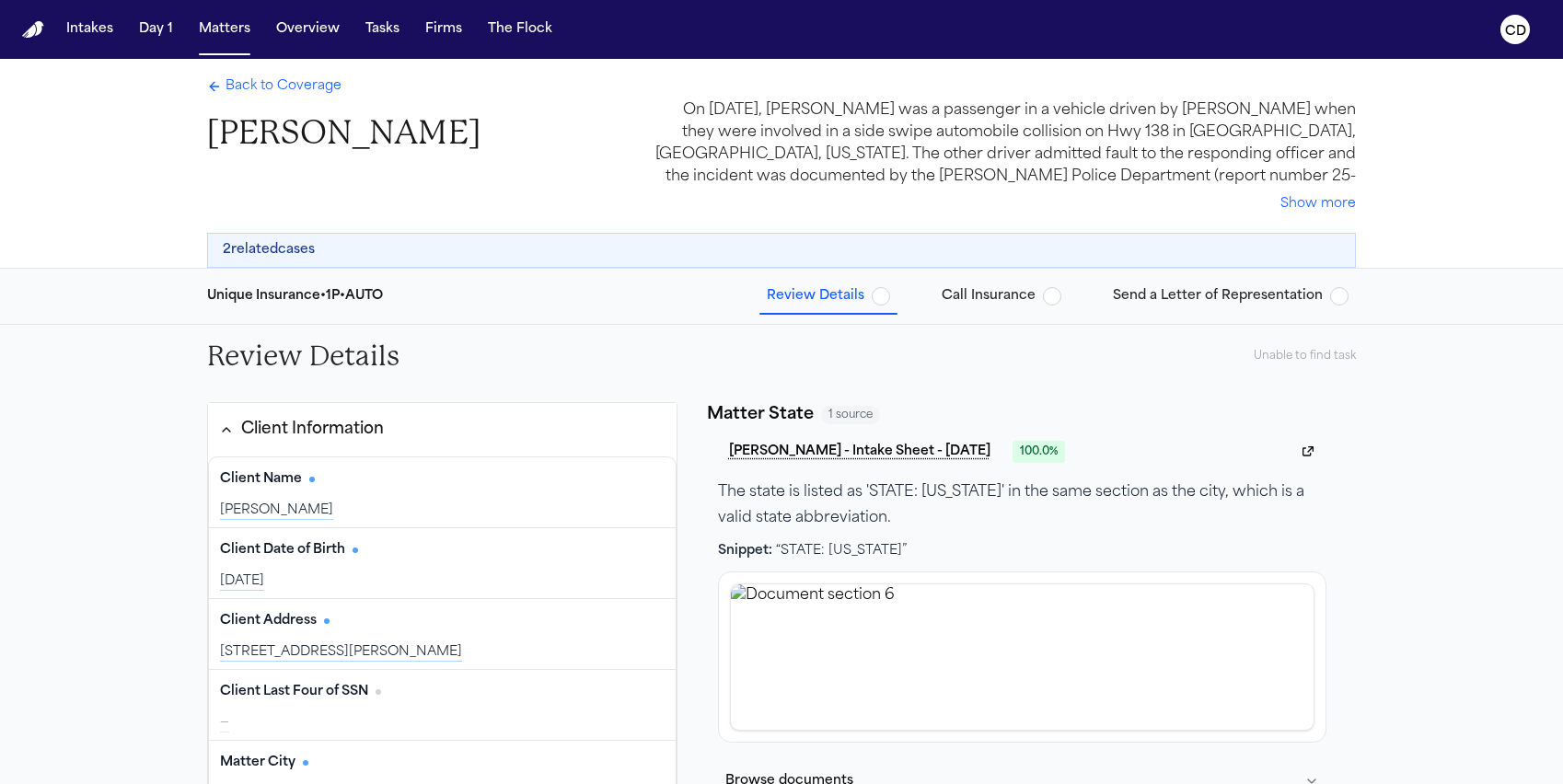
click at [305, 79] on span "Back to Coverage" at bounding box center [283, 86] width 116 height 19
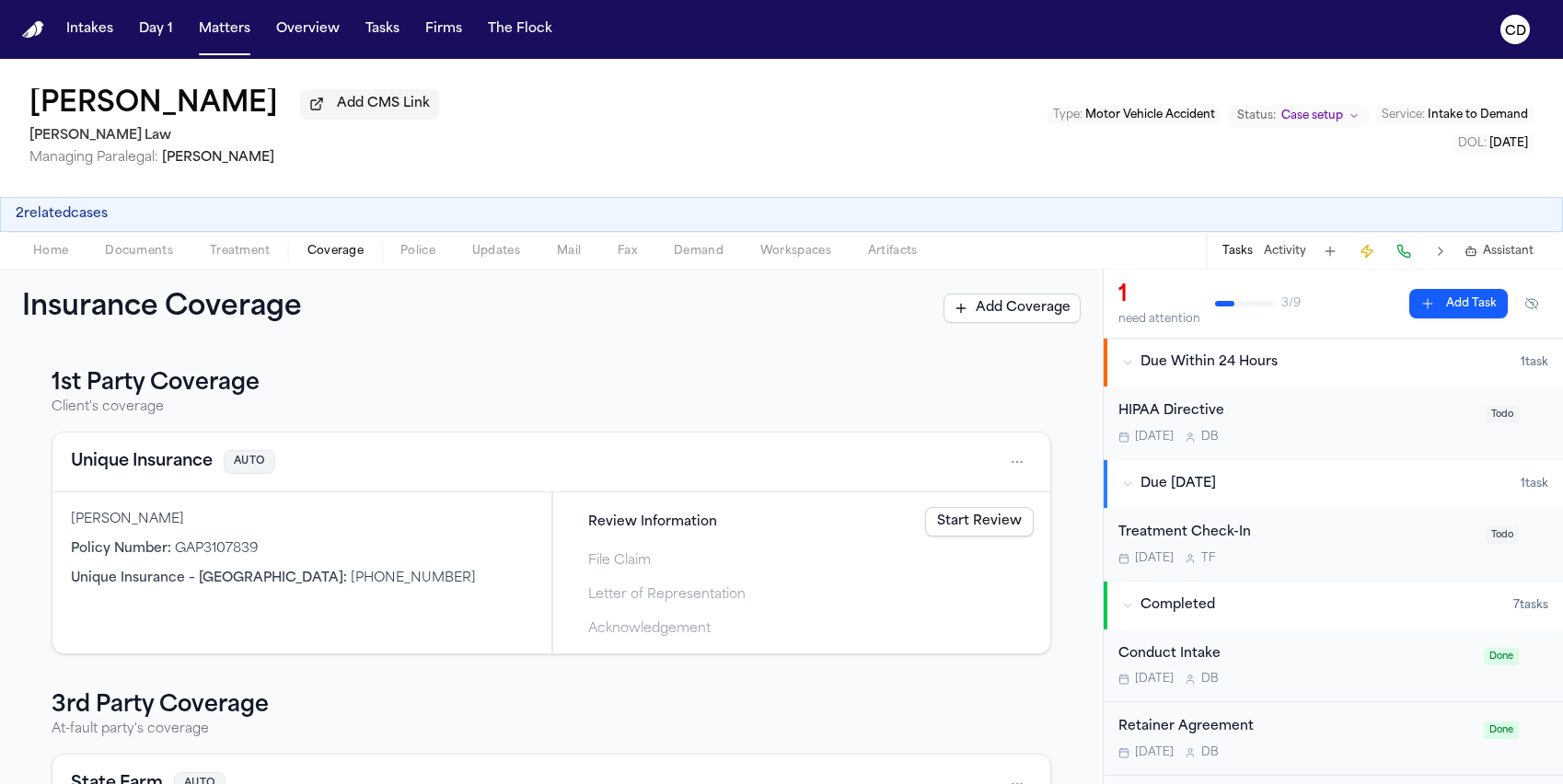
click at [343, 249] on span "Coverage" at bounding box center [336, 251] width 57 height 15
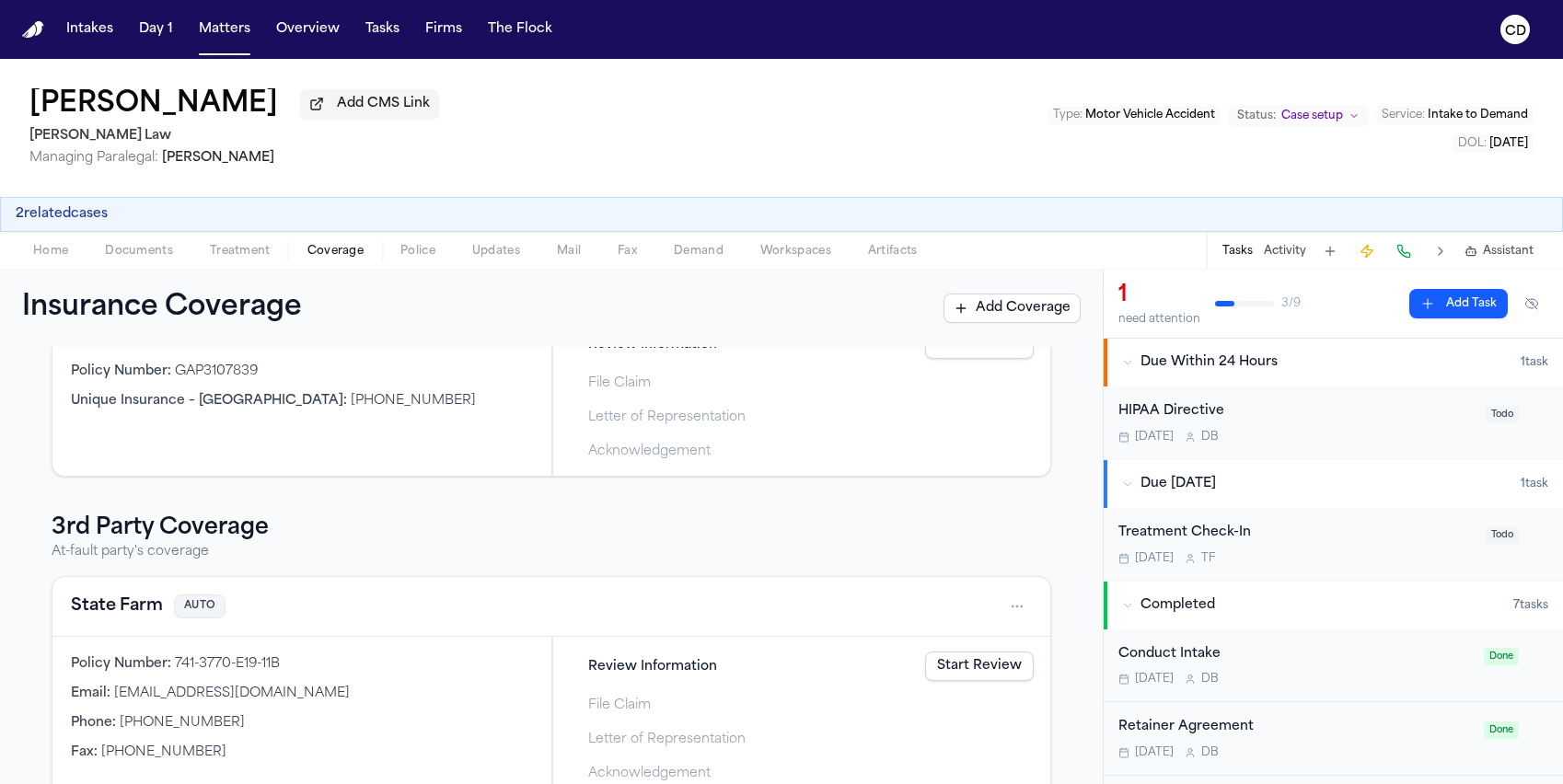
scroll to position [140, 0]
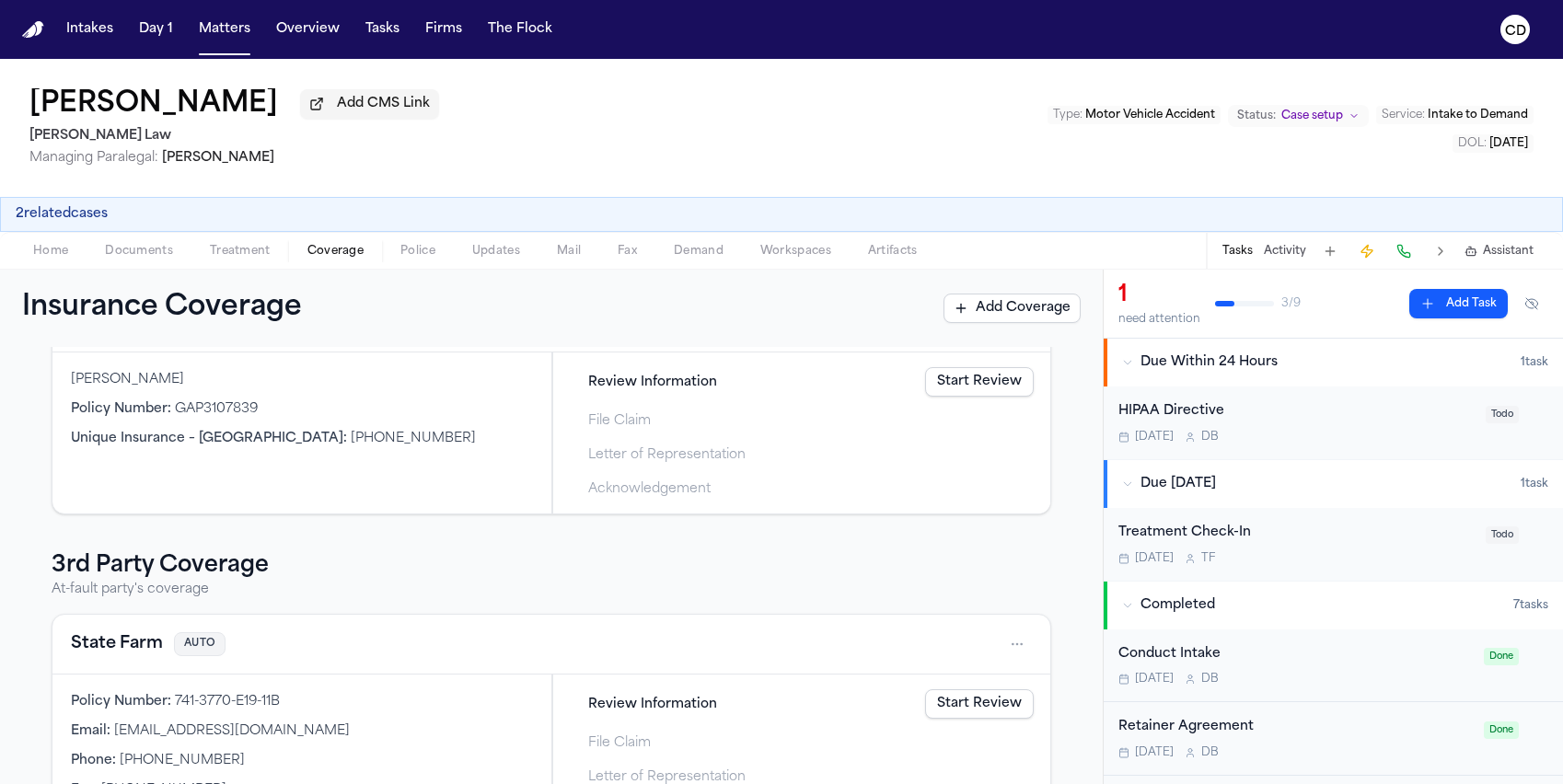
click at [966, 381] on link "Start Review" at bounding box center [979, 382] width 108 height 30
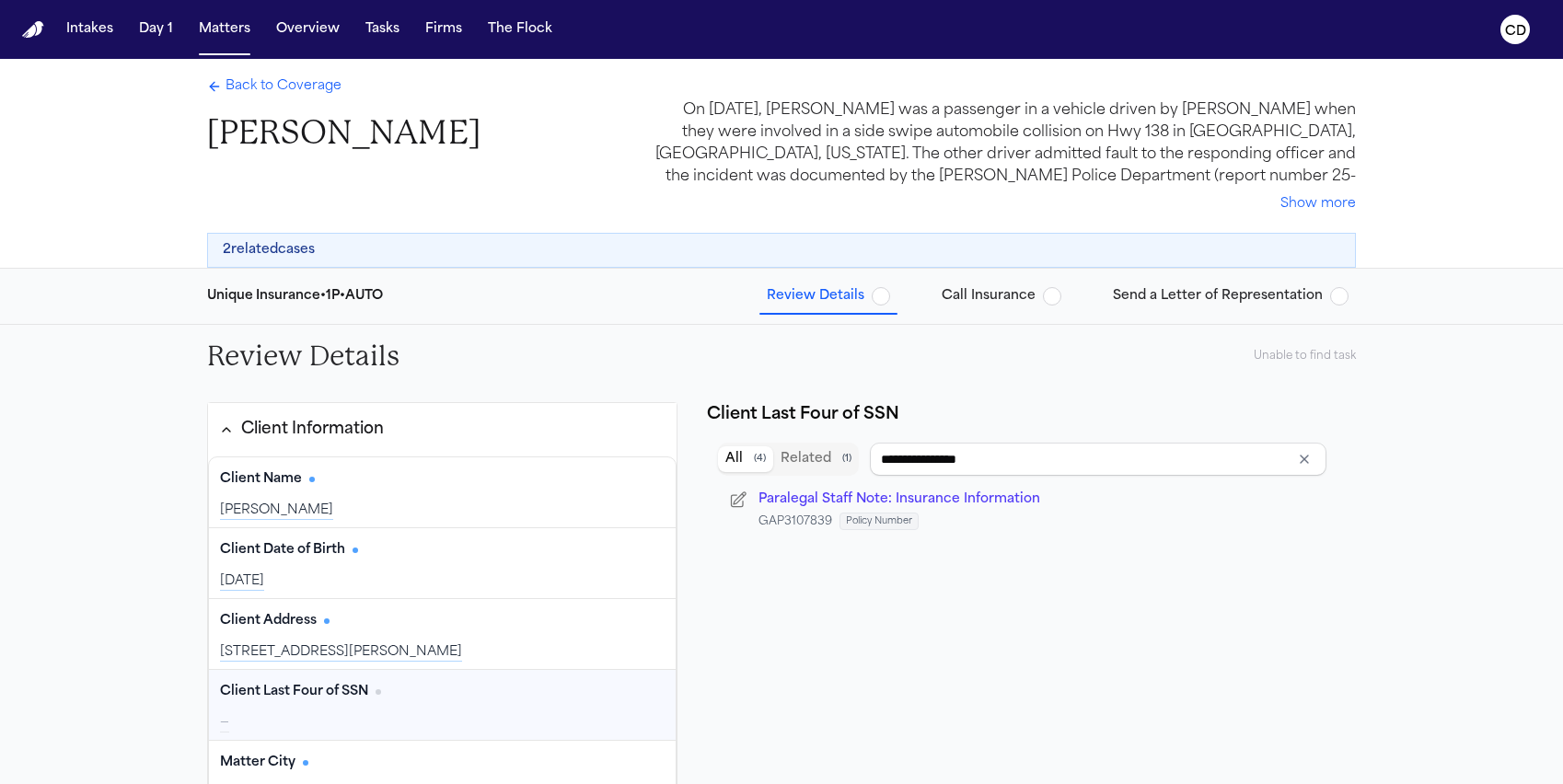
click at [293, 89] on span "Back to Coverage" at bounding box center [283, 86] width 116 height 19
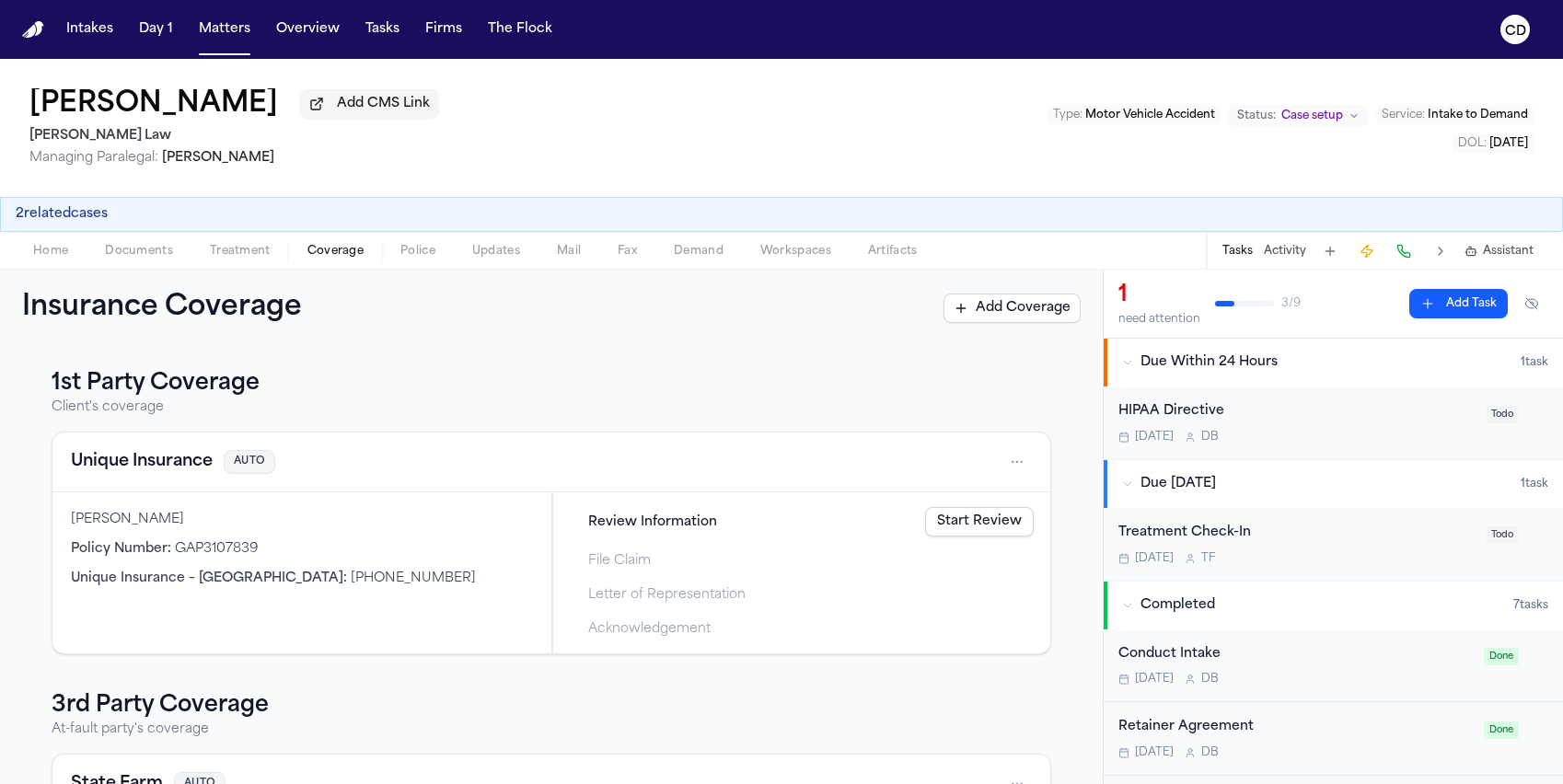
click at [1002, 470] on html "Intakes Day 1 Matters Overview Tasks Firms The Flock CD Daniel Gallego-Juarez A…" at bounding box center [782, 392] width 1563 height 784
click at [950, 512] on div "View coverage details" at bounding box center [944, 513] width 138 height 48
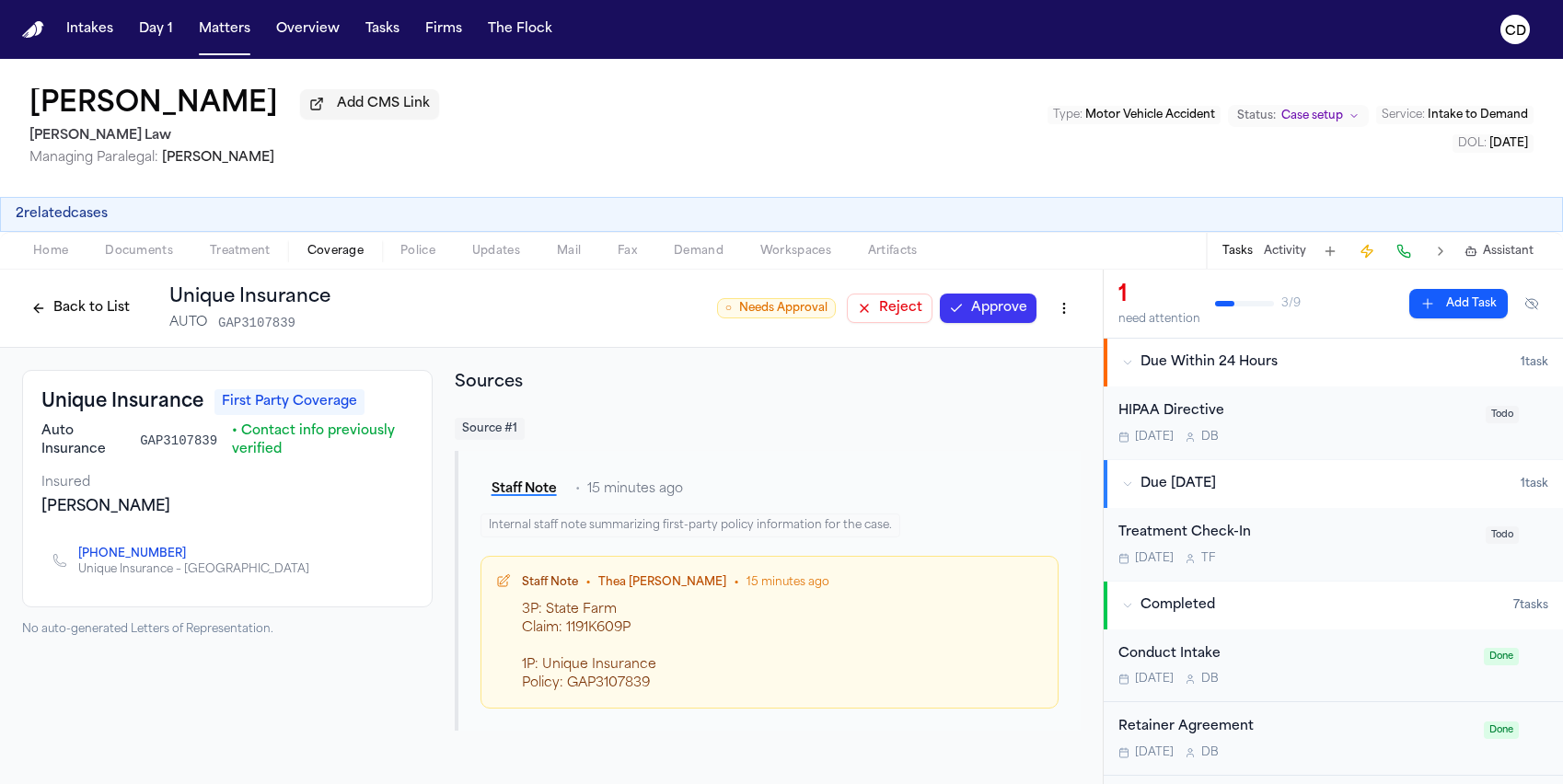
click at [963, 321] on button "Approve" at bounding box center [988, 309] width 96 height 30
click at [111, 320] on button "Back to List" at bounding box center [81, 309] width 117 height 30
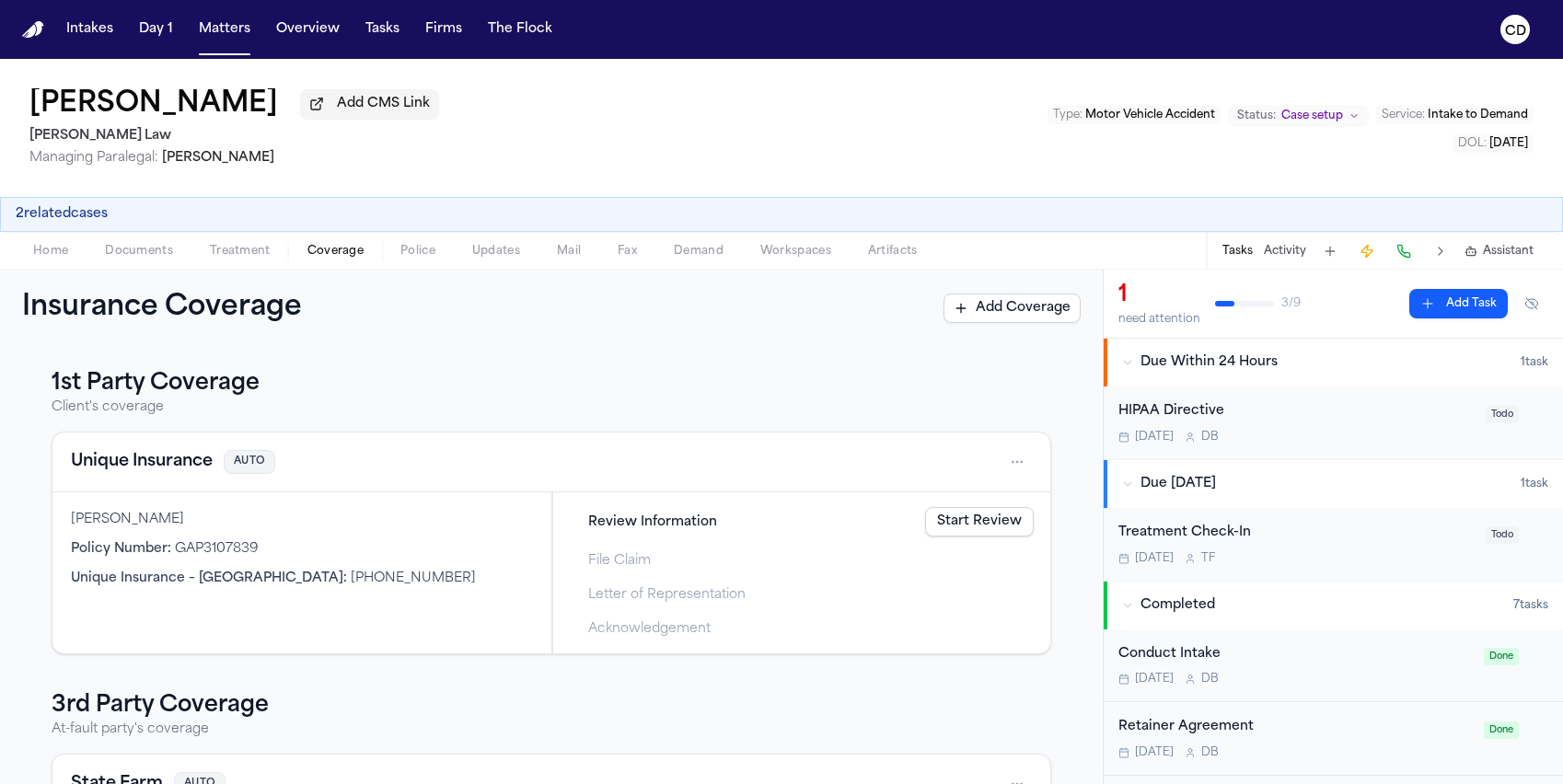
click at [960, 523] on link "Start Review" at bounding box center [979, 522] width 108 height 30
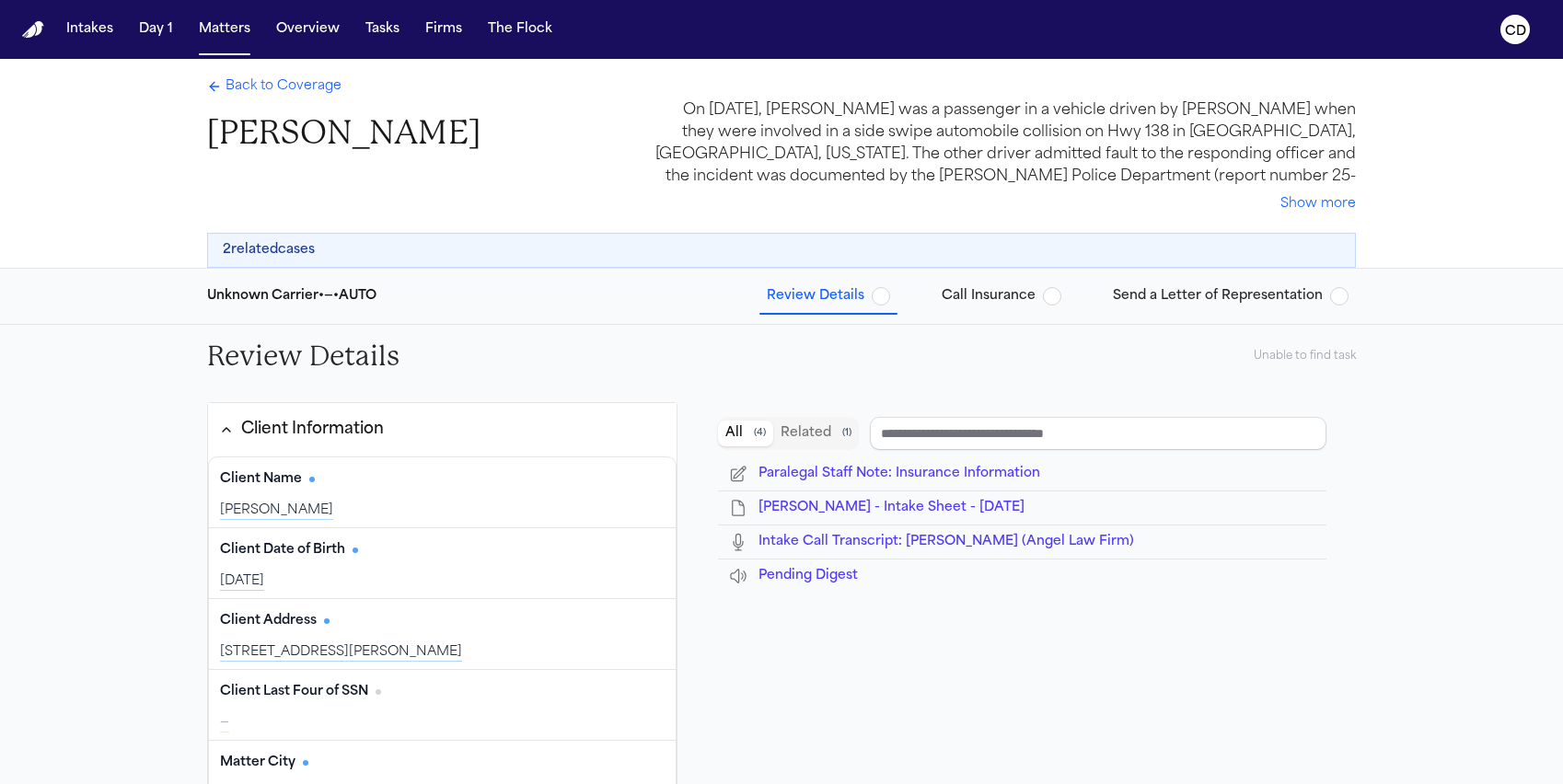
type input "**********"
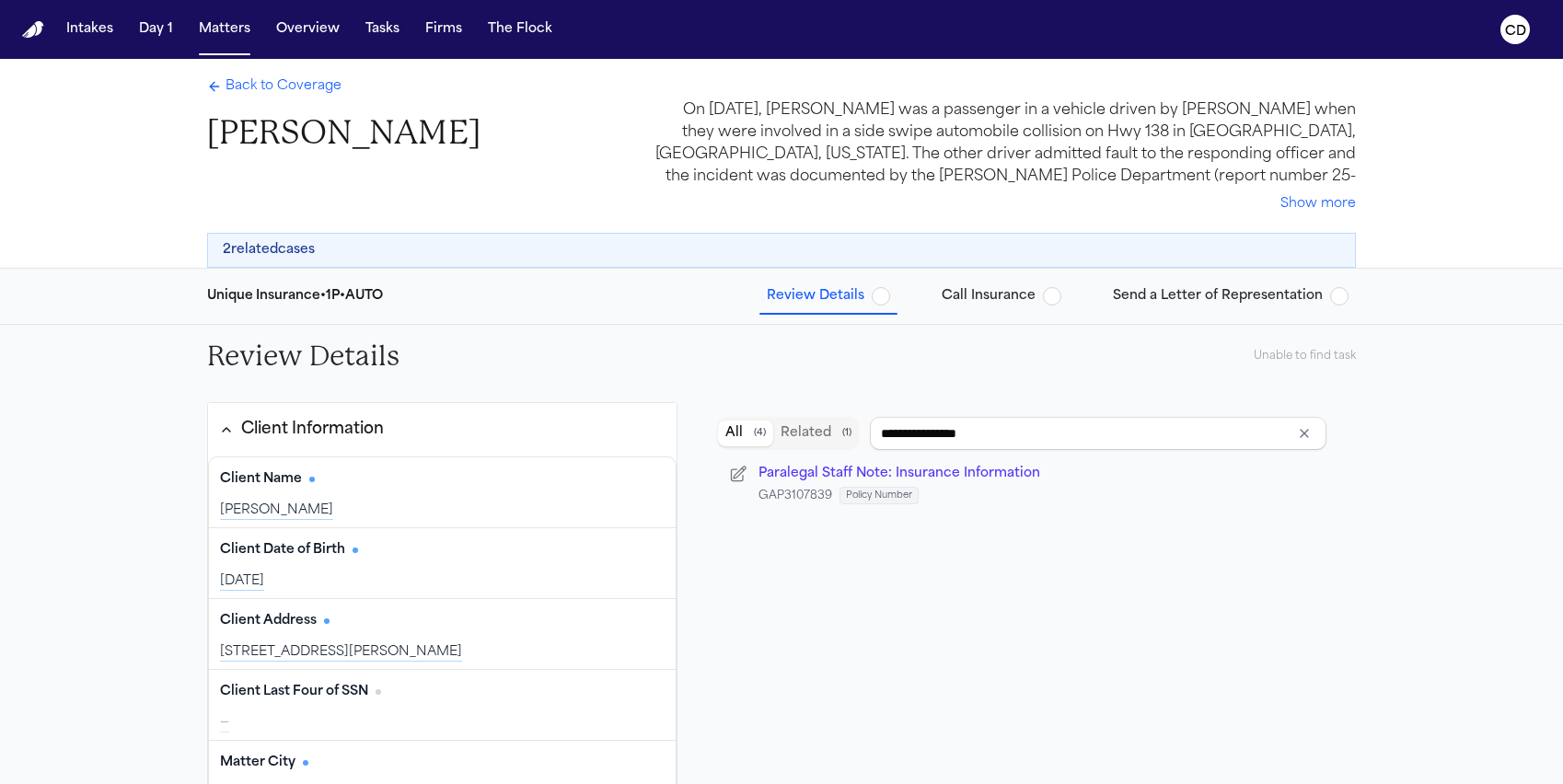
scroll to position [4, 0]
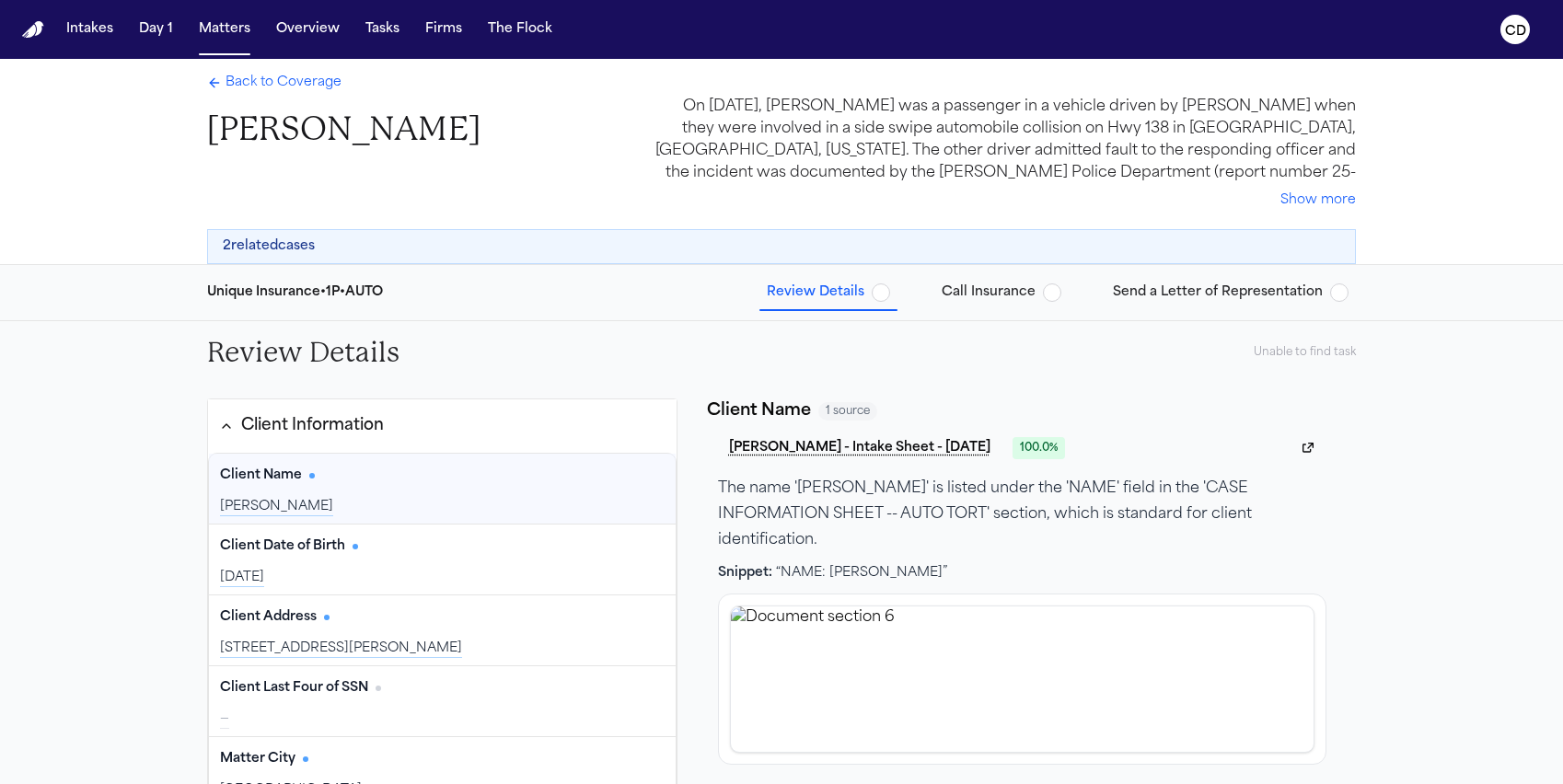
click at [1032, 289] on span "Call Insurance" at bounding box center [988, 293] width 94 height 19
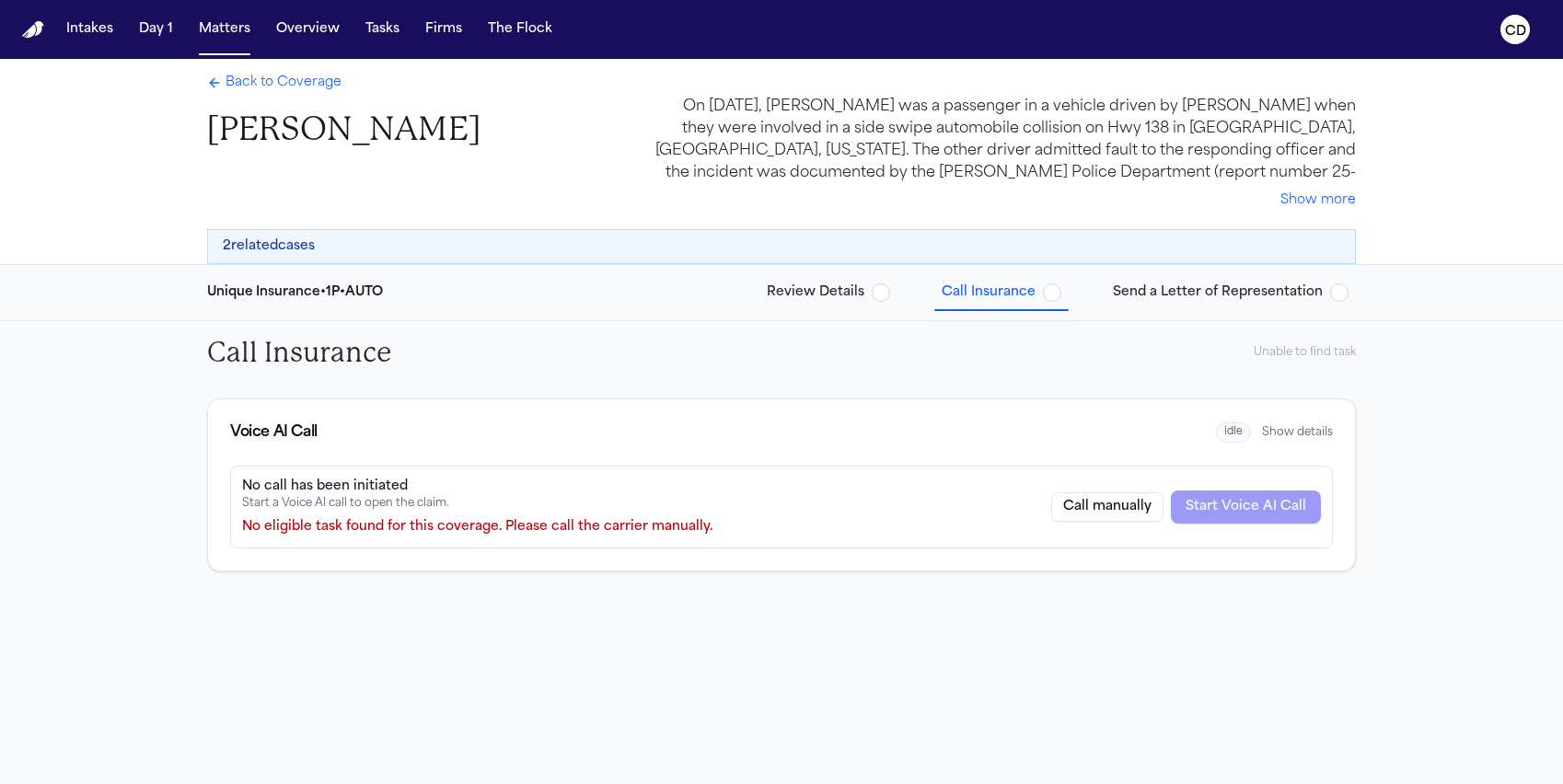
click at [1221, 520] on div "Call manually Start Voice AI Call" at bounding box center [1186, 507] width 270 height 33
click at [848, 288] on span "Review Details" at bounding box center [815, 293] width 97 height 19
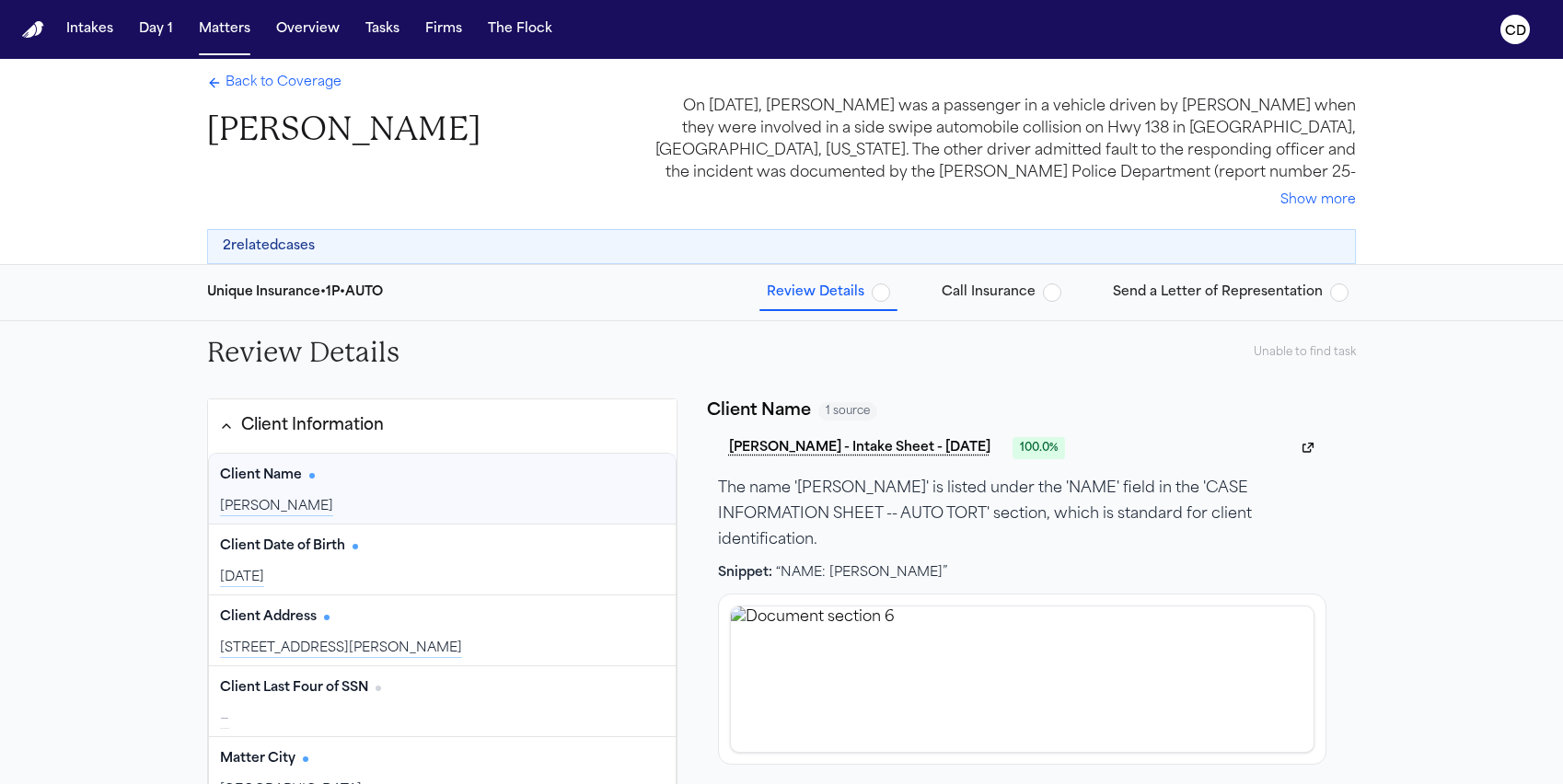
click at [982, 285] on span "Call Insurance" at bounding box center [988, 293] width 94 height 19
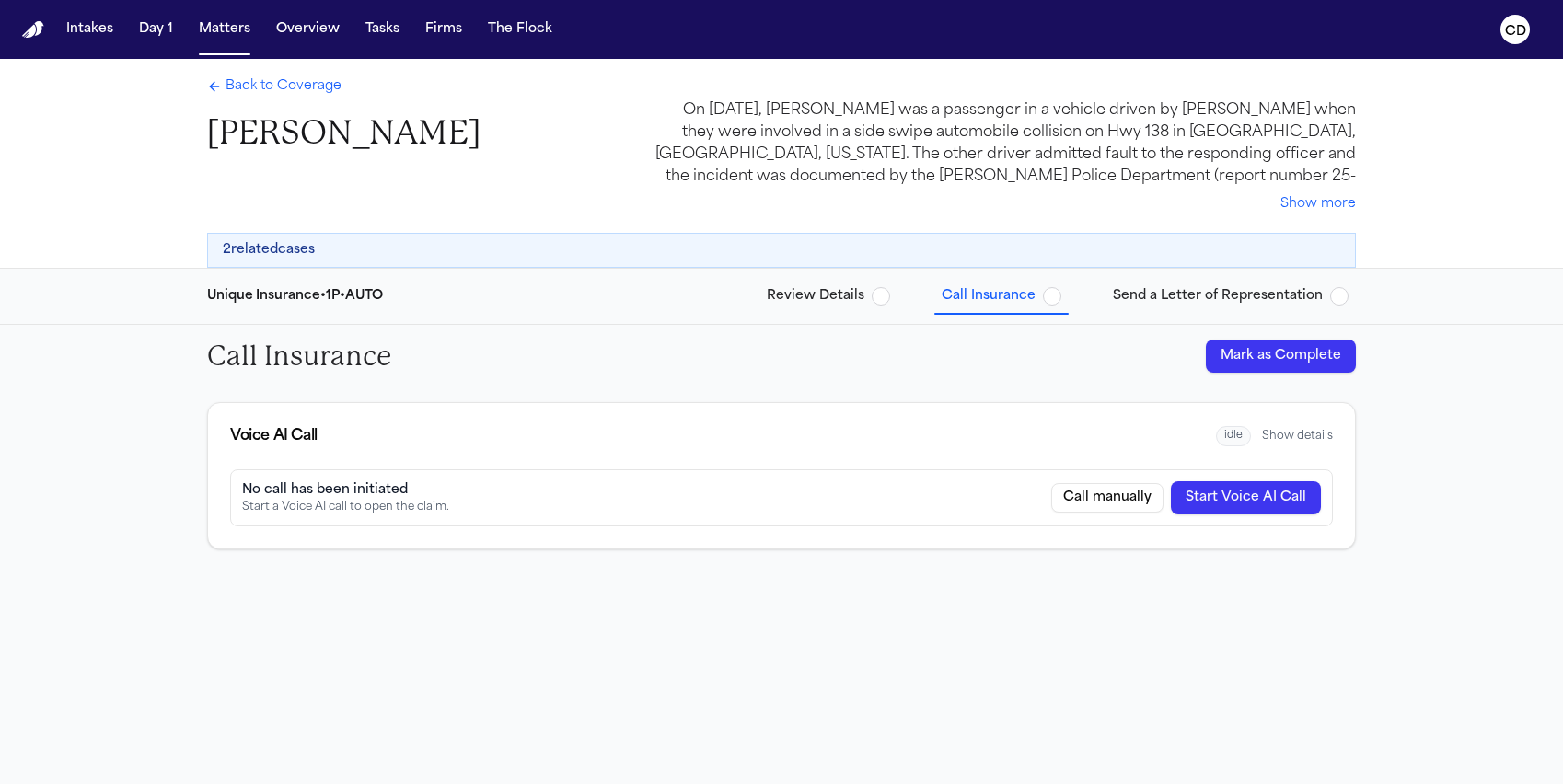
click at [1234, 497] on button "Start Voice AI Call" at bounding box center [1246, 498] width 150 height 33
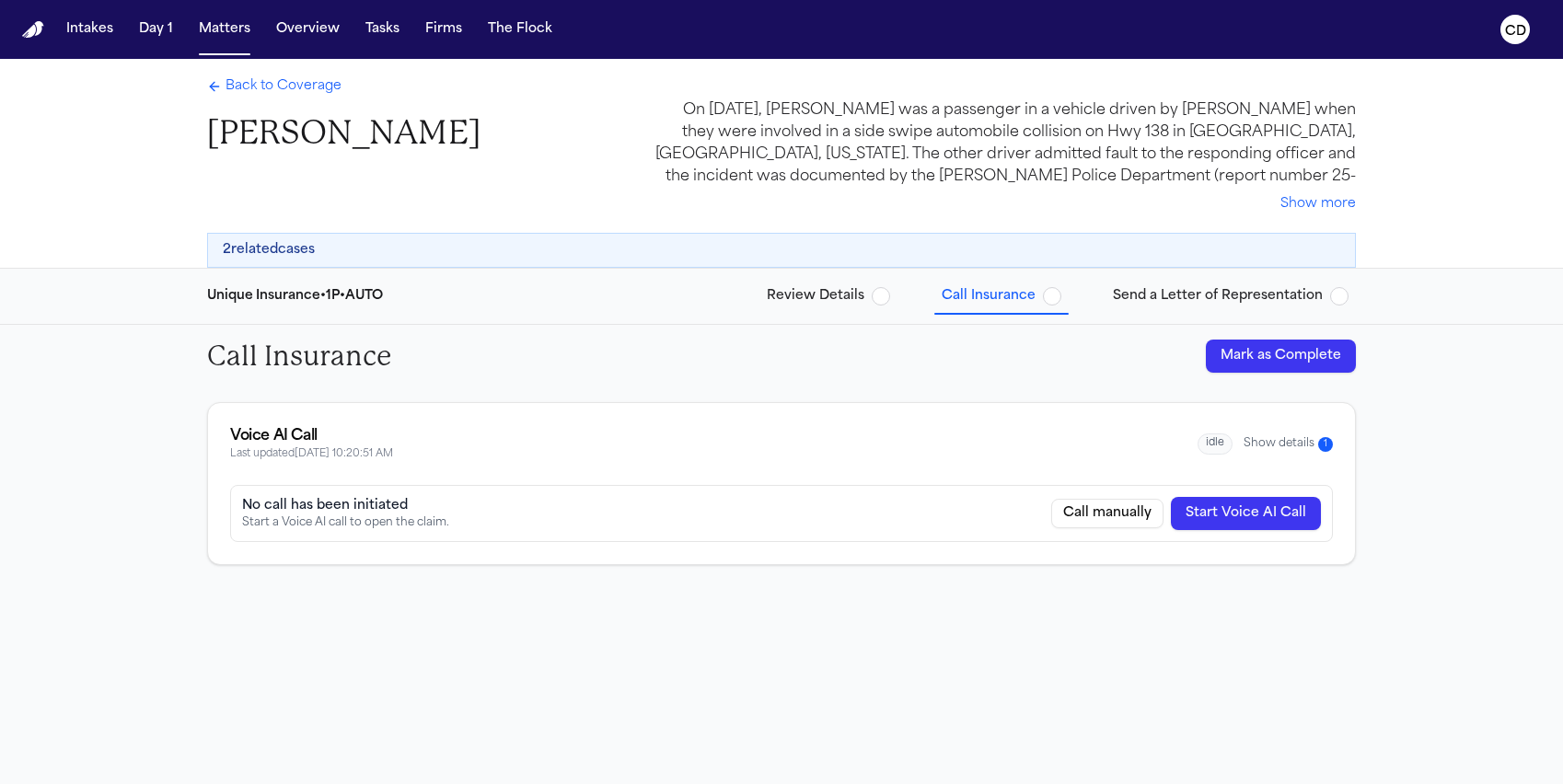
click at [803, 287] on span "Review Details" at bounding box center [815, 297] width 97 height 19
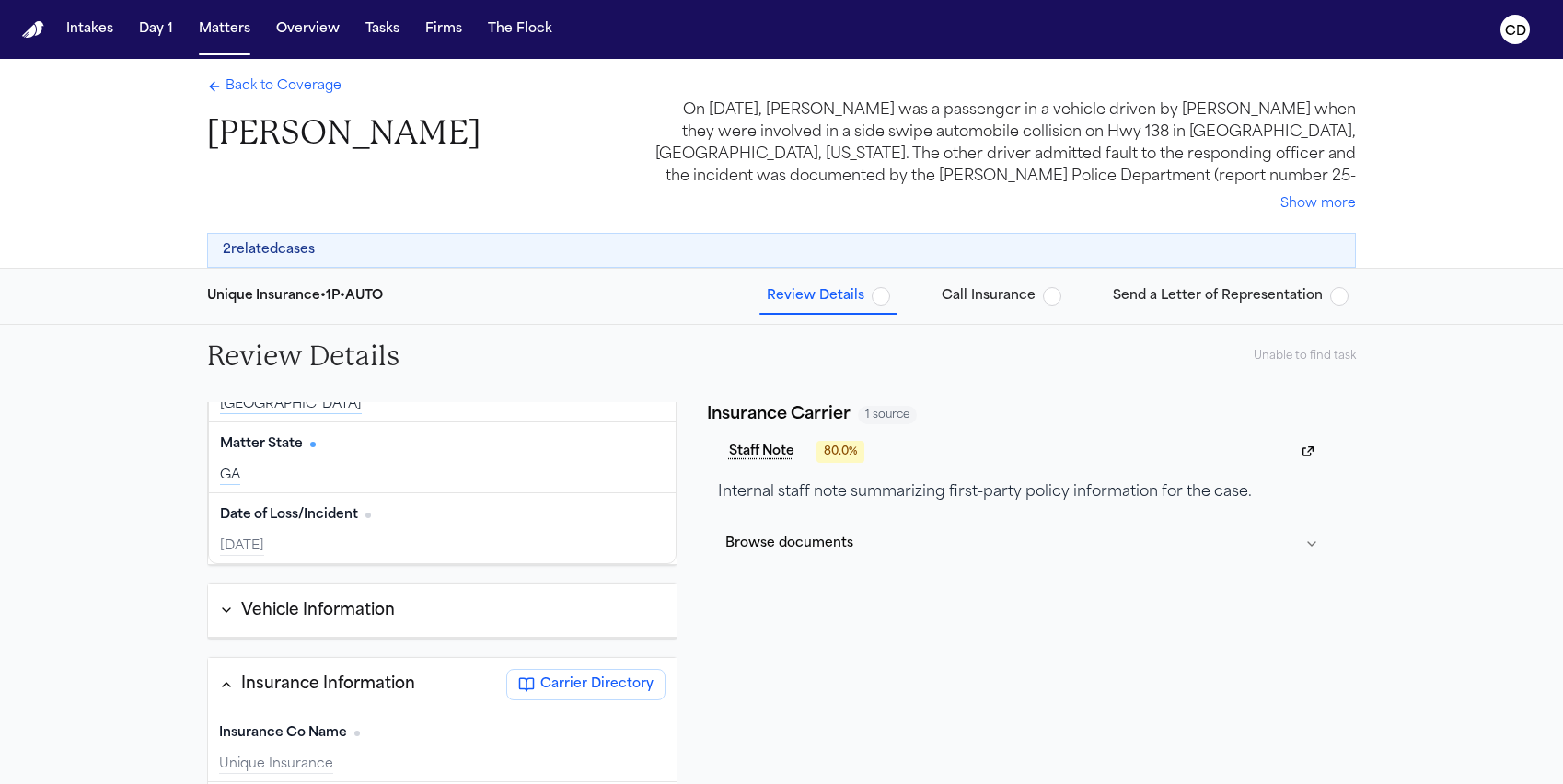
click at [304, 82] on span "Back to Coverage" at bounding box center [283, 86] width 116 height 19
